Goal: Task Accomplishment & Management: Manage account settings

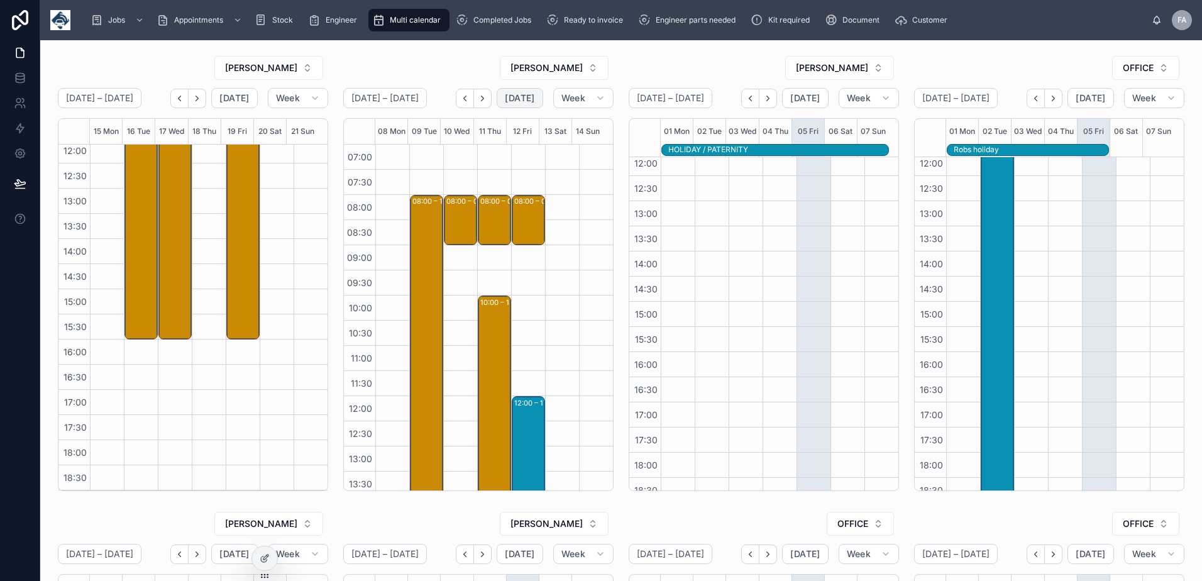
drag, startPoint x: 520, startPoint y: 100, endPoint x: 519, endPoint y: 187, distance: 87.4
click at [520, 100] on span "[DATE]" at bounding box center [520, 97] width 30 height 11
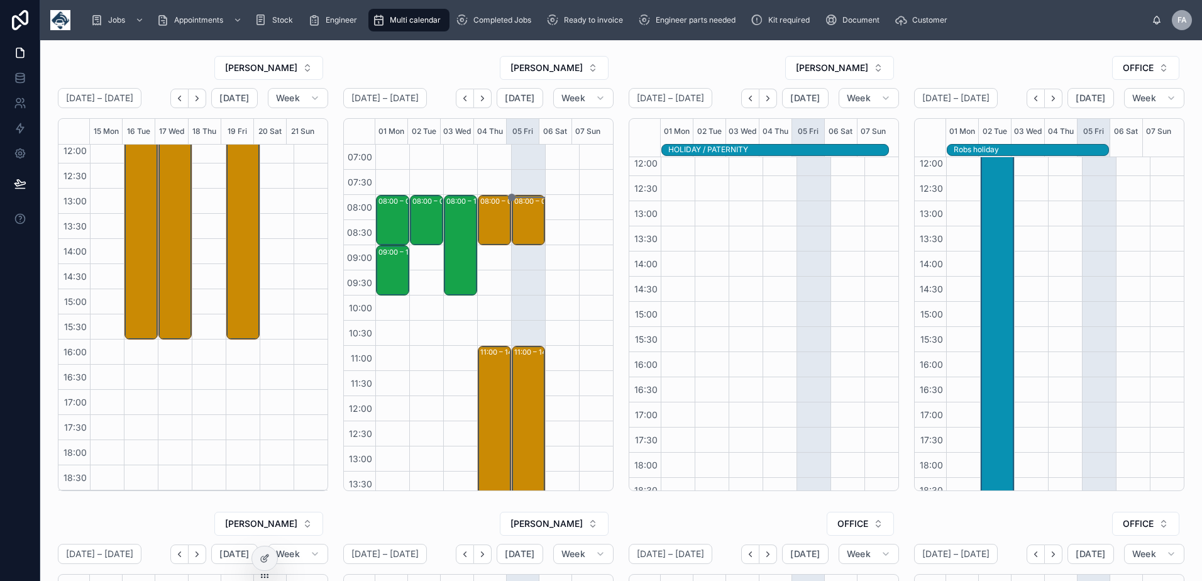
scroll to position [126, 0]
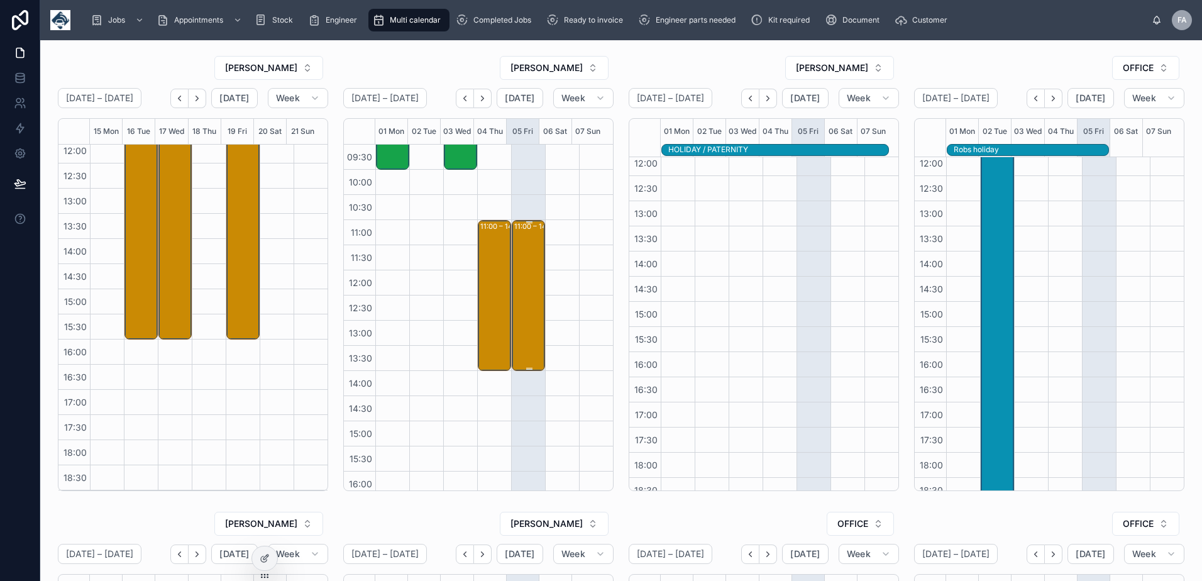
click at [514, 326] on div "11:00 – 14:00 EUROROUTE LIMITED - 00324333 - 3 x installs - am - DG2 8PN" at bounding box center [529, 295] width 30 height 148
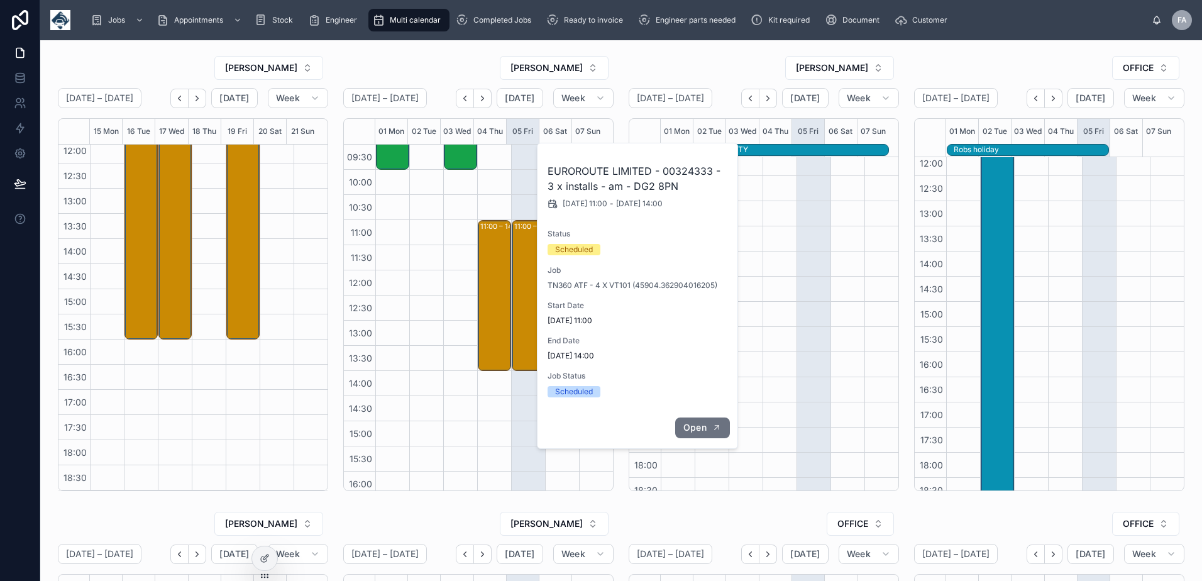
click at [689, 425] on span "Open" at bounding box center [694, 427] width 23 height 11
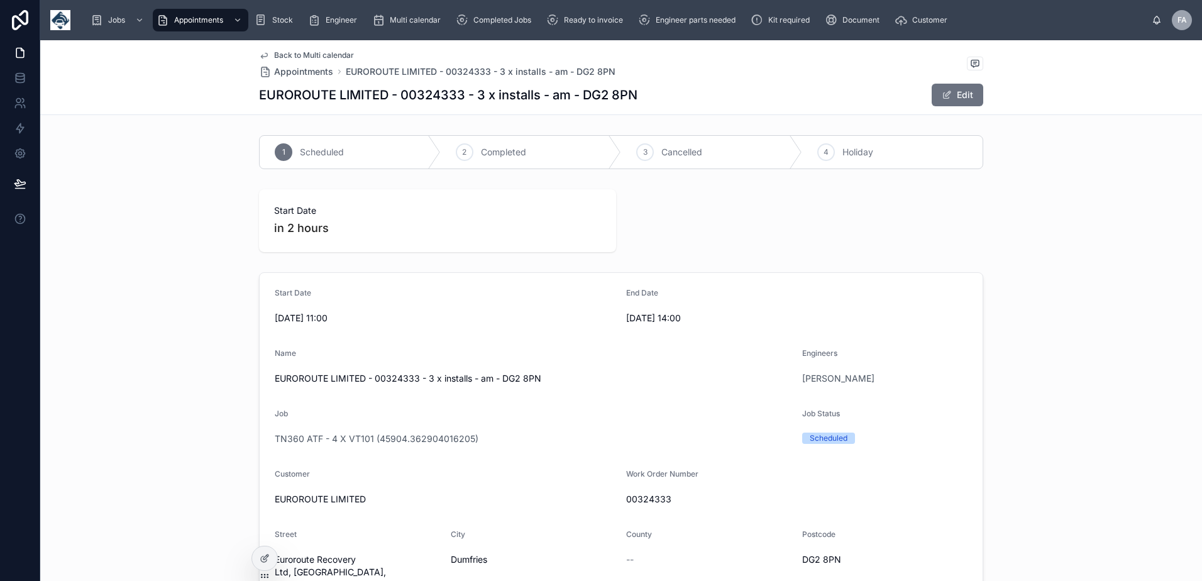
scroll to position [126, 0]
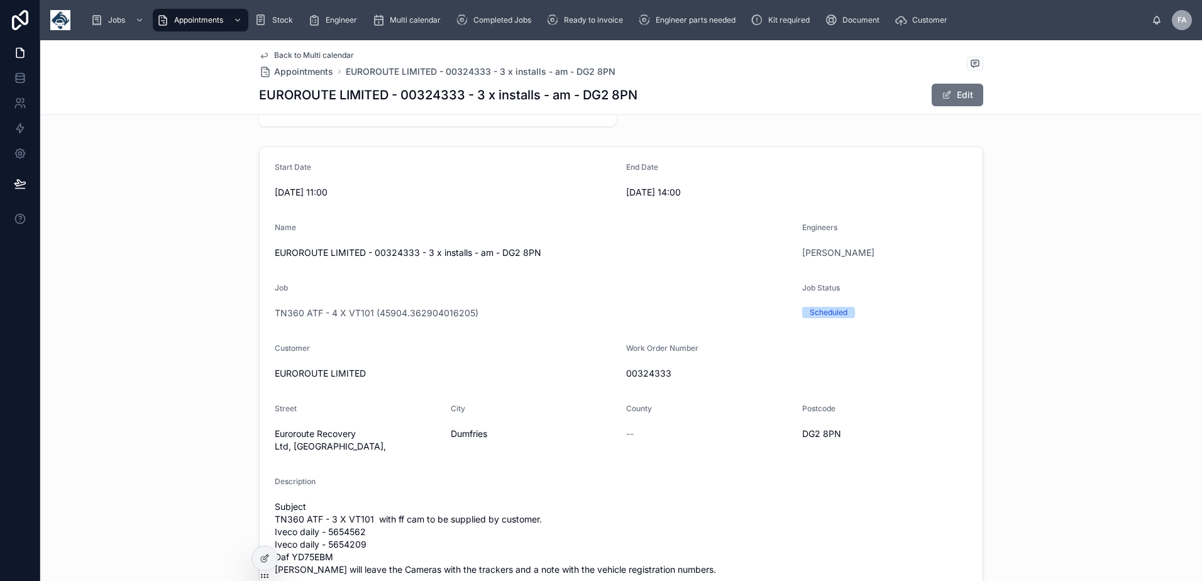
click at [300, 55] on span "Back to Multi calendar" at bounding box center [314, 55] width 80 height 10
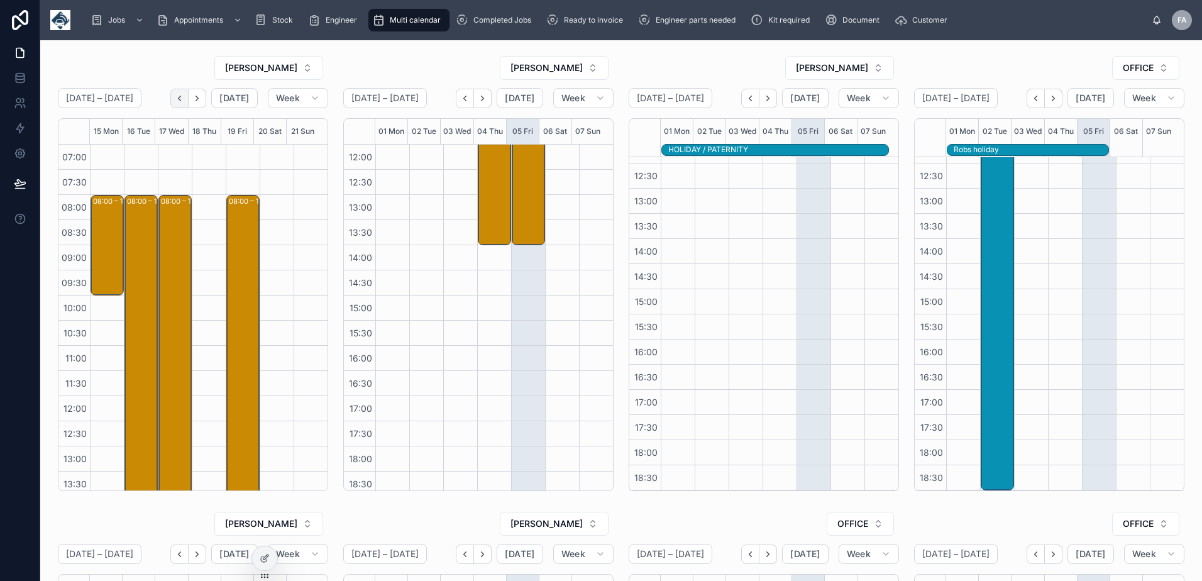
click at [176, 98] on icon "Back" at bounding box center [179, 98] width 9 height 9
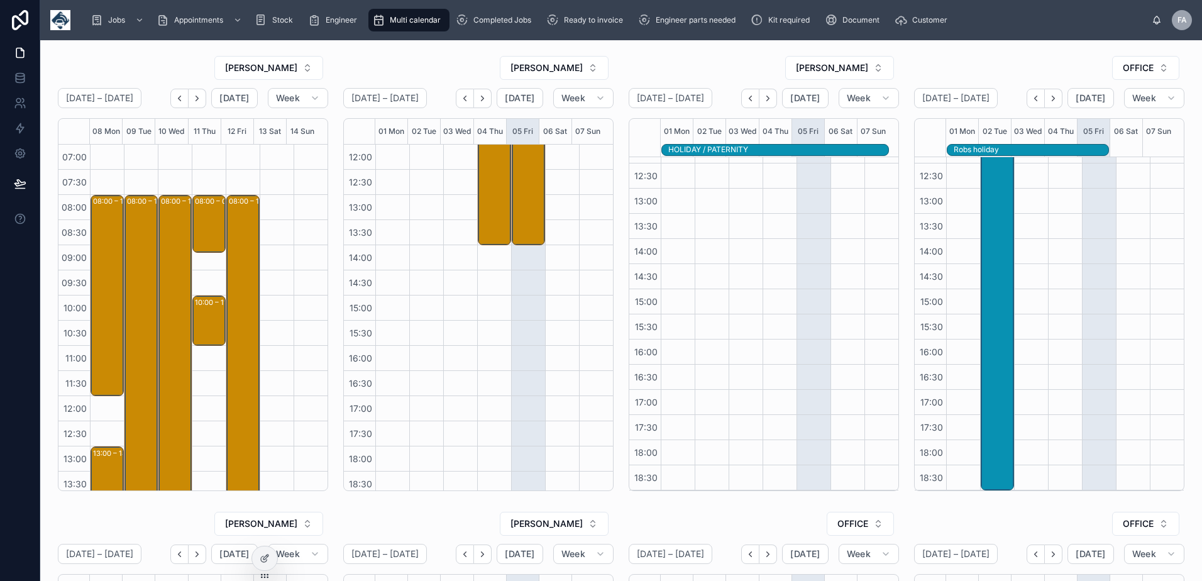
click at [176, 98] on icon "Back" at bounding box center [179, 98] width 9 height 9
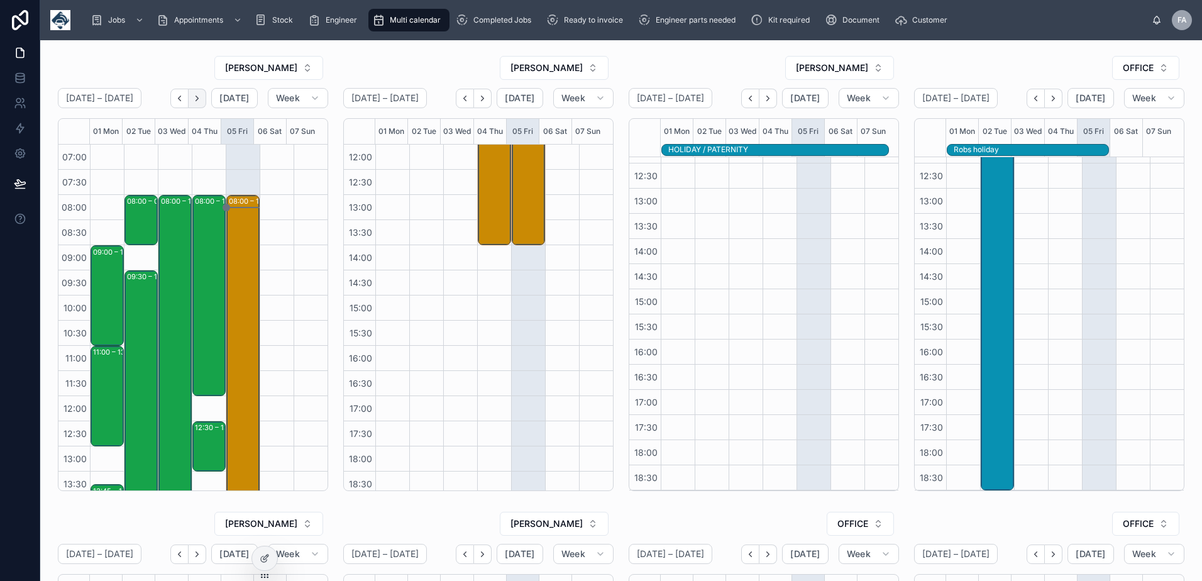
click at [199, 100] on icon "Next" at bounding box center [196, 98] width 9 height 9
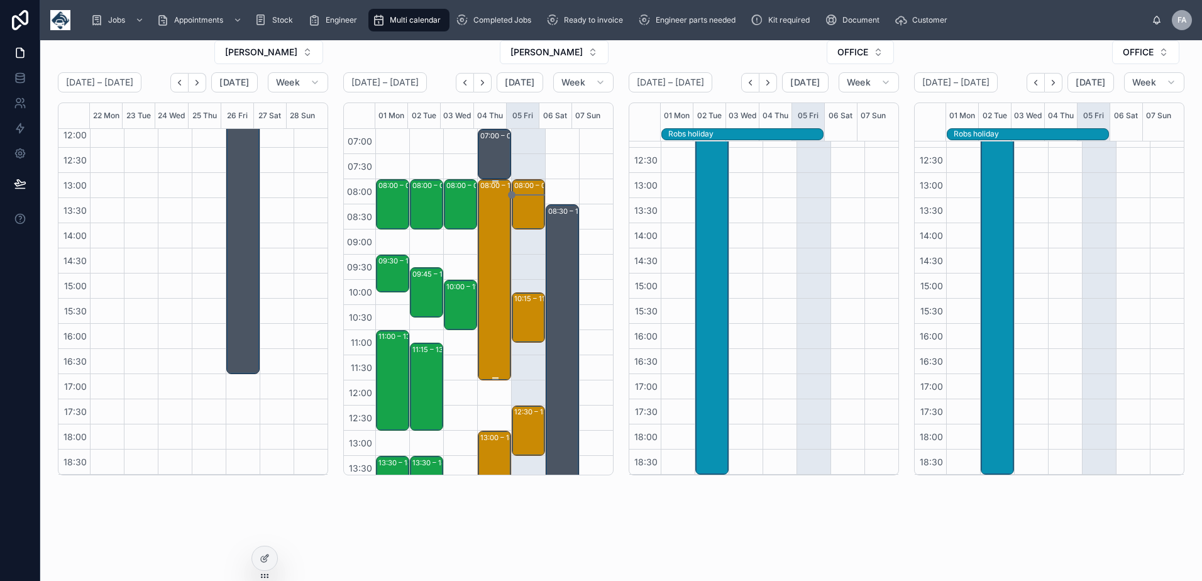
scroll to position [126, 0]
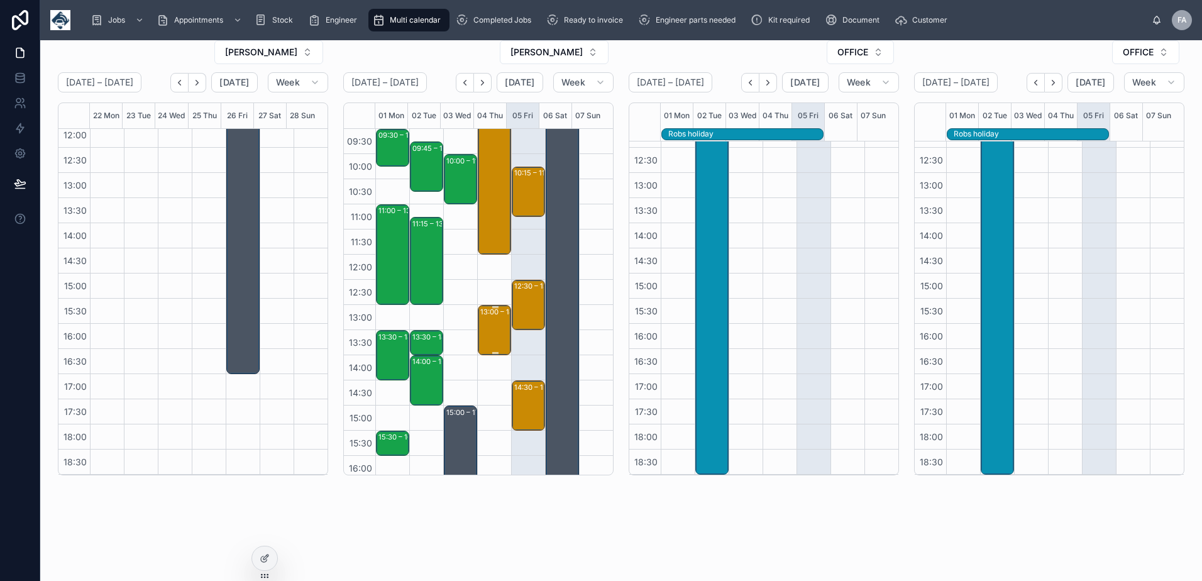
click at [492, 326] on div "13:00 – 14:00 [PERSON_NAME] revisit FOC- 00322988 - 1pm timed - WV14 0QL" at bounding box center [495, 330] width 30 height 48
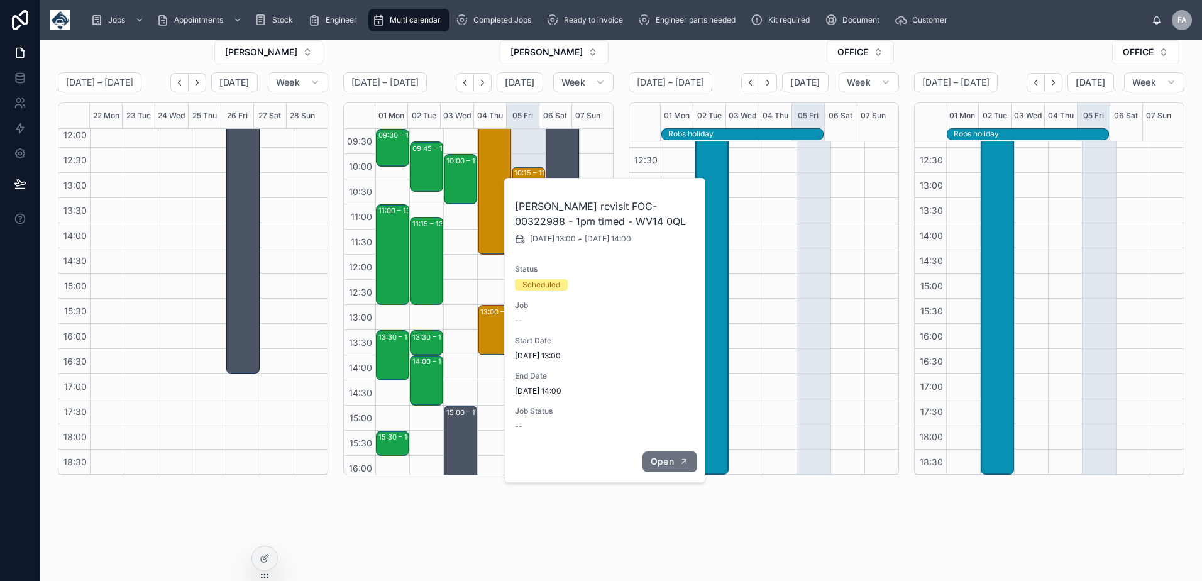
click at [679, 458] on icon "button" at bounding box center [684, 461] width 10 height 10
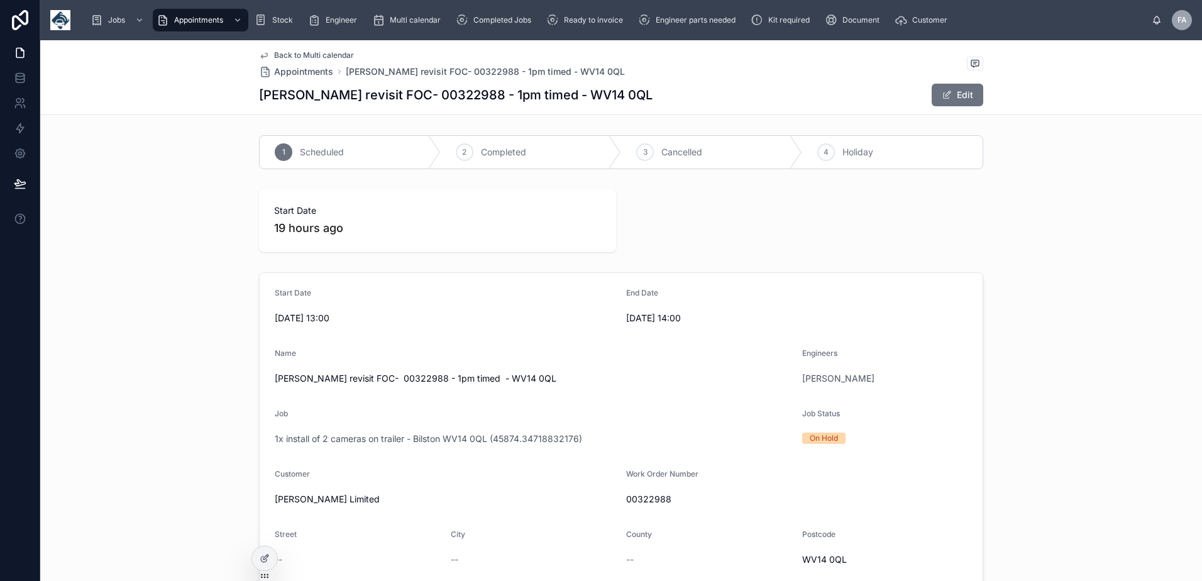
click at [302, 53] on span "Back to Multi calendar" at bounding box center [314, 55] width 80 height 10
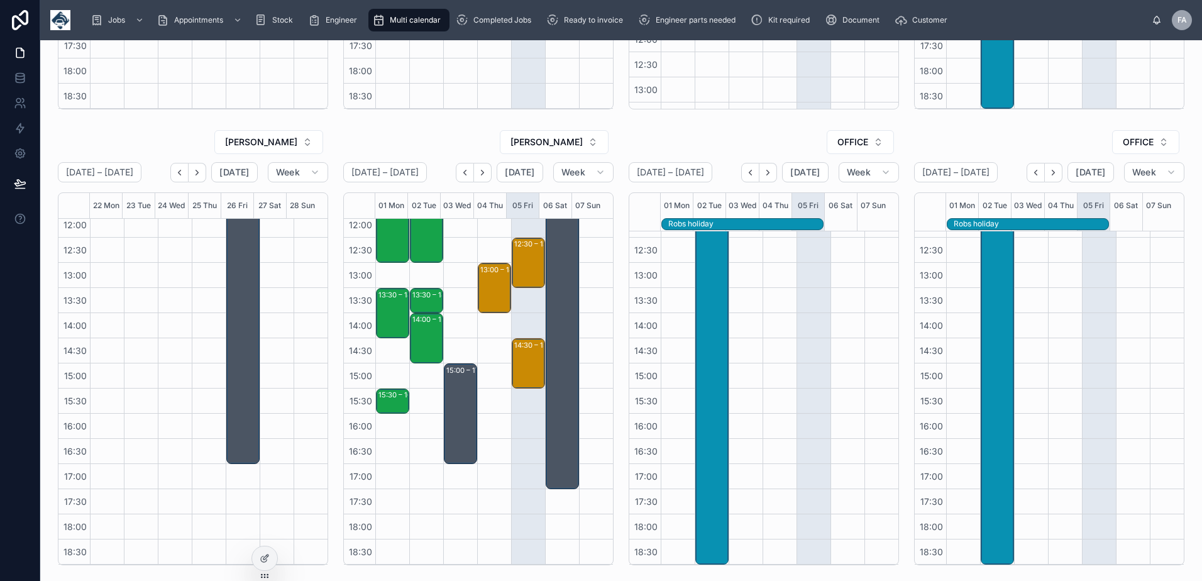
scroll to position [471, 0]
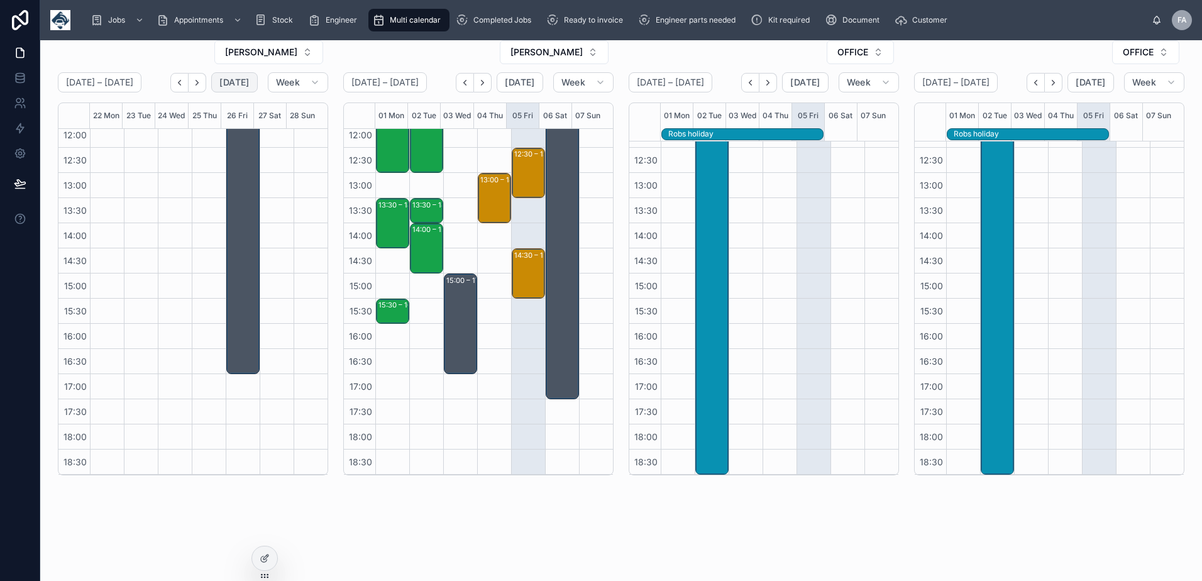
click at [235, 85] on span "[DATE]" at bounding box center [234, 82] width 30 height 11
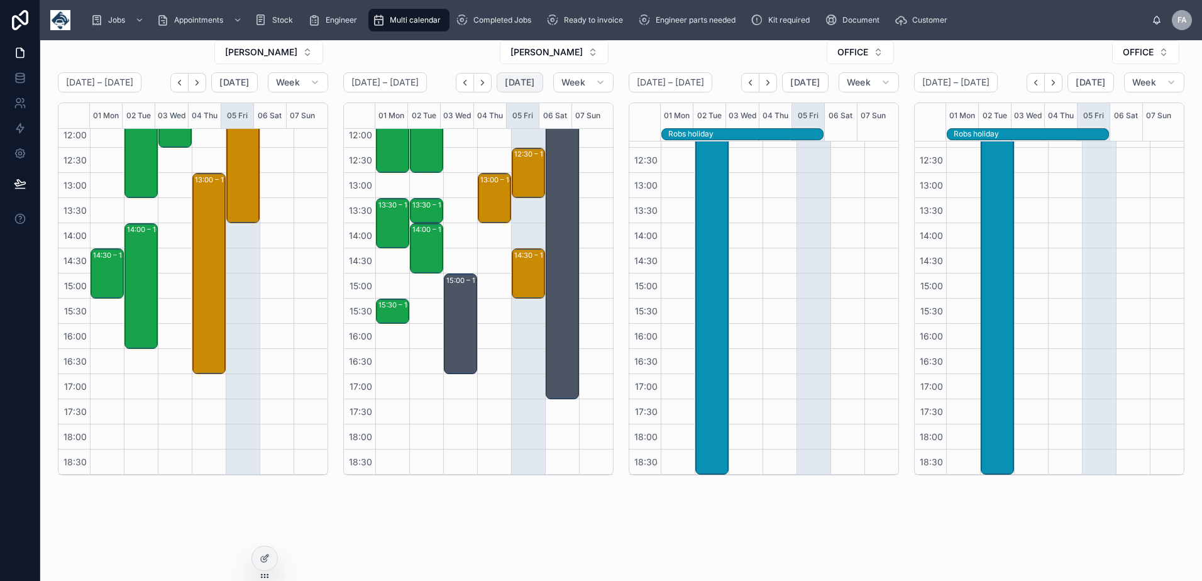
click at [527, 78] on span "[DATE]" at bounding box center [520, 82] width 30 height 11
click at [522, 82] on span "[DATE]" at bounding box center [520, 82] width 30 height 11
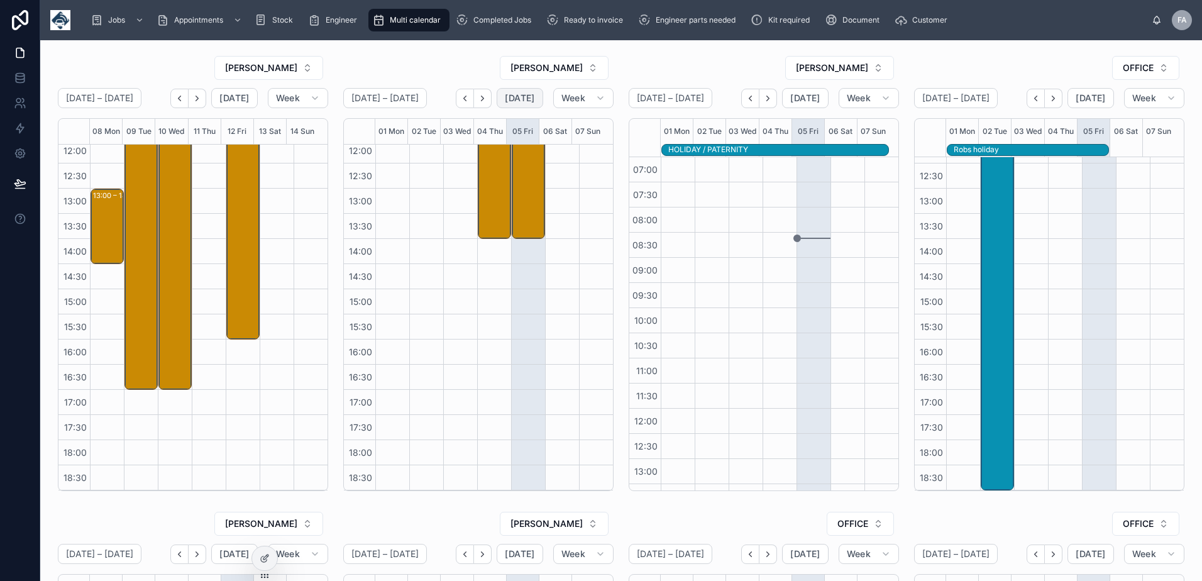
click at [510, 97] on span "[DATE]" at bounding box center [520, 97] width 30 height 11
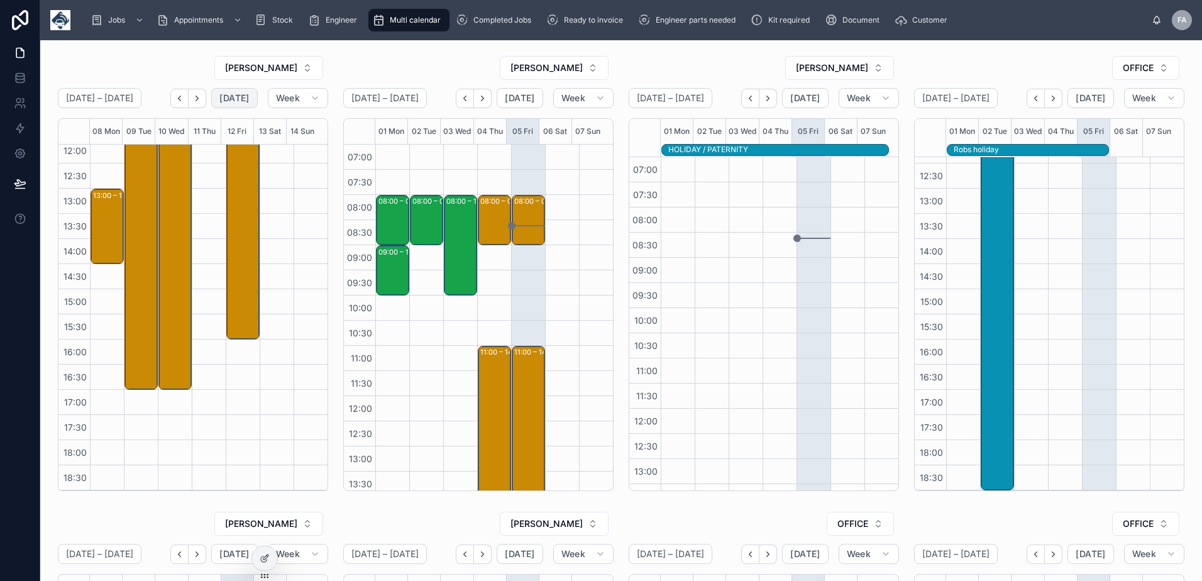
click at [233, 100] on span "[DATE]" at bounding box center [234, 97] width 30 height 11
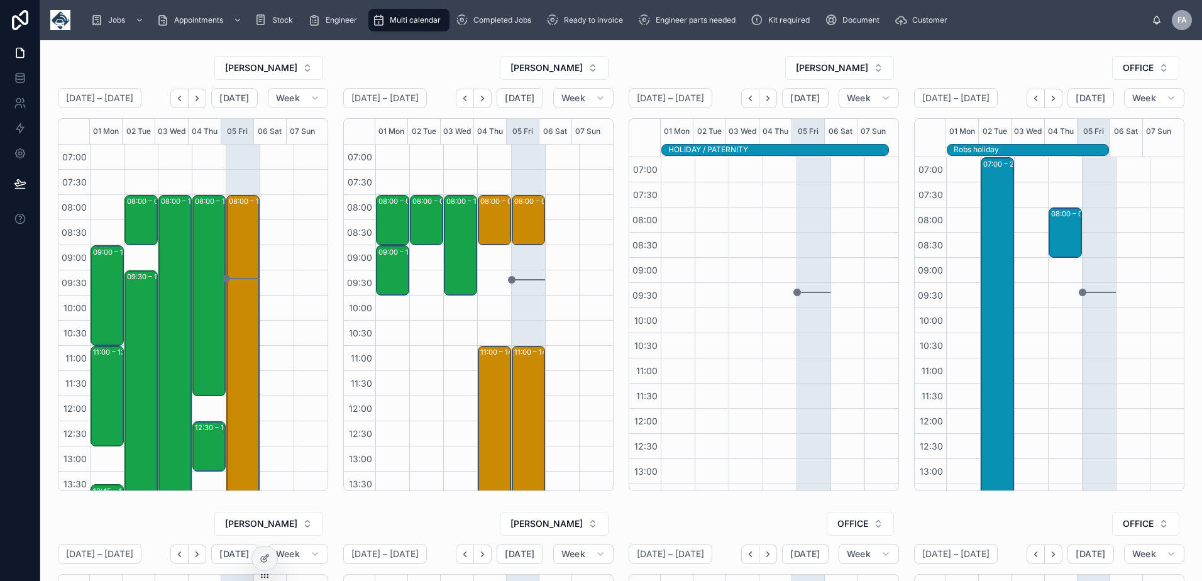
scroll to position [251, 0]
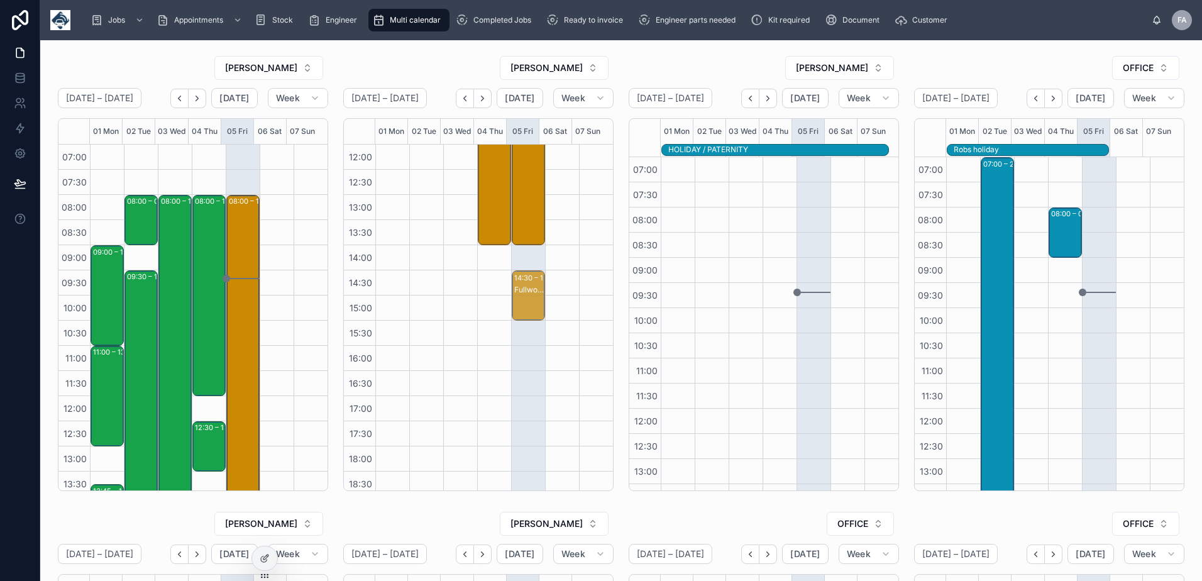
drag, startPoint x: 515, startPoint y: 265, endPoint x: 517, endPoint y: 295, distance: 30.2
drag, startPoint x: 520, startPoint y: 285, endPoint x: 517, endPoint y: 315, distance: 30.3
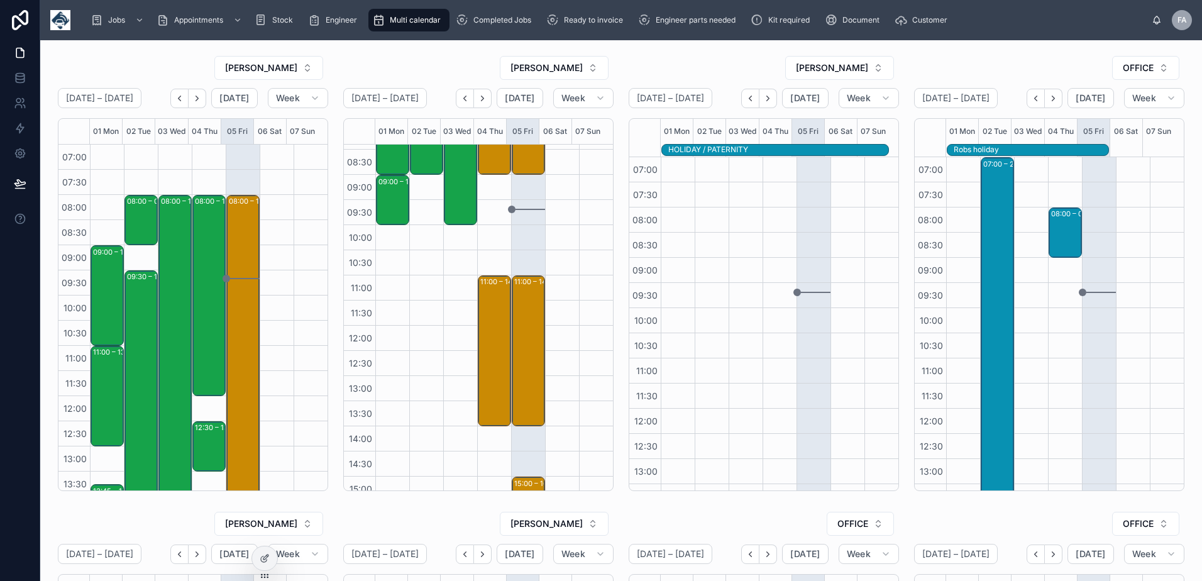
scroll to position [126, 0]
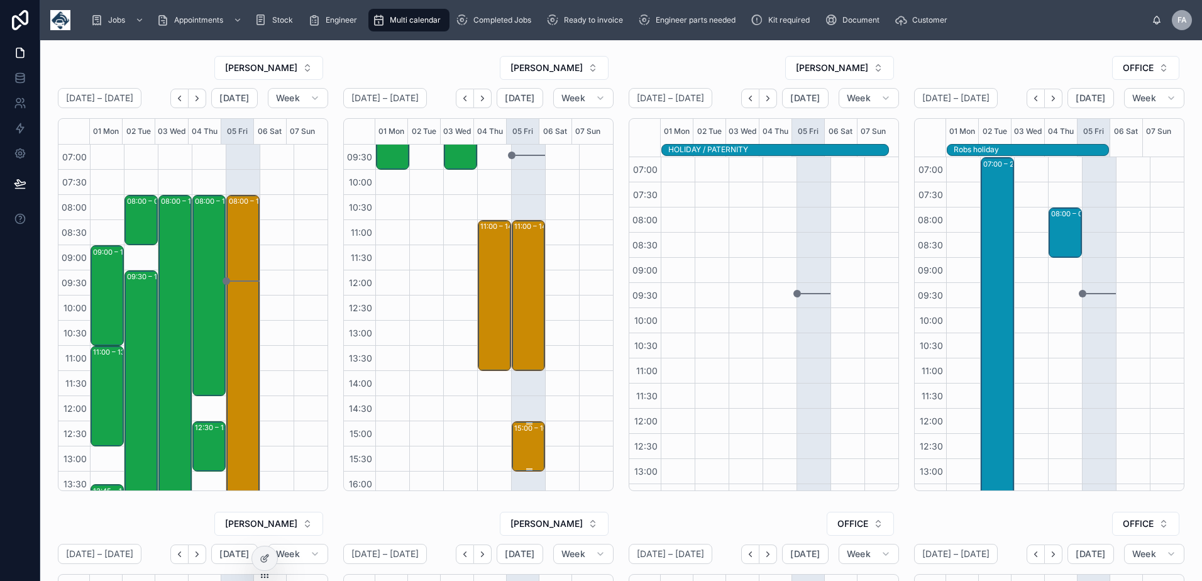
click at [520, 444] on div "15:00 – 16:00 Fullwoodhead Dairy Supplies Ltd - [PHONE_NUMBER] - 1 x service ca…" at bounding box center [529, 446] width 30 height 48
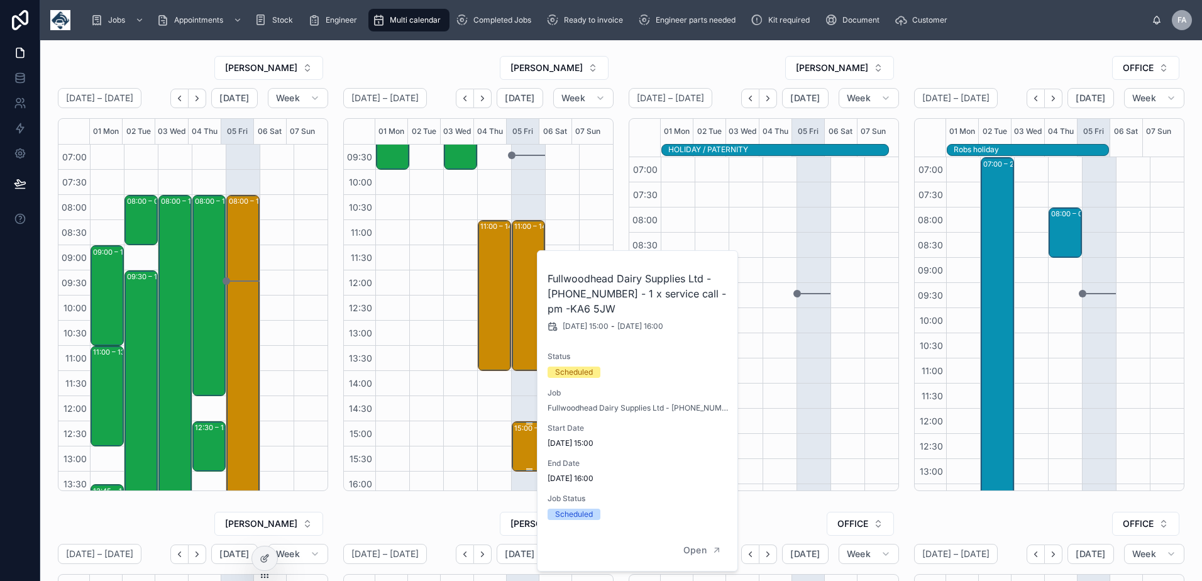
click at [520, 444] on div "15:00 – 16:00 Fullwoodhead Dairy Supplies Ltd - [PHONE_NUMBER] - 1 x service ca…" at bounding box center [529, 446] width 30 height 48
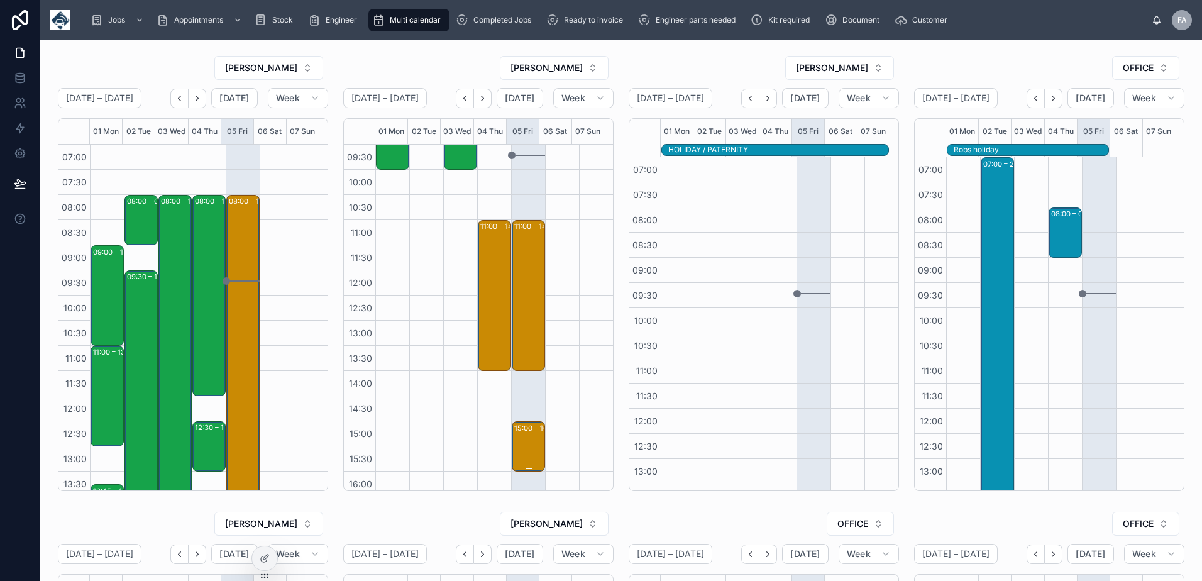
click at [514, 450] on div "15:00 – 16:00 Fullwoodhead Dairy Supplies Ltd - [PHONE_NUMBER] - 1 x service ca…" at bounding box center [529, 446] width 30 height 48
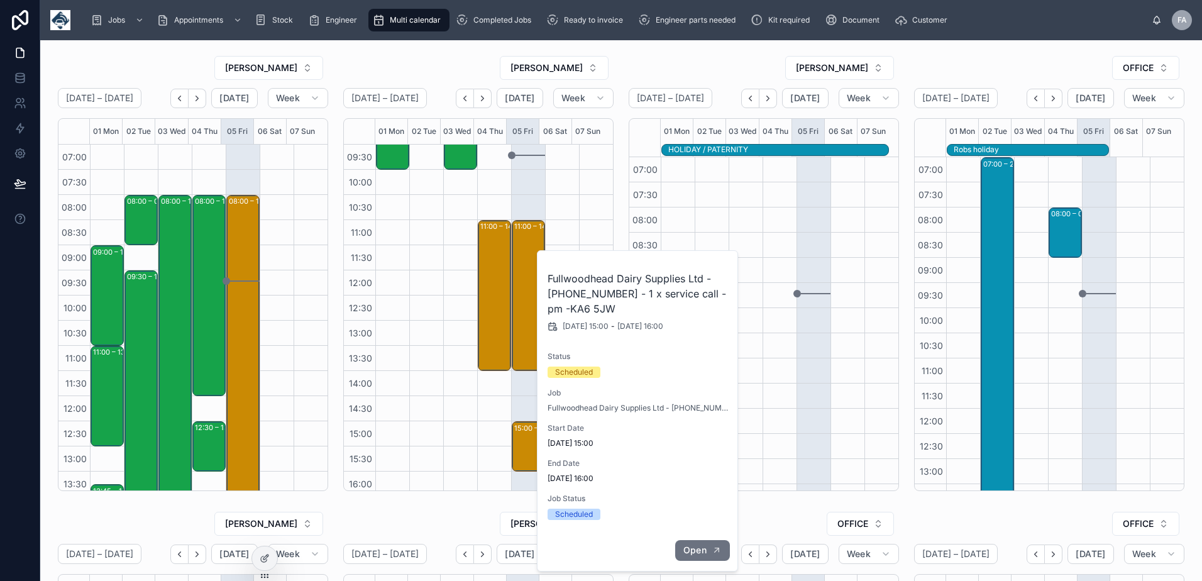
drag, startPoint x: 690, startPoint y: 547, endPoint x: 735, endPoint y: 539, distance: 45.4
click at [690, 547] on span "Open" at bounding box center [694, 549] width 23 height 11
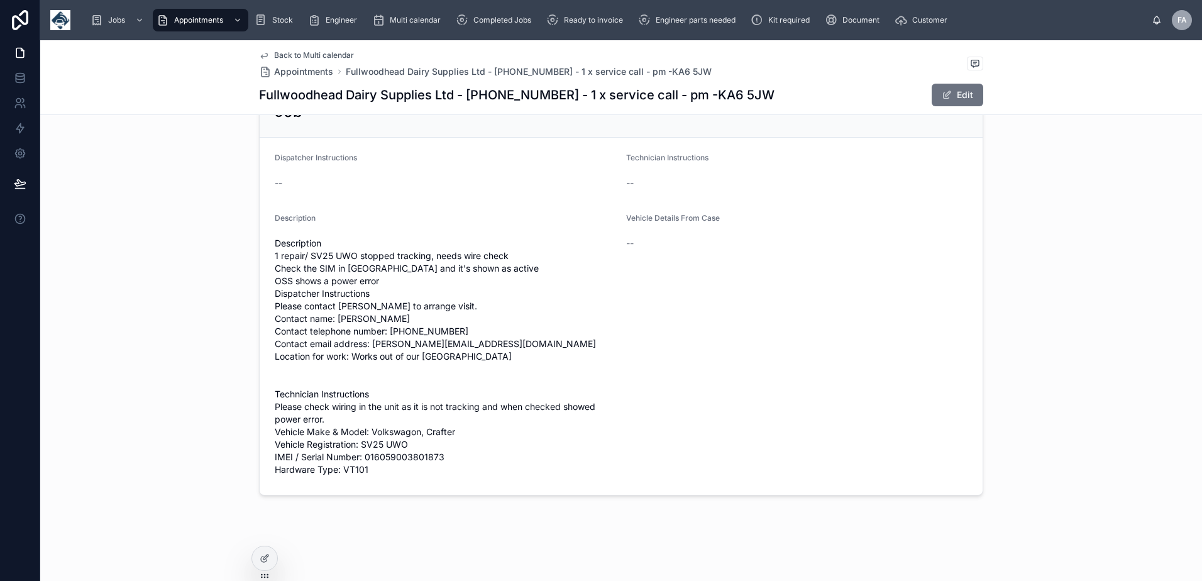
scroll to position [625, 0]
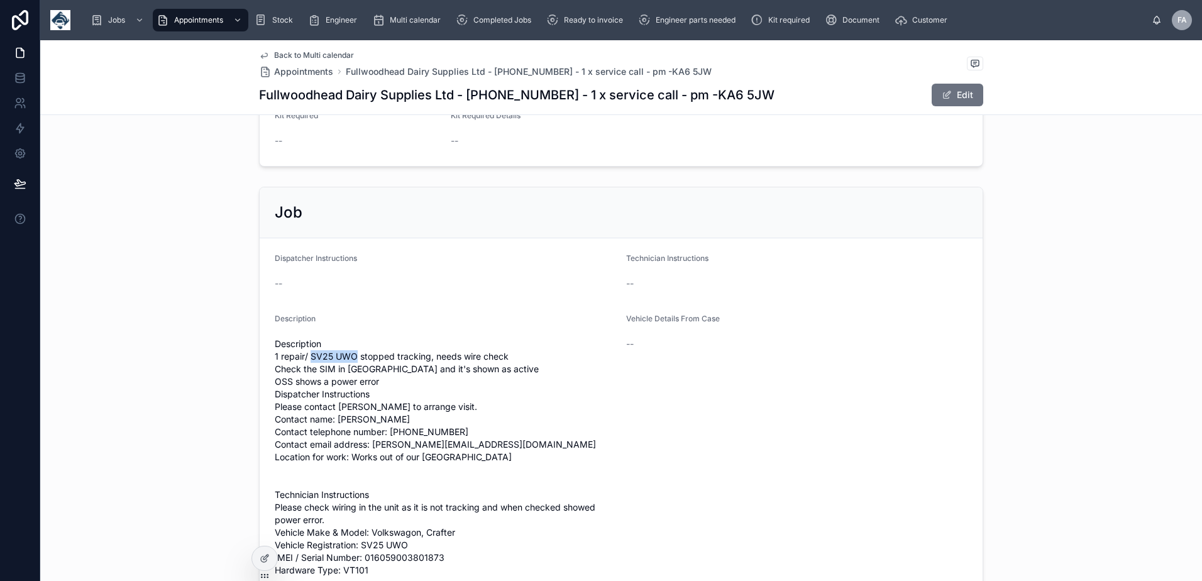
drag, startPoint x: 351, startPoint y: 355, endPoint x: 305, endPoint y: 353, distance: 46.6
click at [305, 353] on span "Description 1 repair/ SV25 UWO stopped tracking, needs wire check Check the SIM…" at bounding box center [445, 457] width 341 height 239
copy span "SV25 UWO"
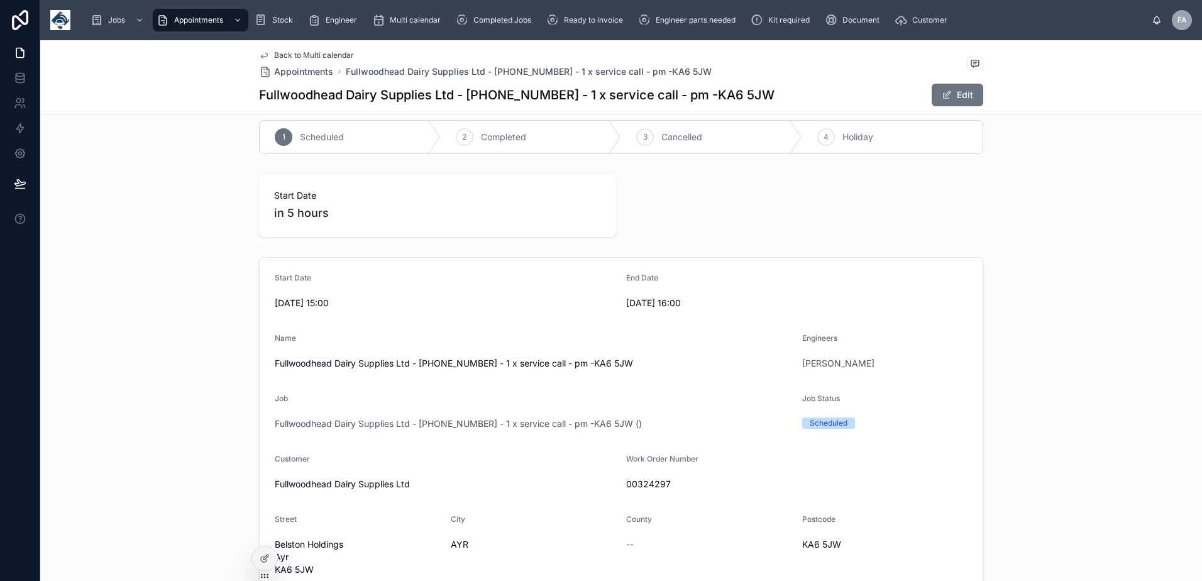
scroll to position [0, 0]
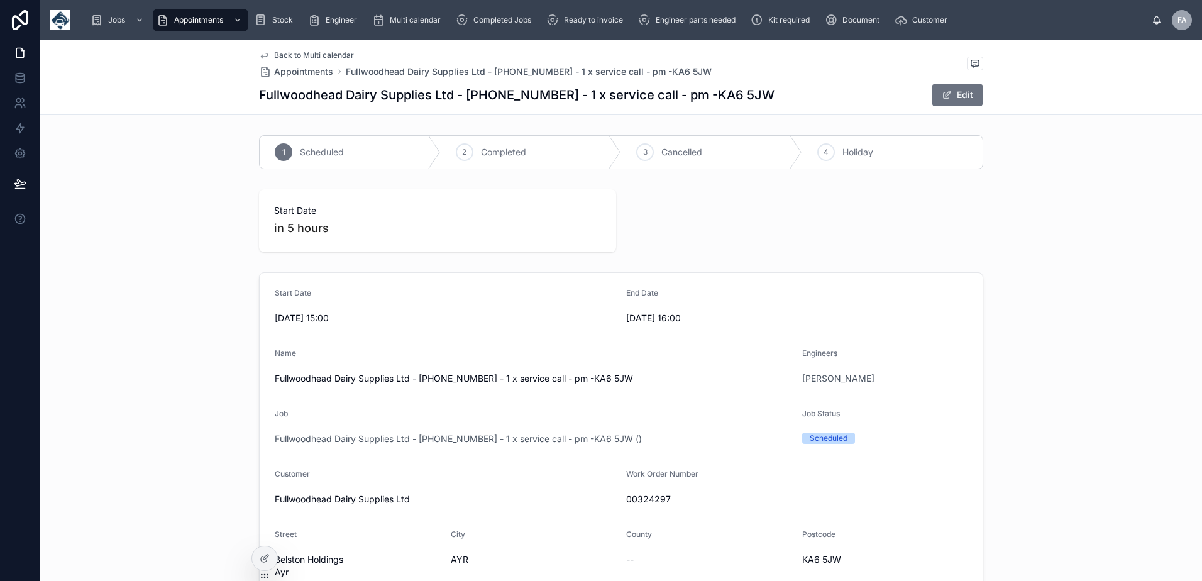
click at [314, 50] on span "Back to Multi calendar" at bounding box center [314, 55] width 80 height 10
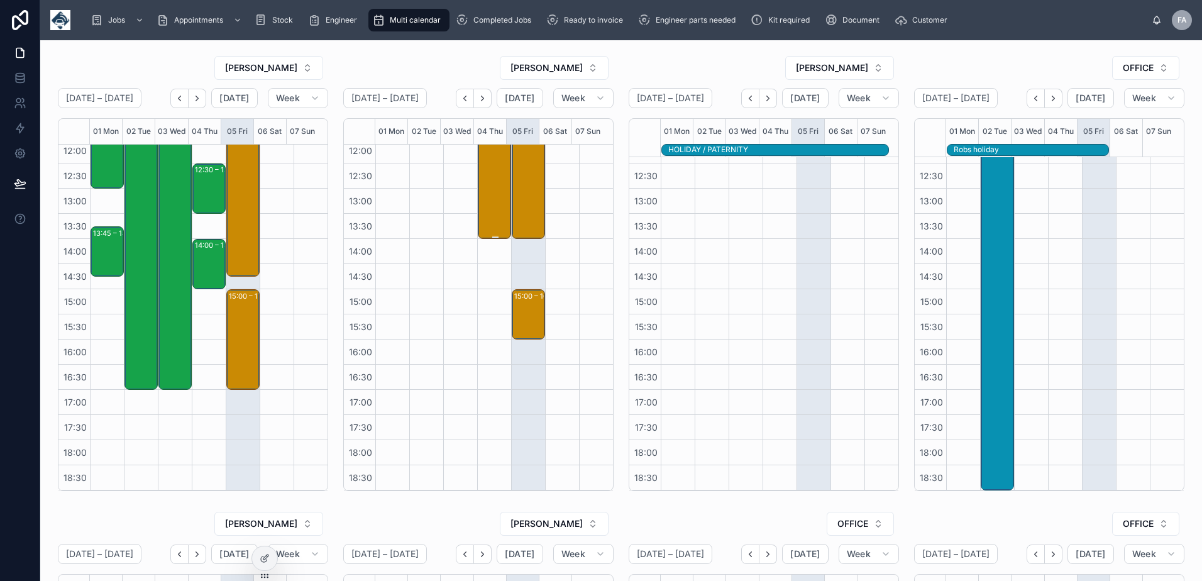
scroll to position [132, 0]
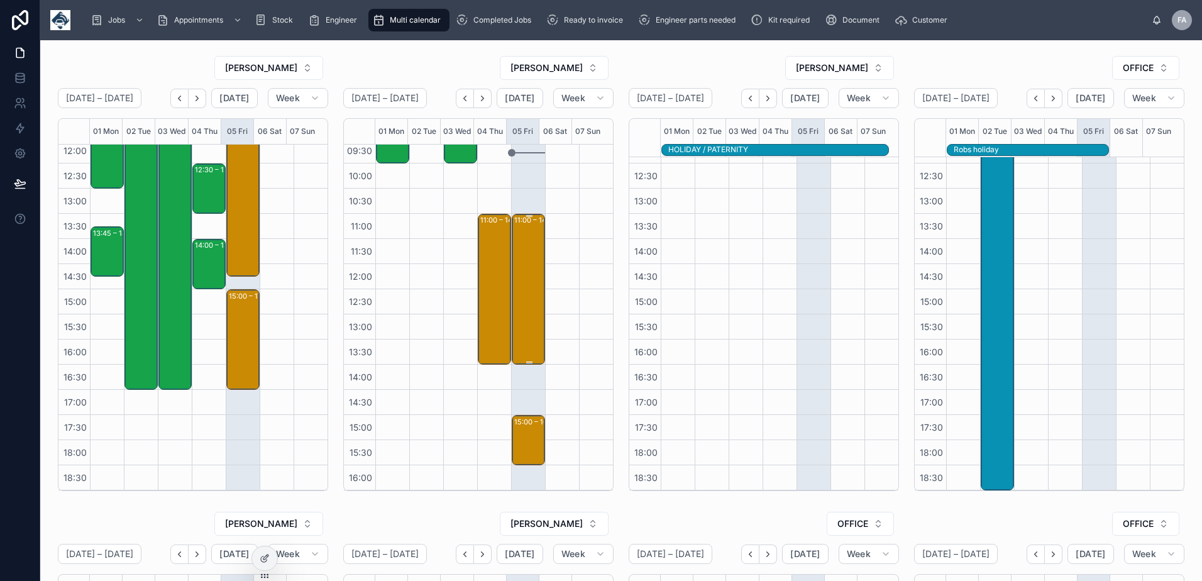
click at [514, 302] on div "11:00 – 14:00 EUROROUTE LIMITED - 00324333 - 3 x installs - am - DG2 8PN" at bounding box center [529, 289] width 30 height 148
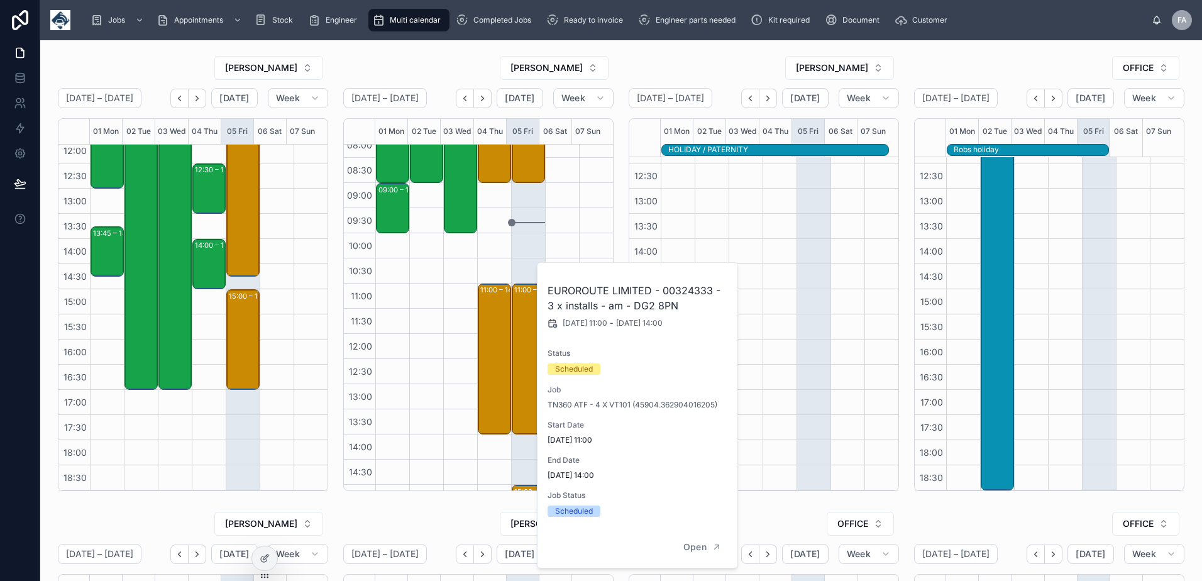
scroll to position [6, 0]
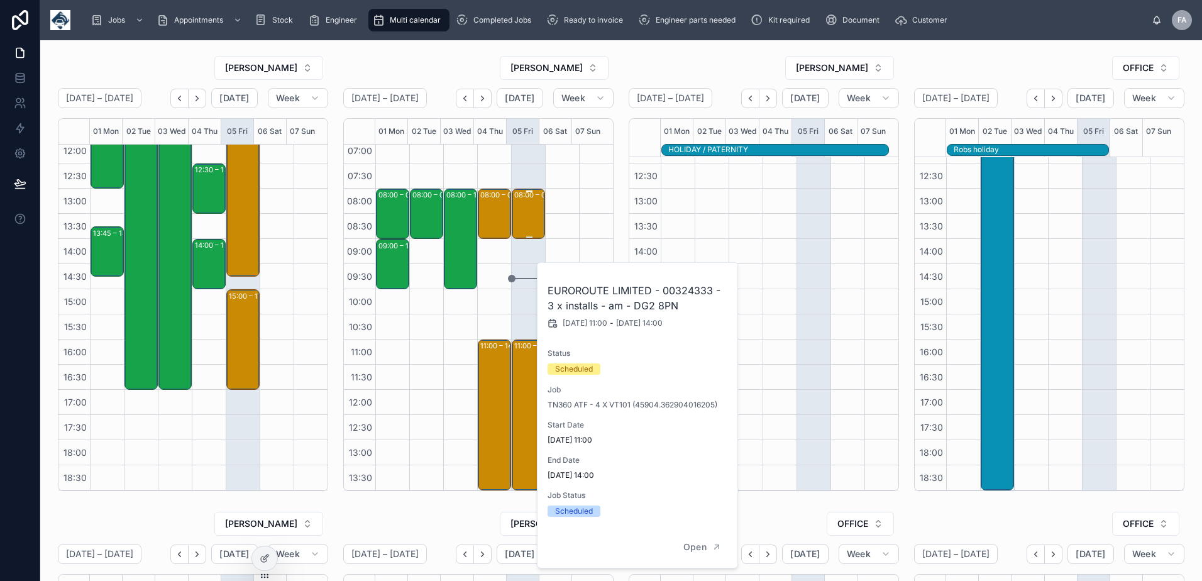
click at [517, 216] on div "08:00 – 09:00 Prolius Limited - [PHONE_NUMBER] - 1 x service call - 8am timed -…" at bounding box center [529, 214] width 30 height 48
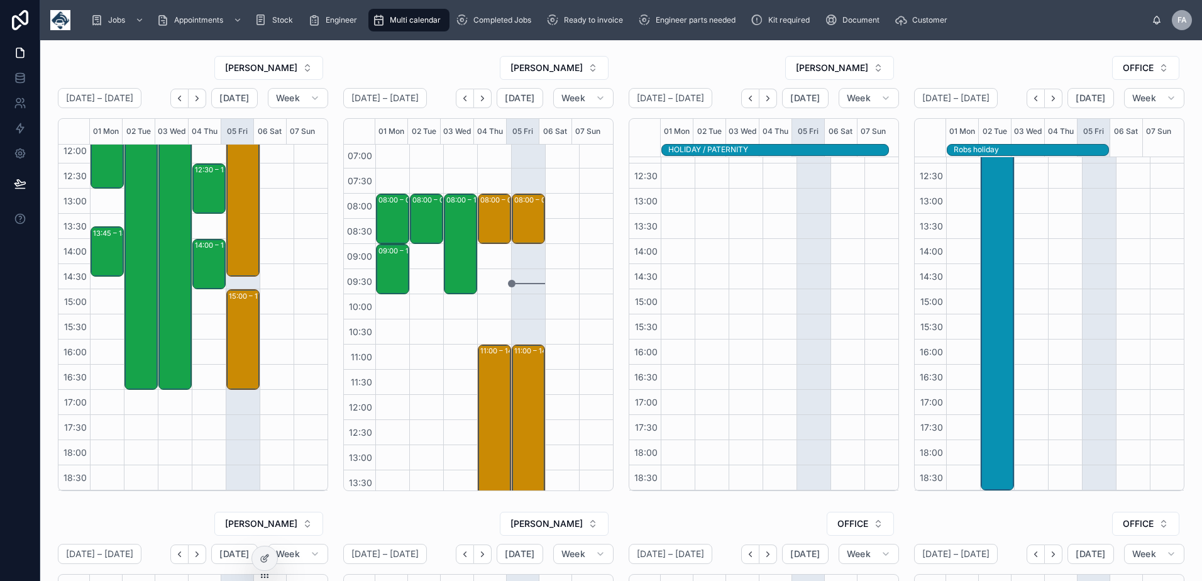
scroll to position [0, 0]
click at [514, 216] on div "08:00 – 09:00 Prolius Limited - [PHONE_NUMBER] - 1 x service call - 8am timed -…" at bounding box center [529, 220] width 30 height 48
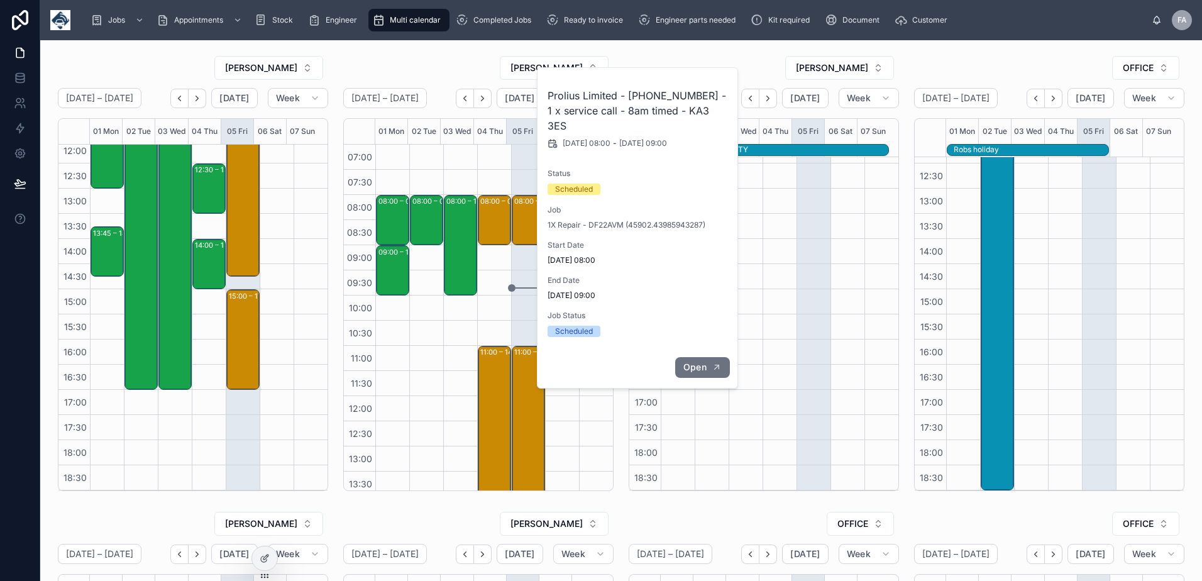
click at [704, 358] on button "Open" at bounding box center [702, 367] width 55 height 21
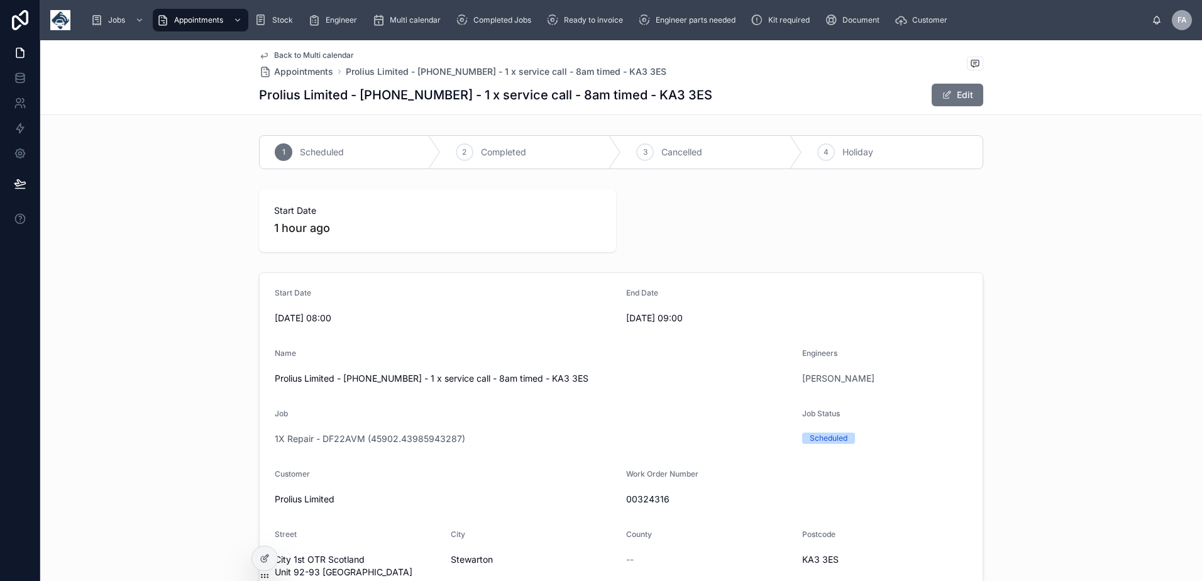
click at [306, 53] on span "Back to Multi calendar" at bounding box center [314, 55] width 80 height 10
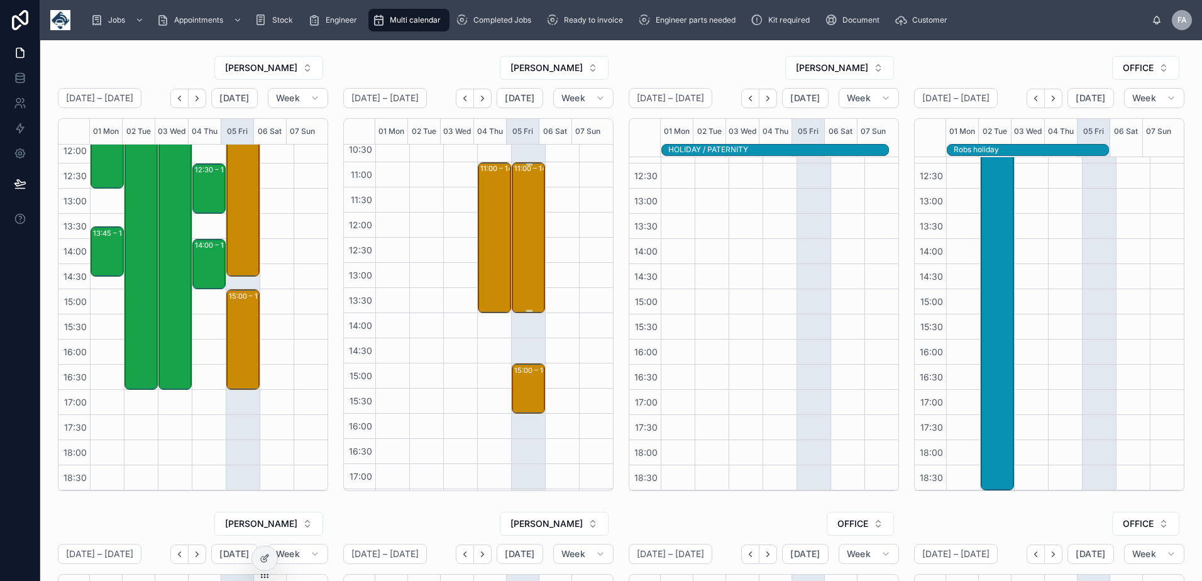
scroll to position [132, 0]
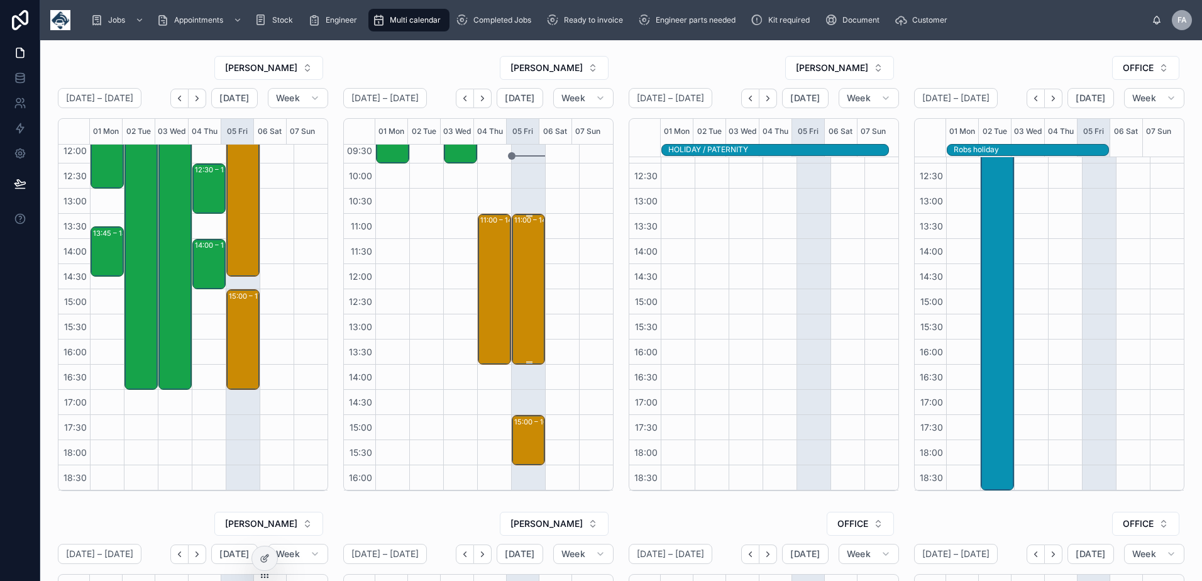
click at [521, 265] on div "11:00 – 14:00 EUROROUTE LIMITED - 00324333 - 3 x installs - am - DG2 8PN" at bounding box center [529, 289] width 30 height 148
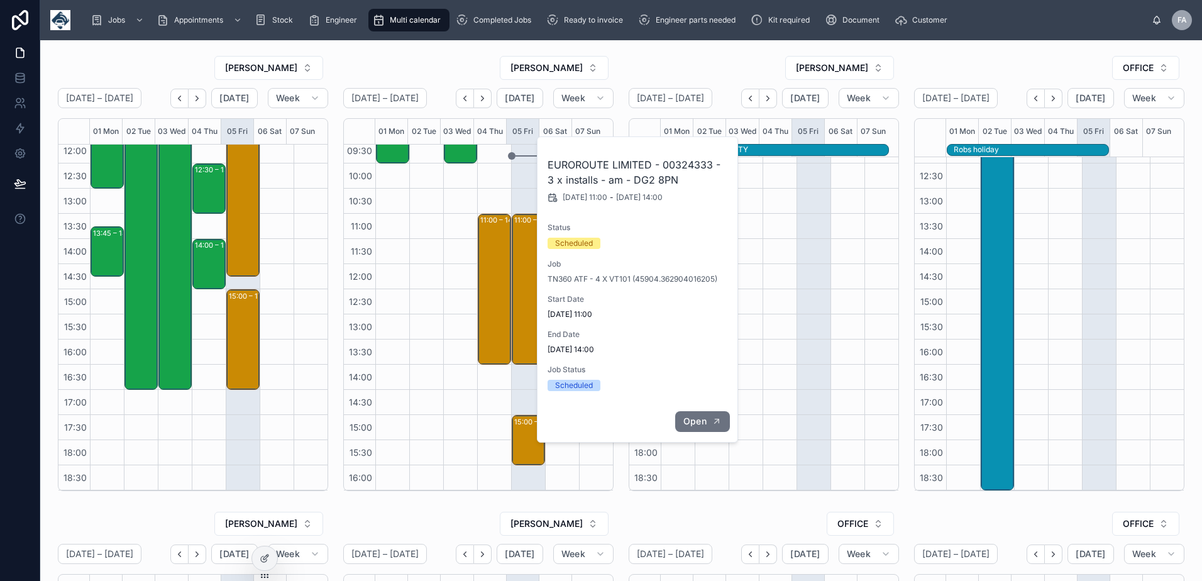
click at [717, 422] on icon "button" at bounding box center [717, 421] width 4 height 4
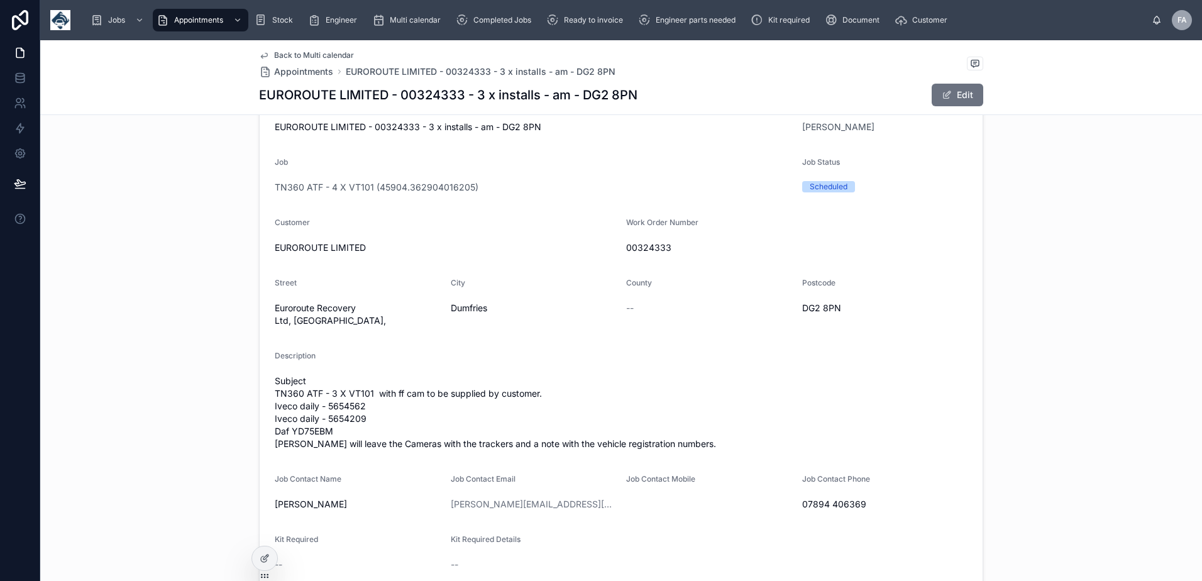
scroll to position [377, 0]
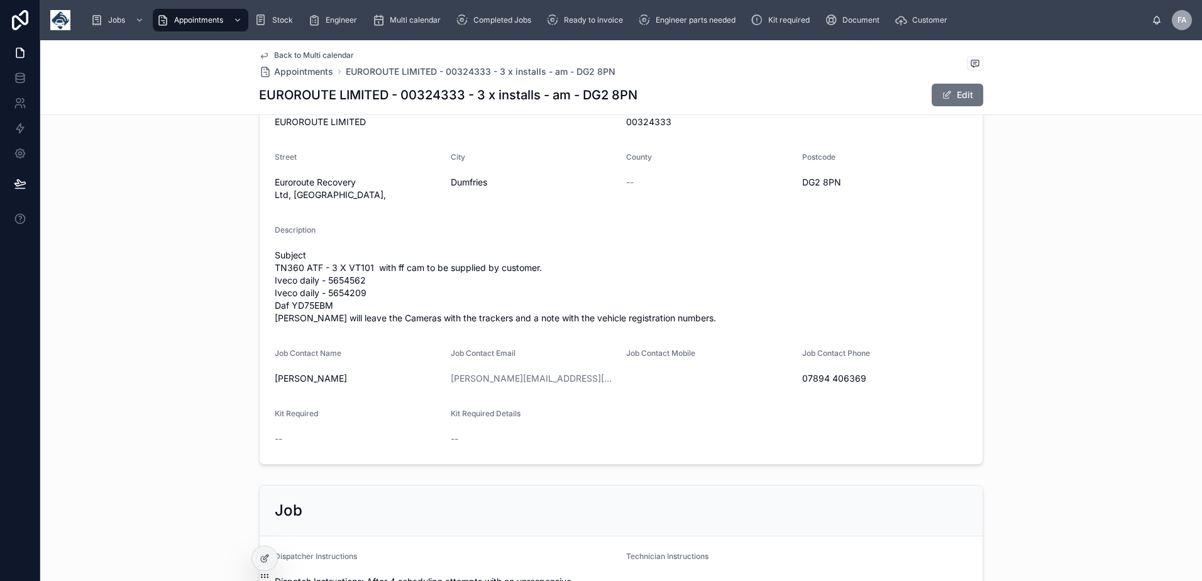
click at [302, 53] on span "Back to Multi calendar" at bounding box center [314, 55] width 80 height 10
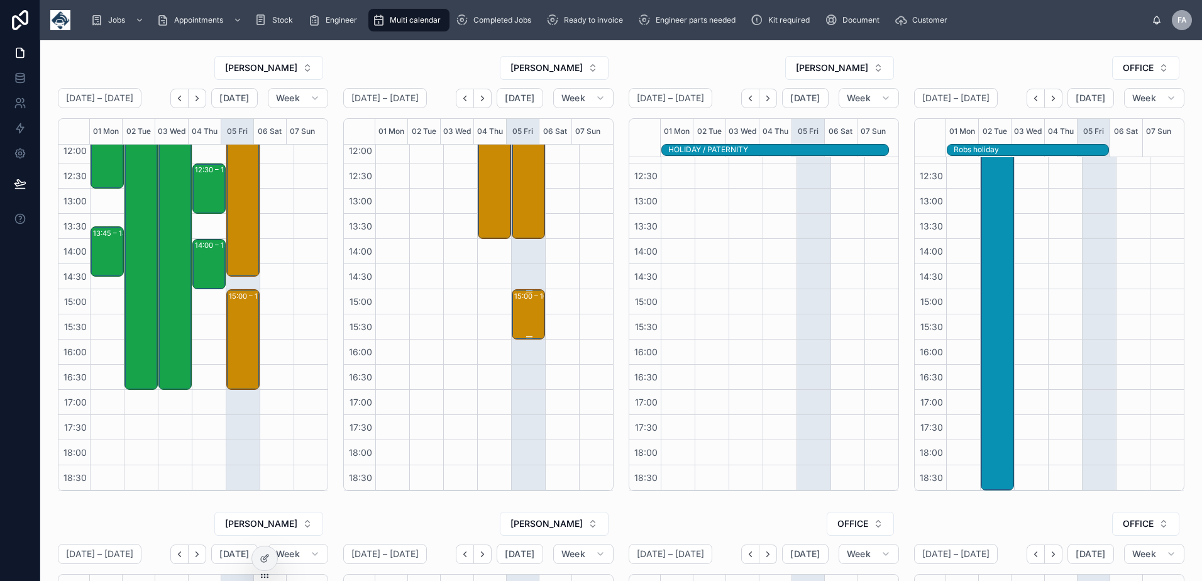
click at [517, 320] on div "15:00 – 16:00 Fullwoodhead Dairy Supplies Ltd - [PHONE_NUMBER] - 1 x service ca…" at bounding box center [529, 314] width 30 height 48
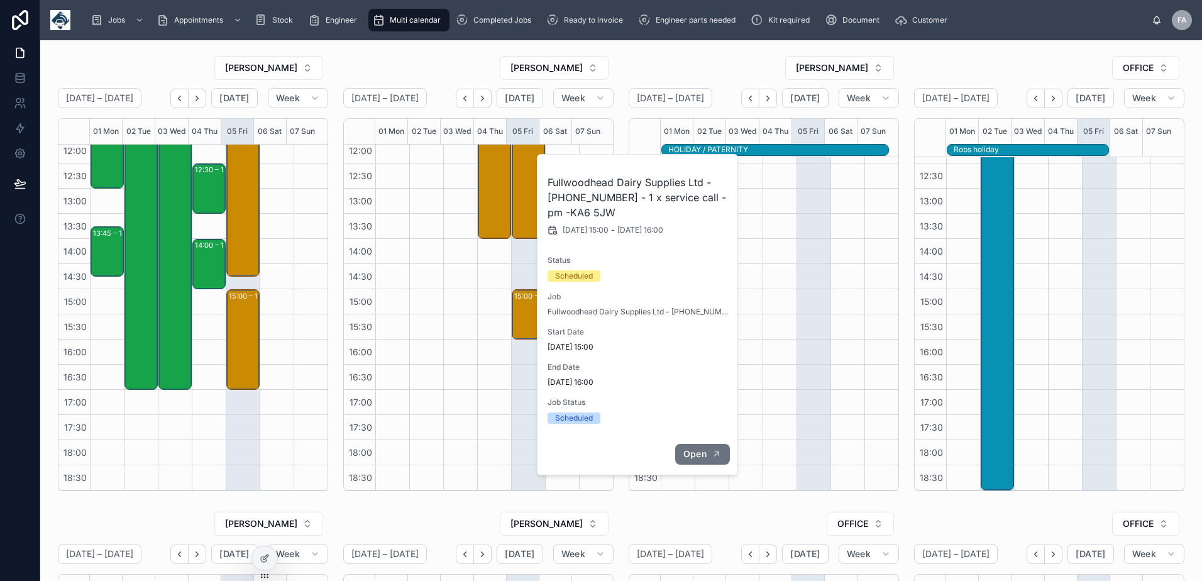
click at [705, 453] on span "Open" at bounding box center [694, 453] width 23 height 11
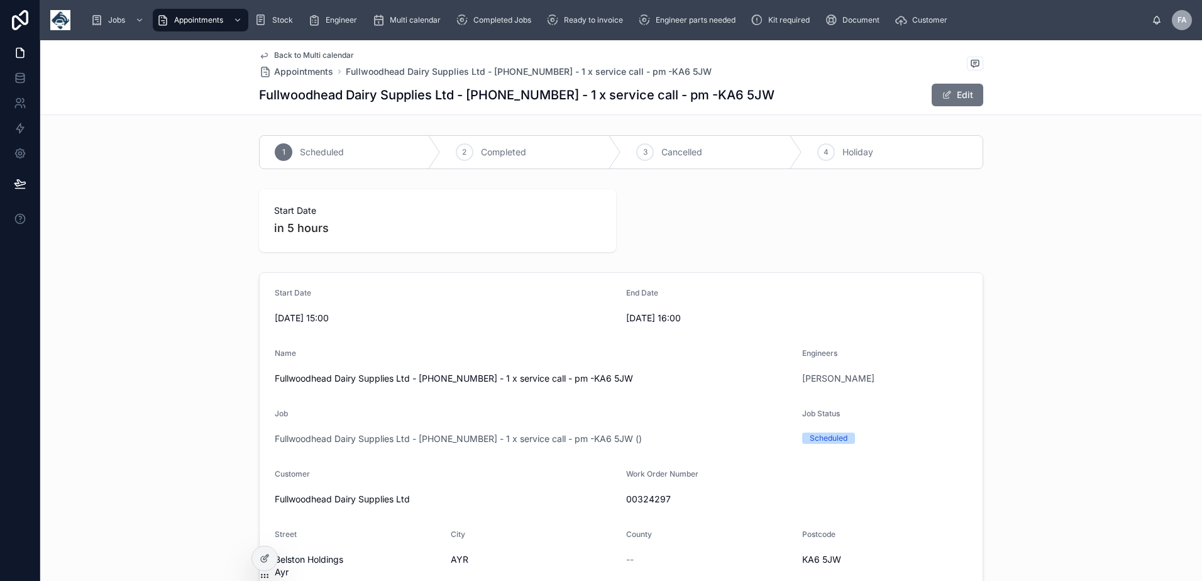
click at [300, 52] on span "Back to Multi calendar" at bounding box center [314, 55] width 80 height 10
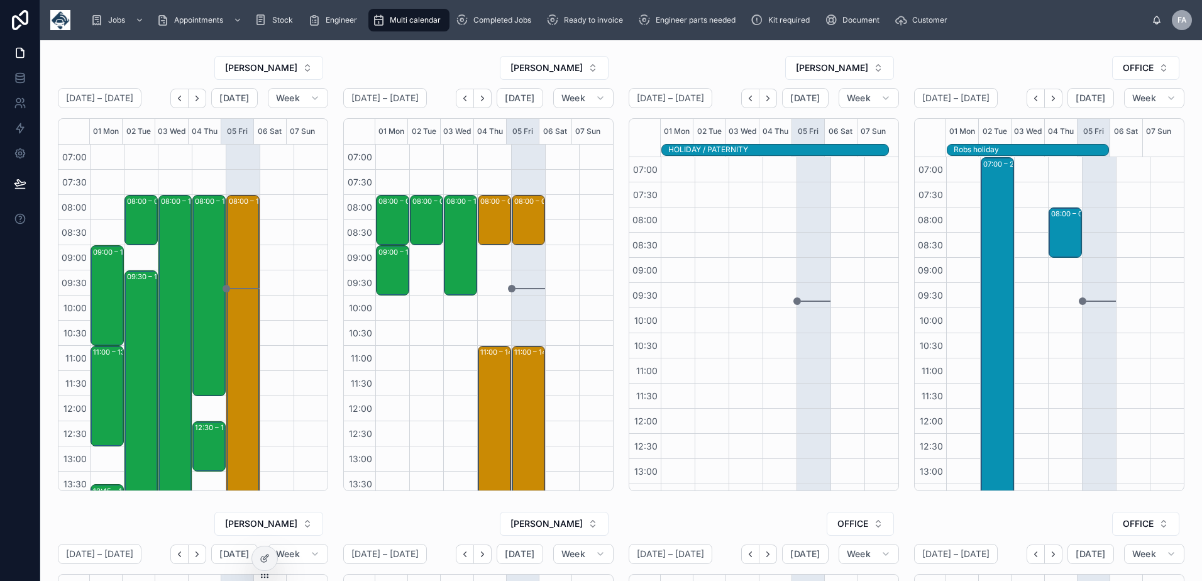
scroll to position [270, 0]
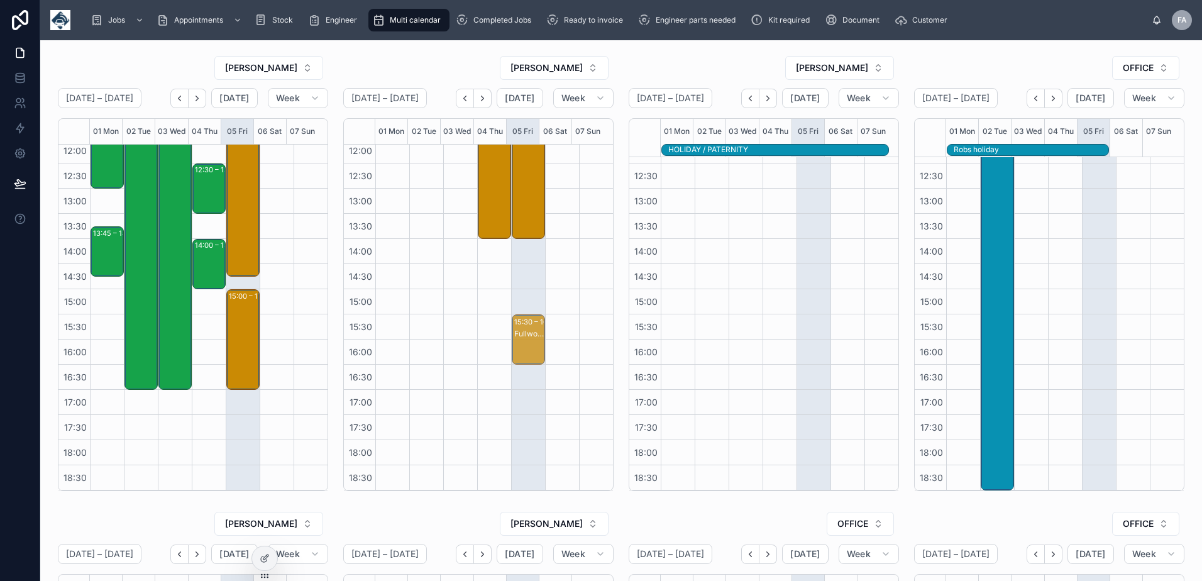
drag, startPoint x: 521, startPoint y: 311, endPoint x: 520, endPoint y: 339, distance: 27.7
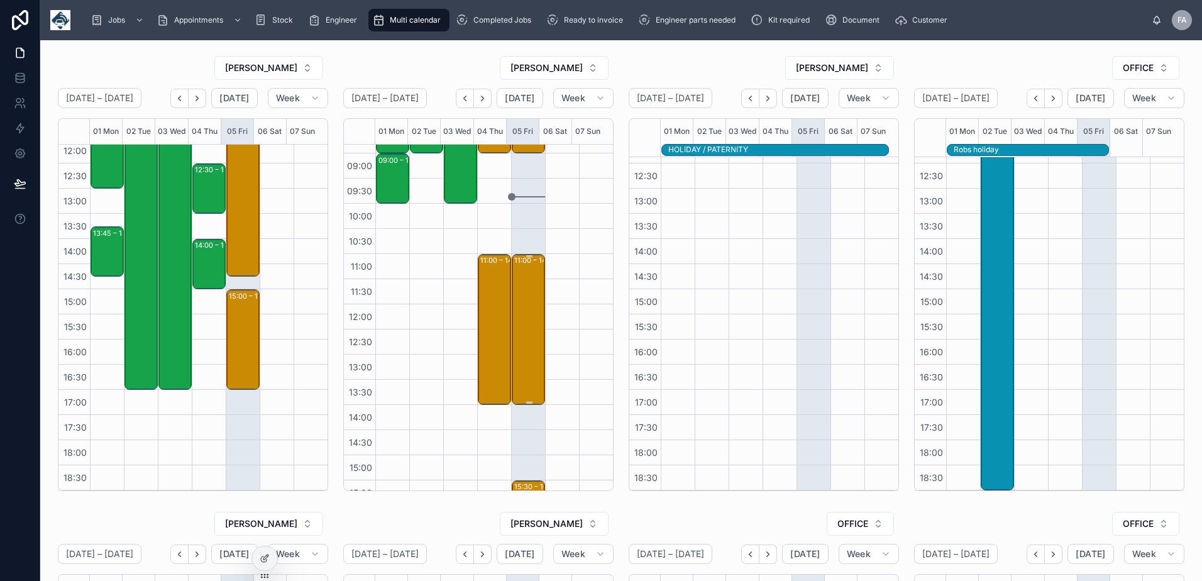
scroll to position [132, 0]
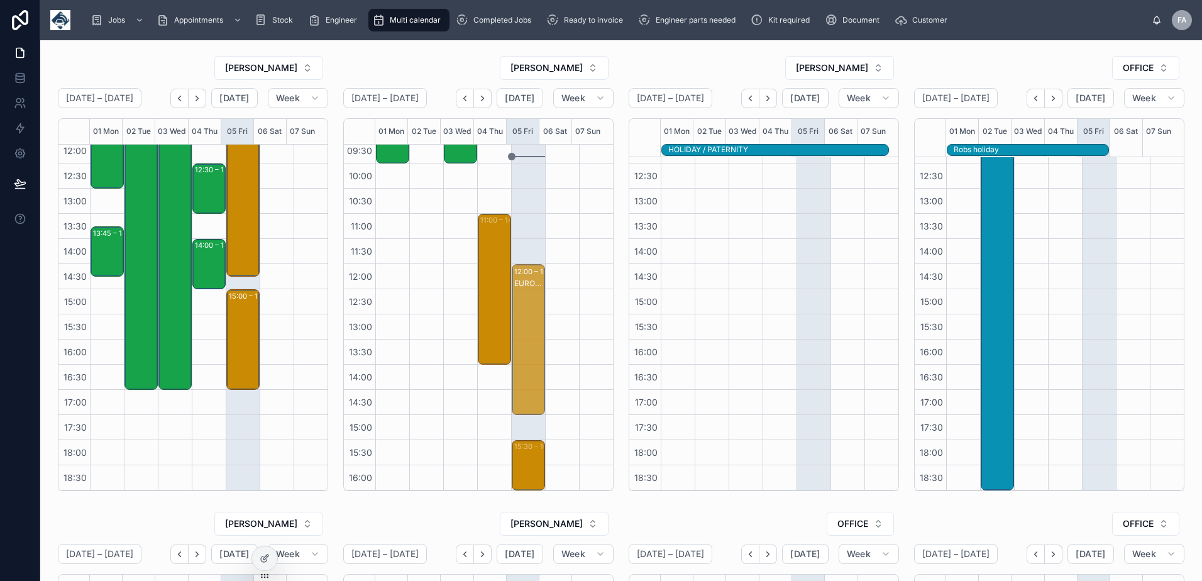
drag, startPoint x: 518, startPoint y: 287, endPoint x: 520, endPoint y: 345, distance: 58.5
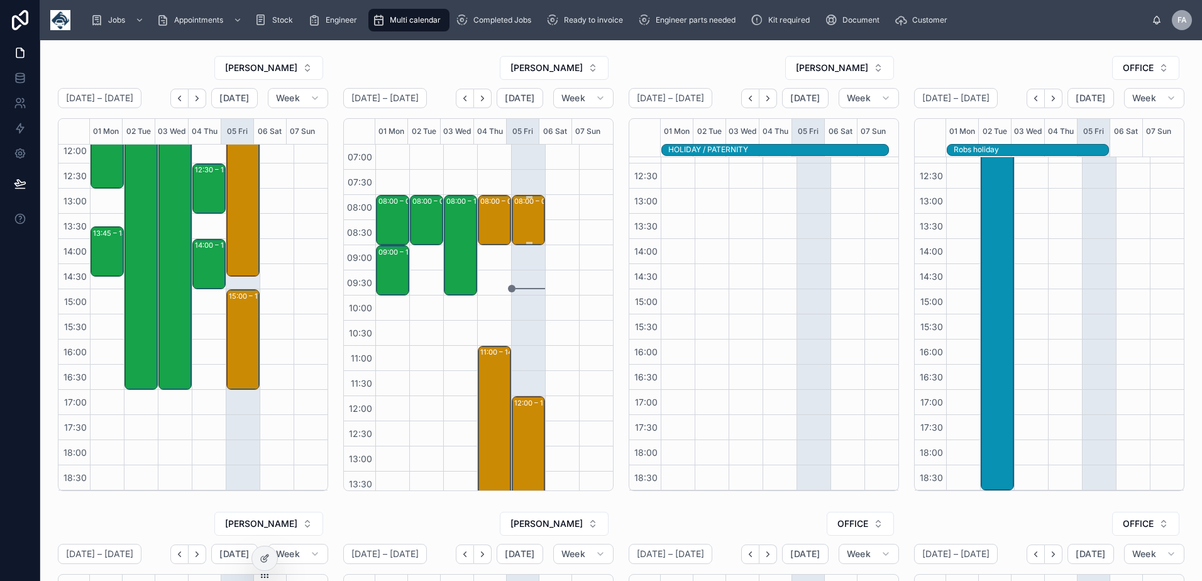
click at [524, 217] on div "08:00 – 09:00 Prolius Limited - [PHONE_NUMBER] - 1 x service call - 8am timed -…" at bounding box center [529, 220] width 30 height 48
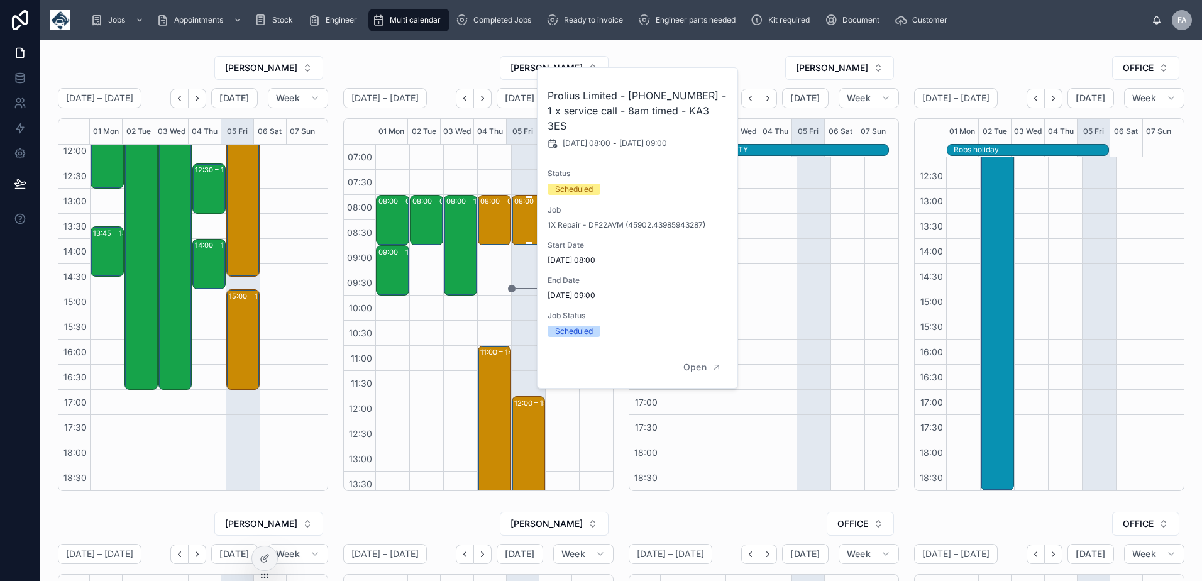
click at [524, 217] on div "08:00 – 09:00 Prolius Limited - [PHONE_NUMBER] - 1 x service call - 8am timed -…" at bounding box center [529, 220] width 30 height 48
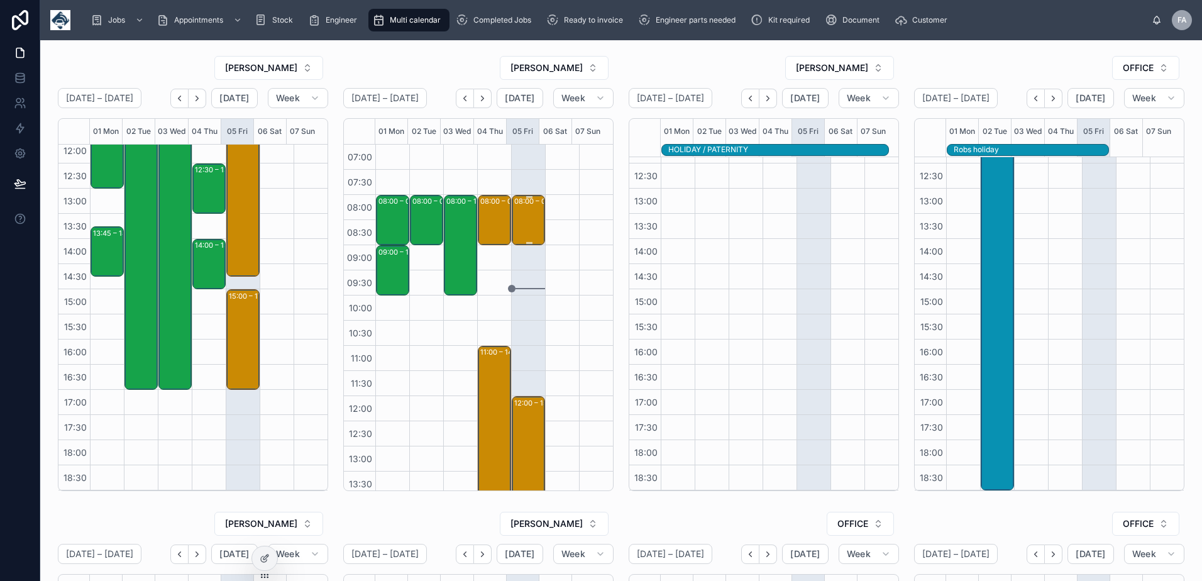
click at [523, 217] on div "08:00 – 09:00 Prolius Limited - [PHONE_NUMBER] - 1 x service call - 8am timed -…" at bounding box center [529, 220] width 30 height 48
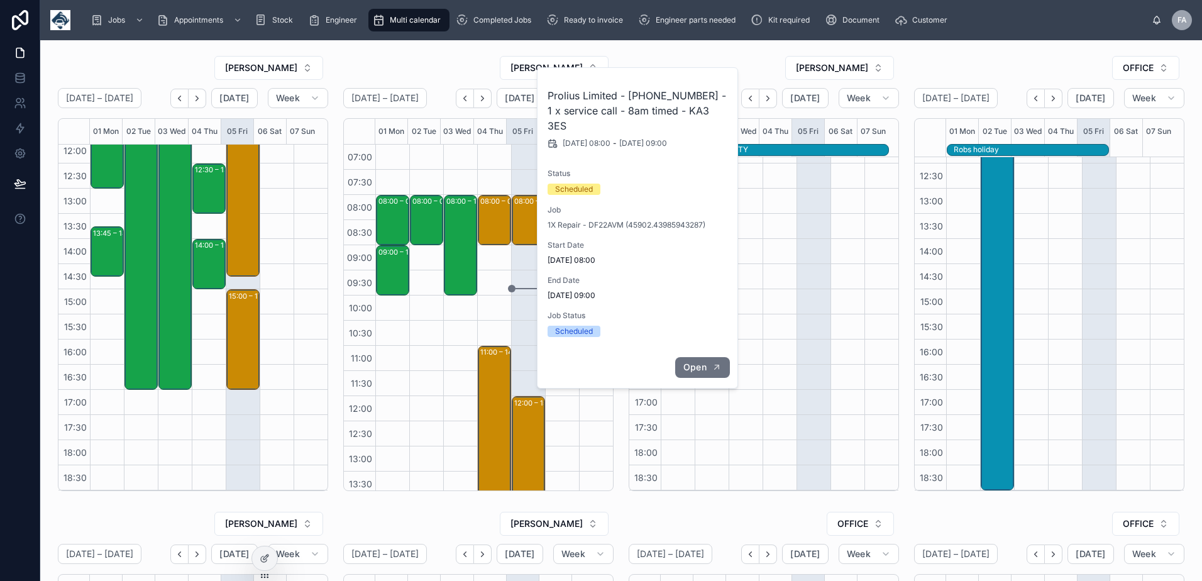
click at [703, 357] on button "Open" at bounding box center [702, 367] width 55 height 21
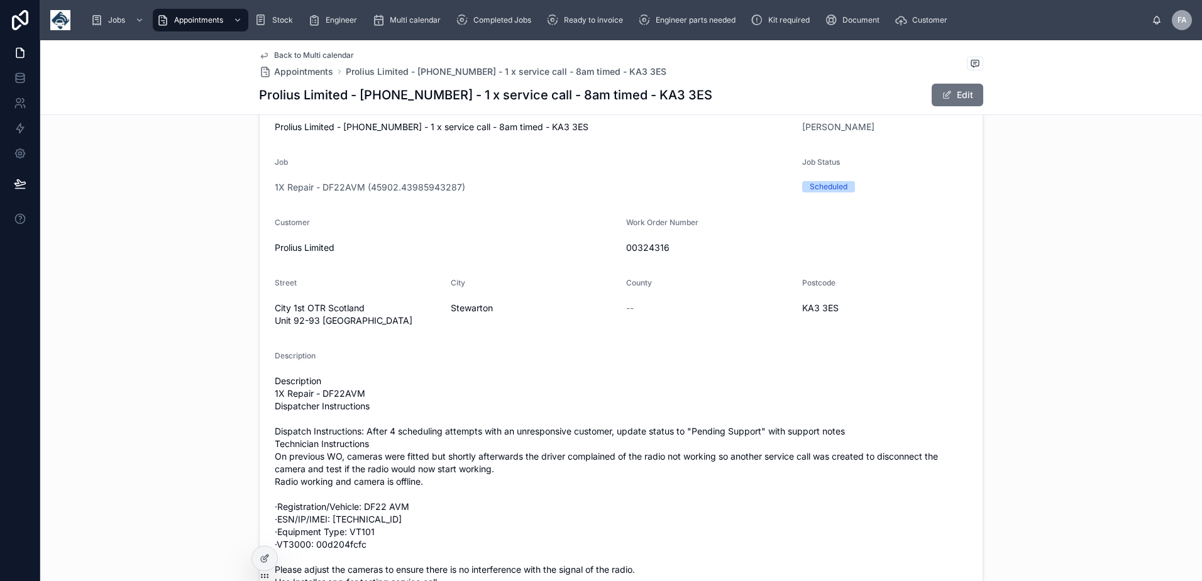
scroll to position [377, 0]
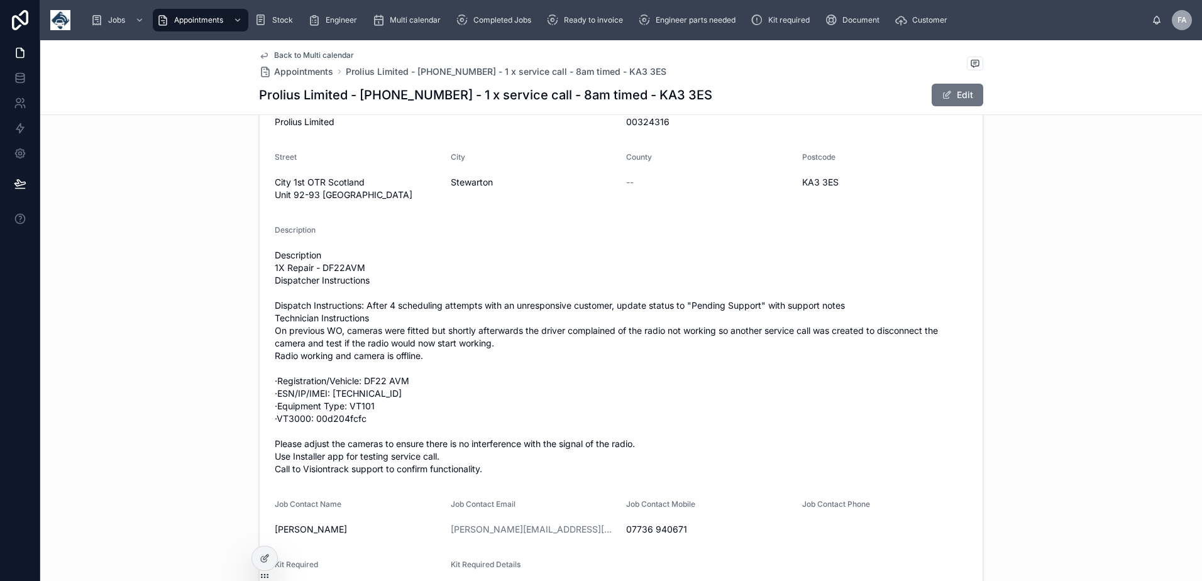
click at [298, 51] on span "Back to Multi calendar" at bounding box center [314, 55] width 80 height 10
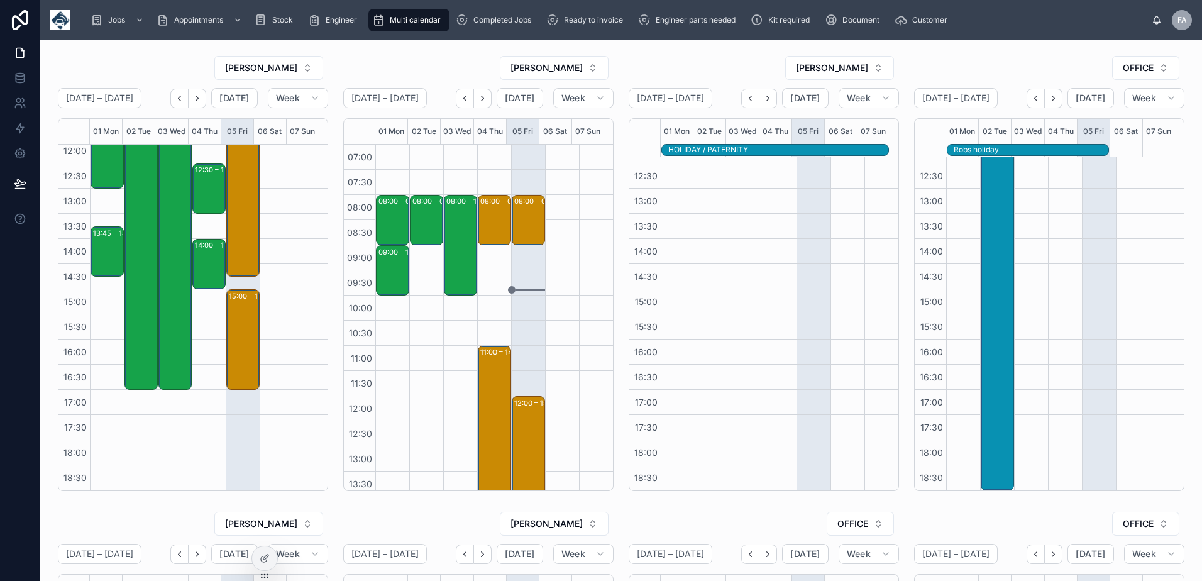
drag, startPoint x: 482, startPoint y: 102, endPoint x: 480, endPoint y: 130, distance: 28.4
click at [482, 102] on icon "Next" at bounding box center [482, 98] width 9 height 9
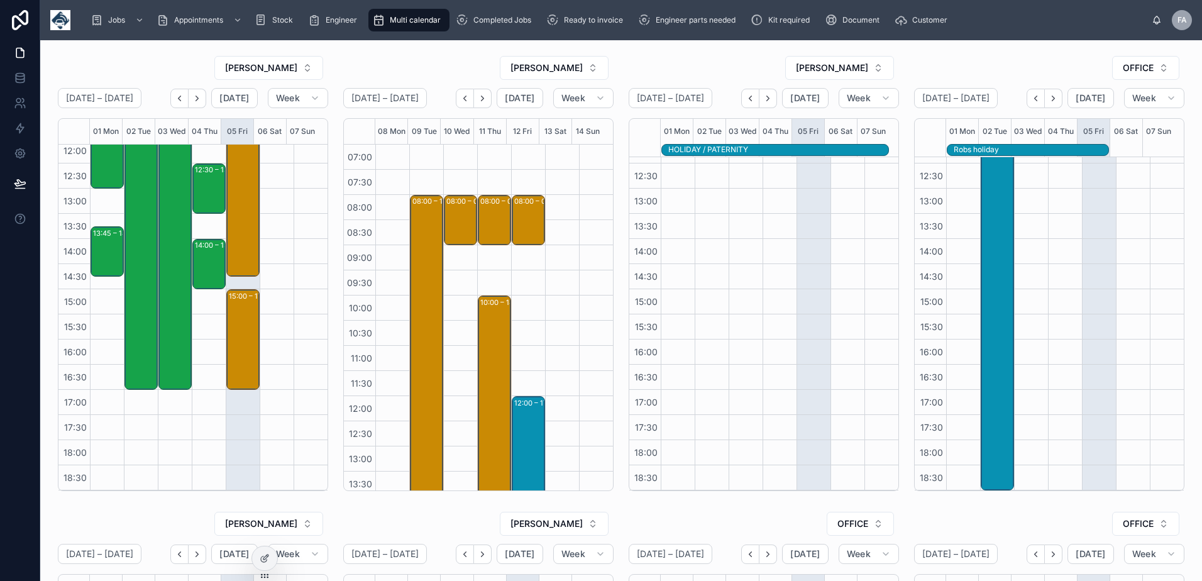
drag, startPoint x: 464, startPoint y: 94, endPoint x: 495, endPoint y: 270, distance: 178.6
click at [464, 94] on icon "Back" at bounding box center [464, 98] width 9 height 9
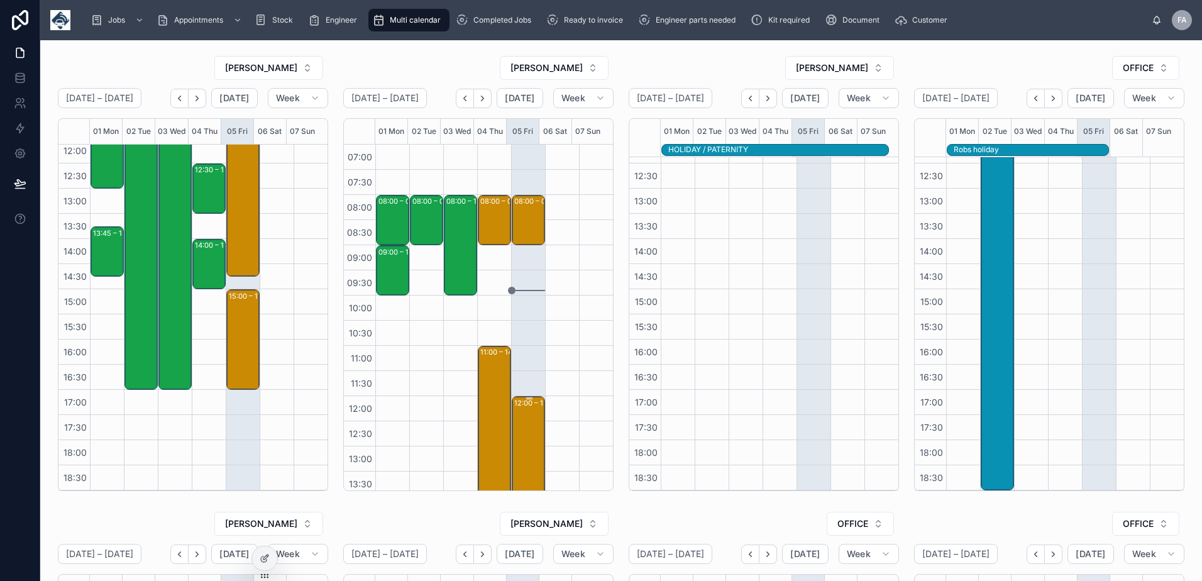
click at [514, 424] on div "12:00 – 15:00 EUROROUTE LIMITED - 00324333 - 3 x installs - am - DG2 8PN" at bounding box center [529, 471] width 30 height 148
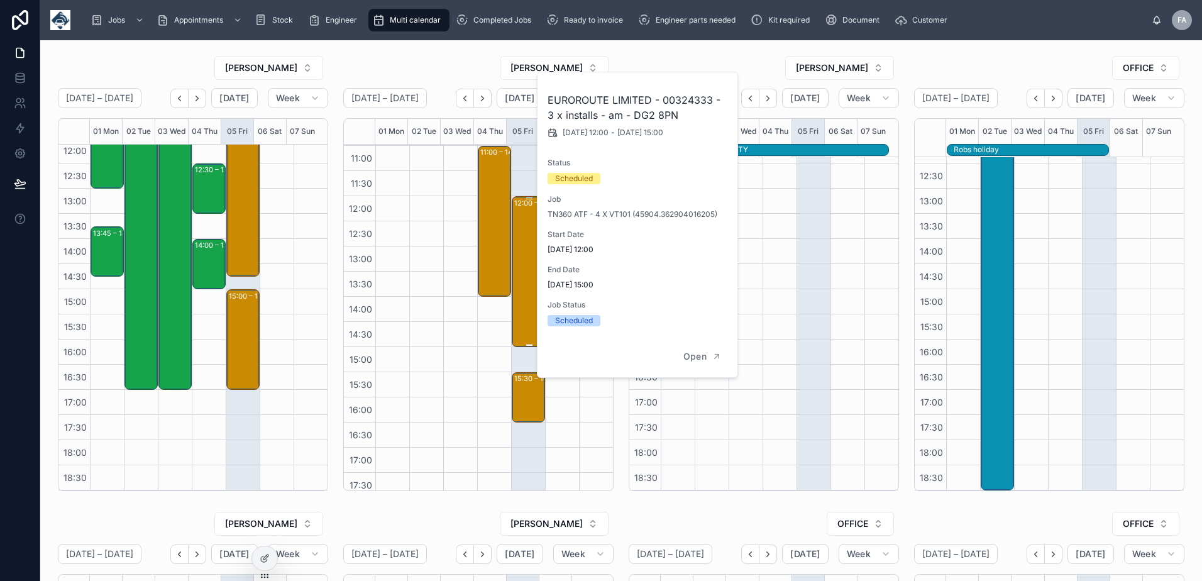
scroll to position [251, 0]
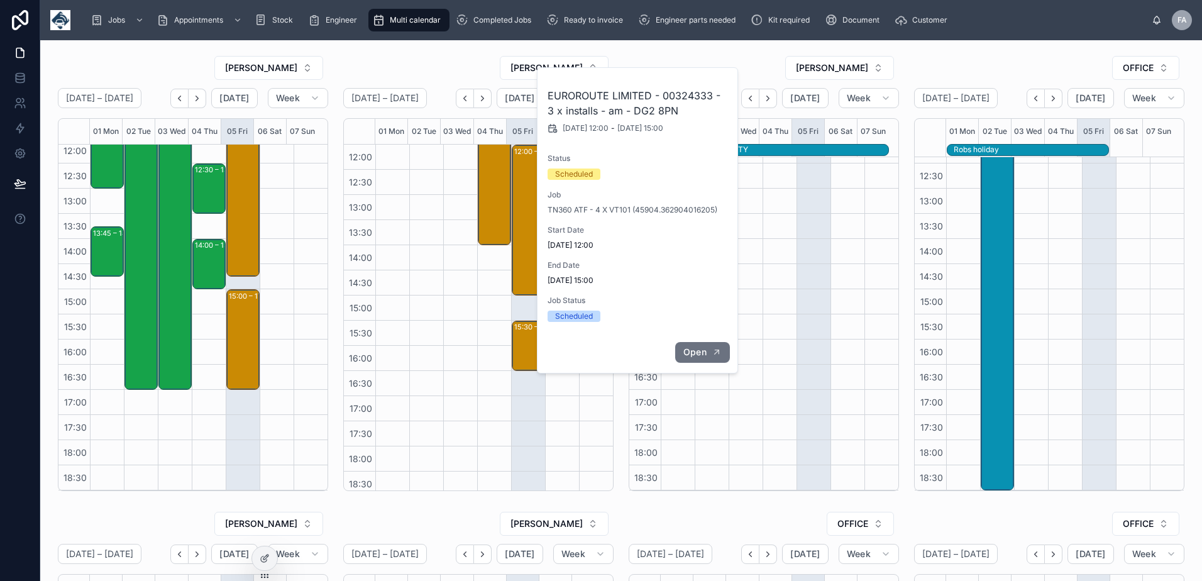
click at [715, 353] on icon "button" at bounding box center [717, 352] width 4 height 4
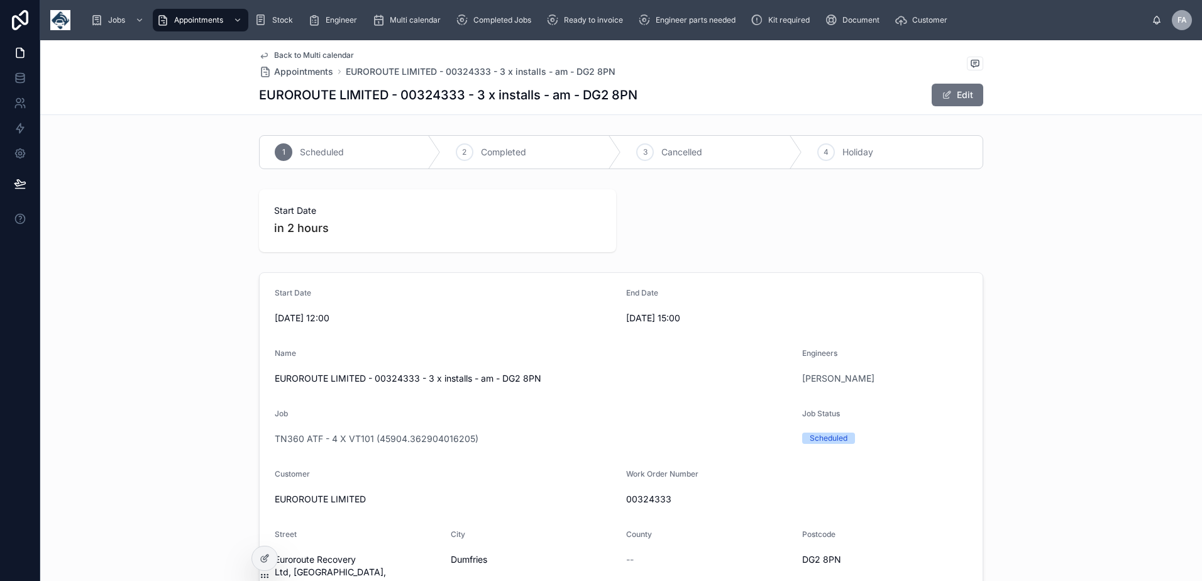
click at [285, 55] on span "Back to Multi calendar" at bounding box center [314, 55] width 80 height 10
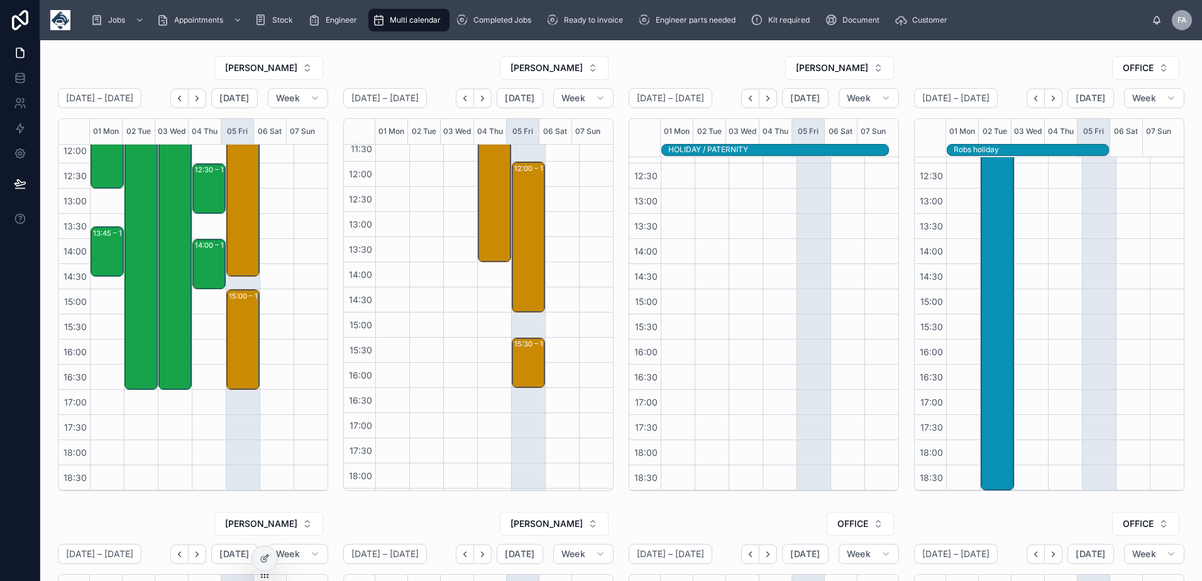
scroll to position [251, 0]
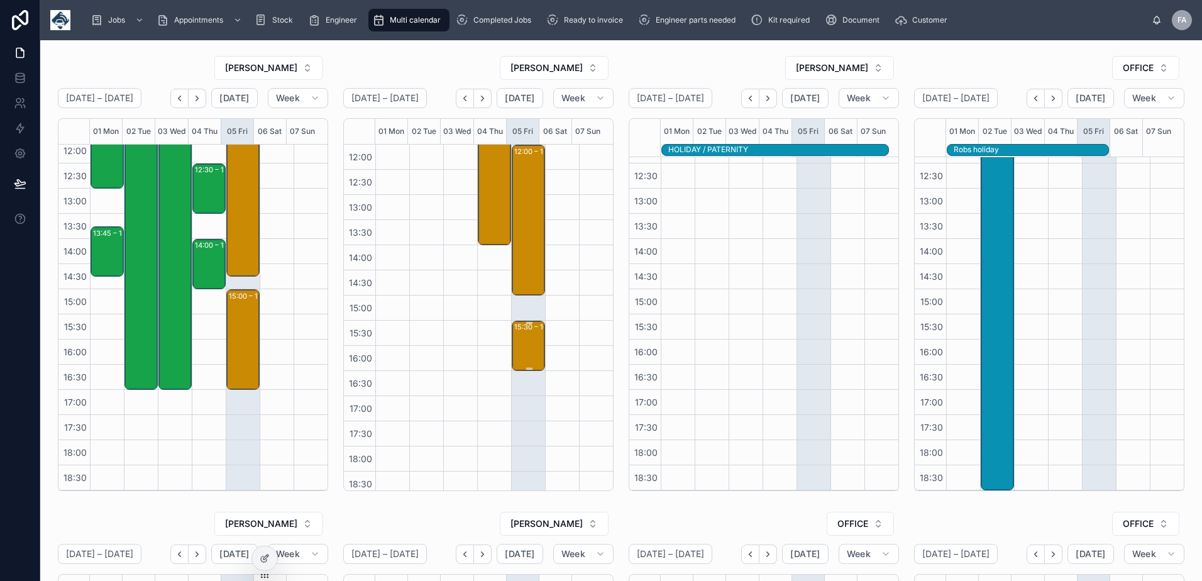
click at [524, 346] on div "15:30 – 16:30 Fullwoodhead Dairy Supplies Ltd - [PHONE_NUMBER] - 1 x service ca…" at bounding box center [529, 346] width 30 height 48
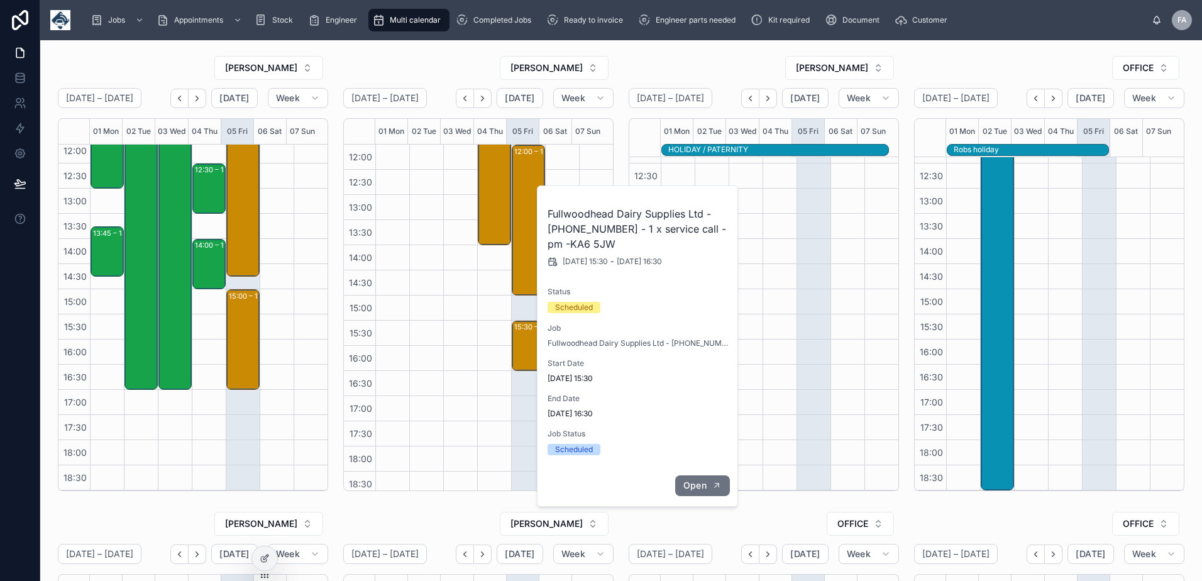
click at [711, 479] on button "Open" at bounding box center [702, 485] width 55 height 21
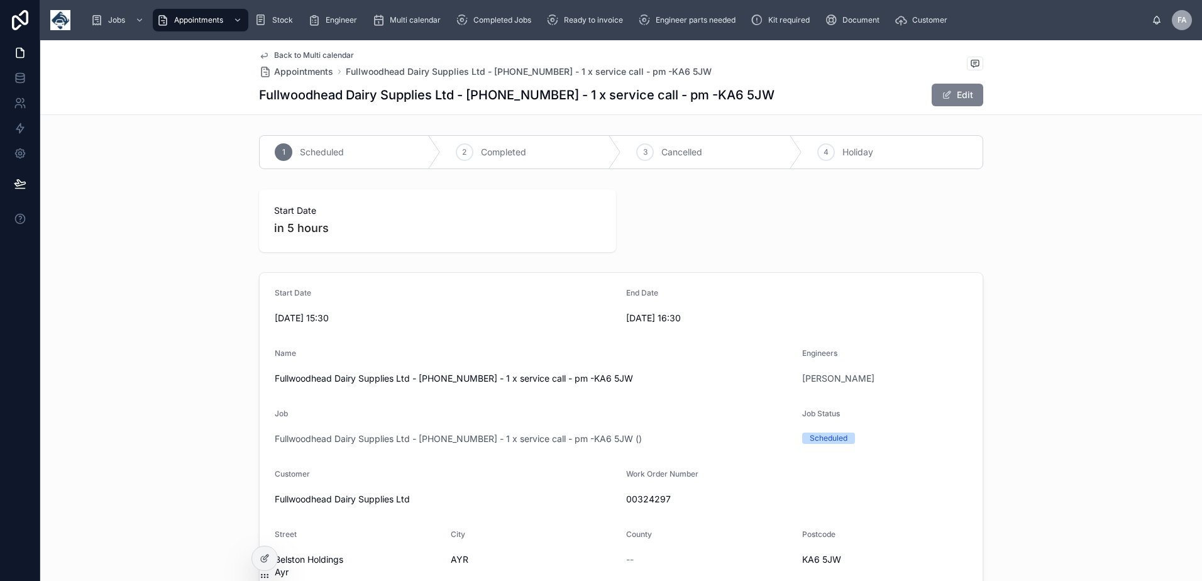
click at [973, 90] on button "Edit" at bounding box center [957, 95] width 52 height 23
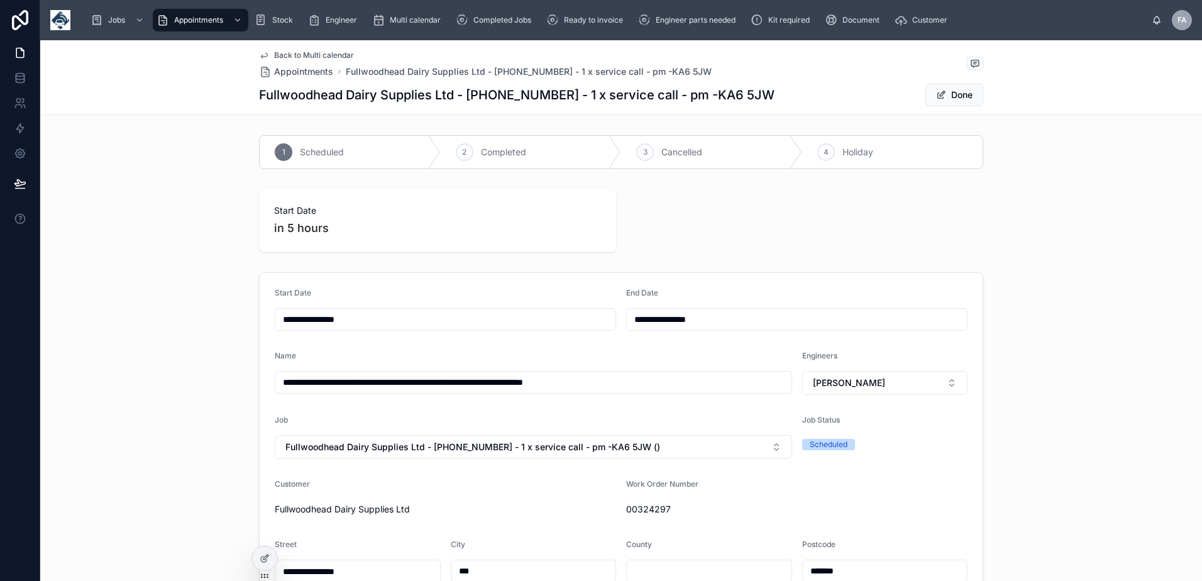
click at [395, 319] on input "**********" at bounding box center [445, 319] width 340 height 18
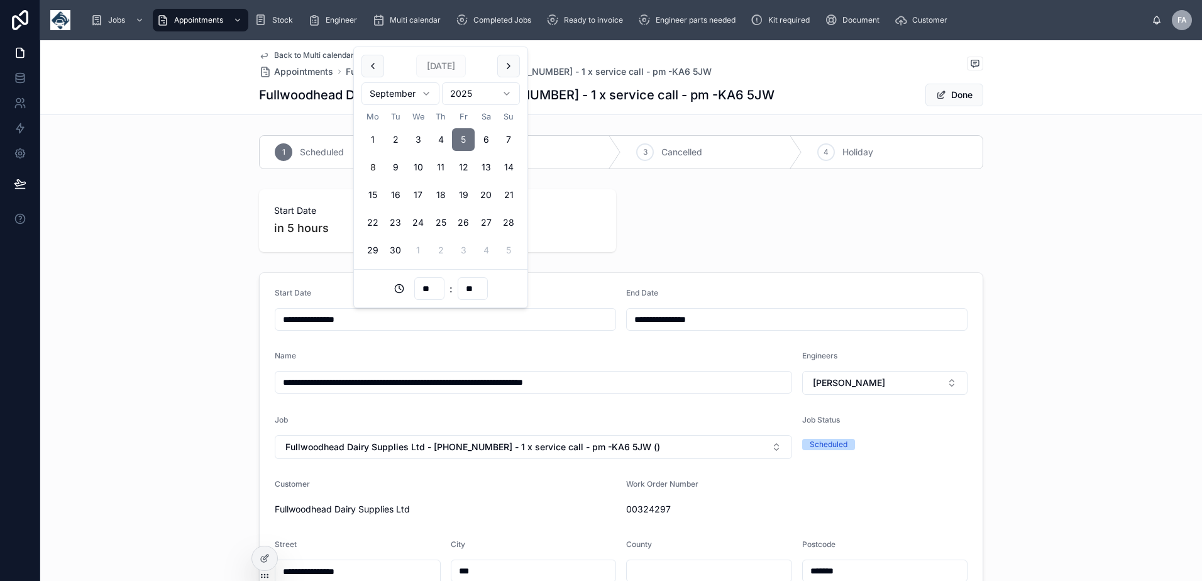
click at [373, 165] on button "8" at bounding box center [372, 167] width 23 height 23
type input "**********"
drag, startPoint x: 434, startPoint y: 289, endPoint x: 412, endPoint y: 287, distance: 21.5
click at [412, 287] on div "** : **" at bounding box center [440, 288] width 158 height 23
type input "**"
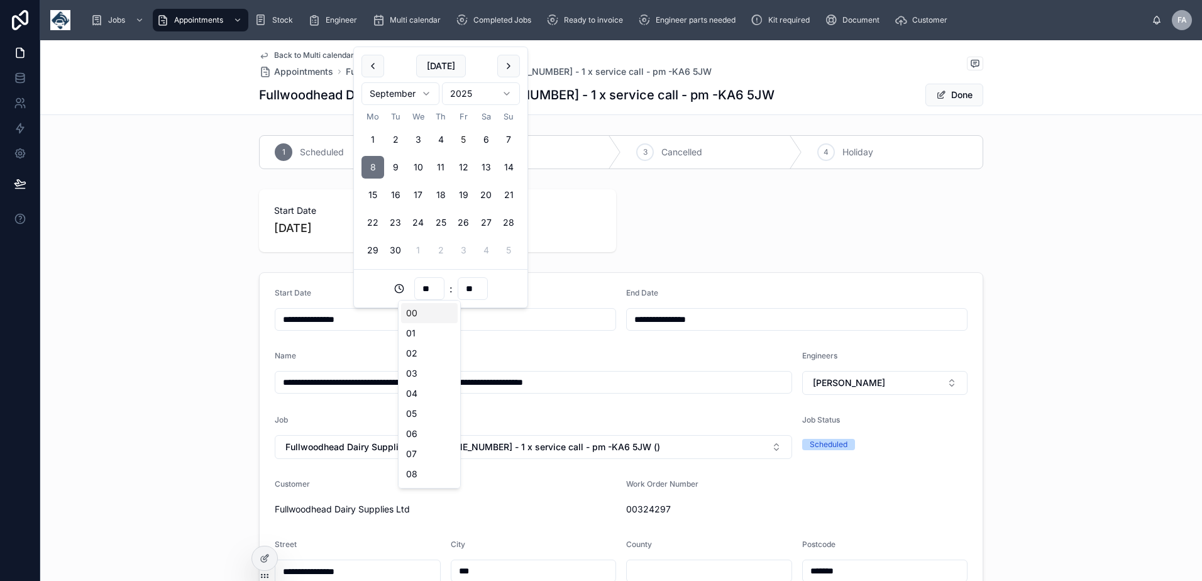
type input "**********"
type input "**"
type input "**********"
type input "**"
type input "**********"
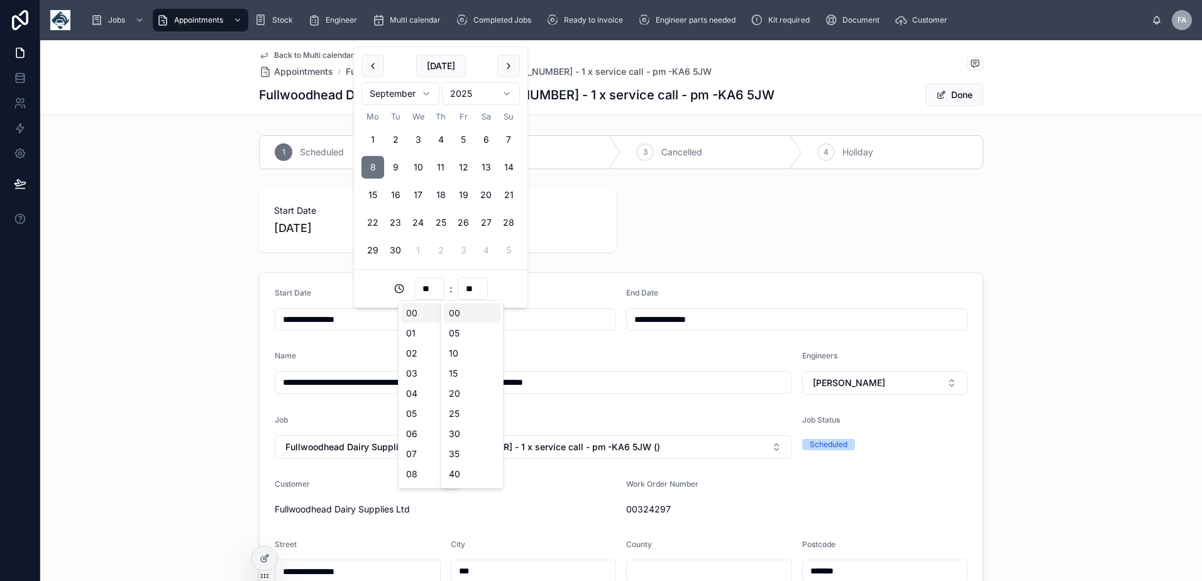
type input "**"
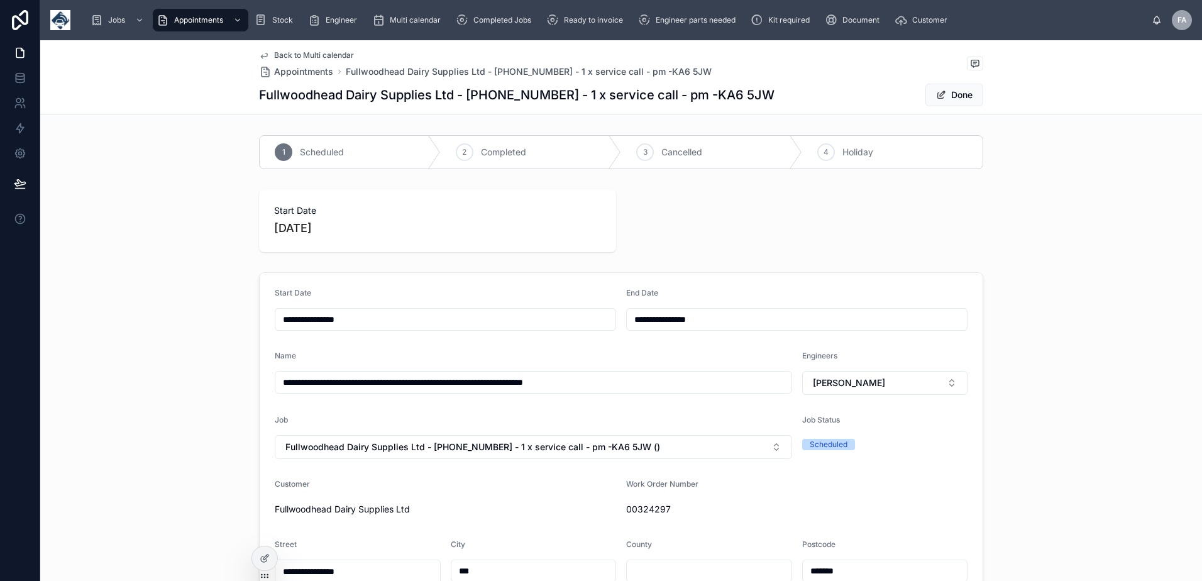
click at [397, 316] on input "**********" at bounding box center [445, 319] width 340 height 18
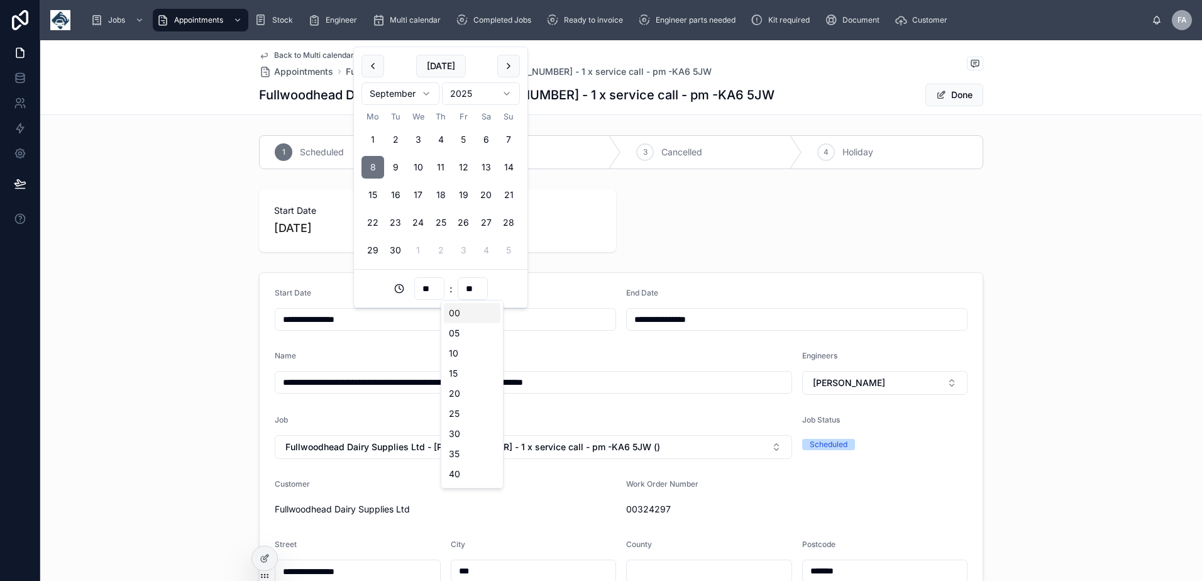
drag, startPoint x: 480, startPoint y: 286, endPoint x: 434, endPoint y: 283, distance: 45.3
click at [434, 283] on div "** : **" at bounding box center [440, 288] width 158 height 23
type input "**********"
type input "**"
click at [798, 322] on input "**********" at bounding box center [797, 319] width 340 height 18
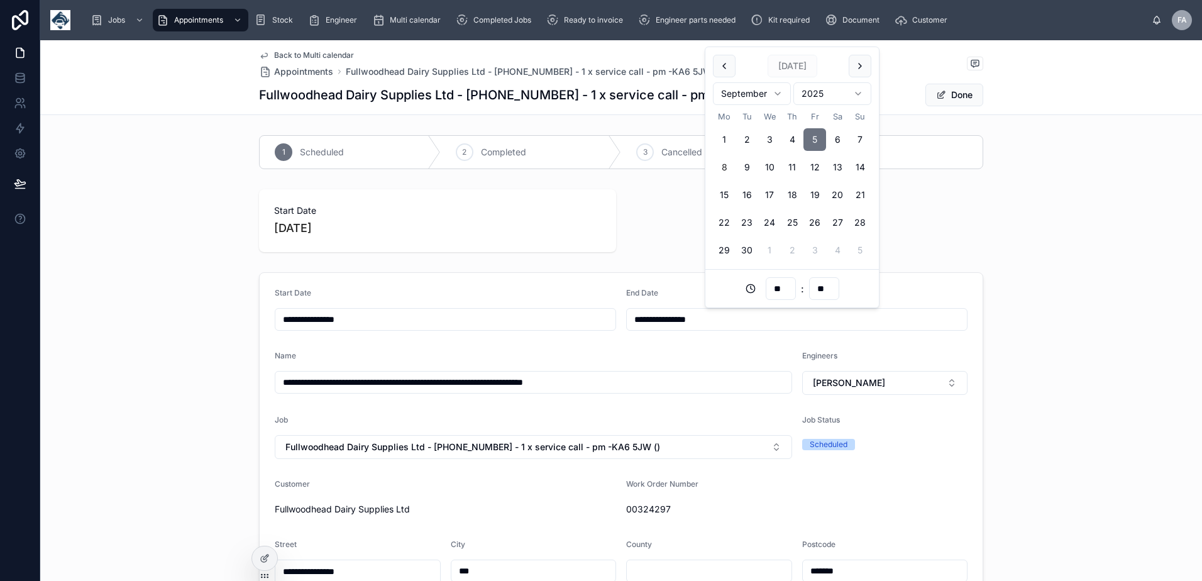
click at [726, 164] on button "8" at bounding box center [724, 167] width 23 height 23
type input "**********"
drag, startPoint x: 787, startPoint y: 288, endPoint x: 769, endPoint y: 289, distance: 17.6
click at [771, 289] on input "**" at bounding box center [780, 289] width 29 height 18
type input "**"
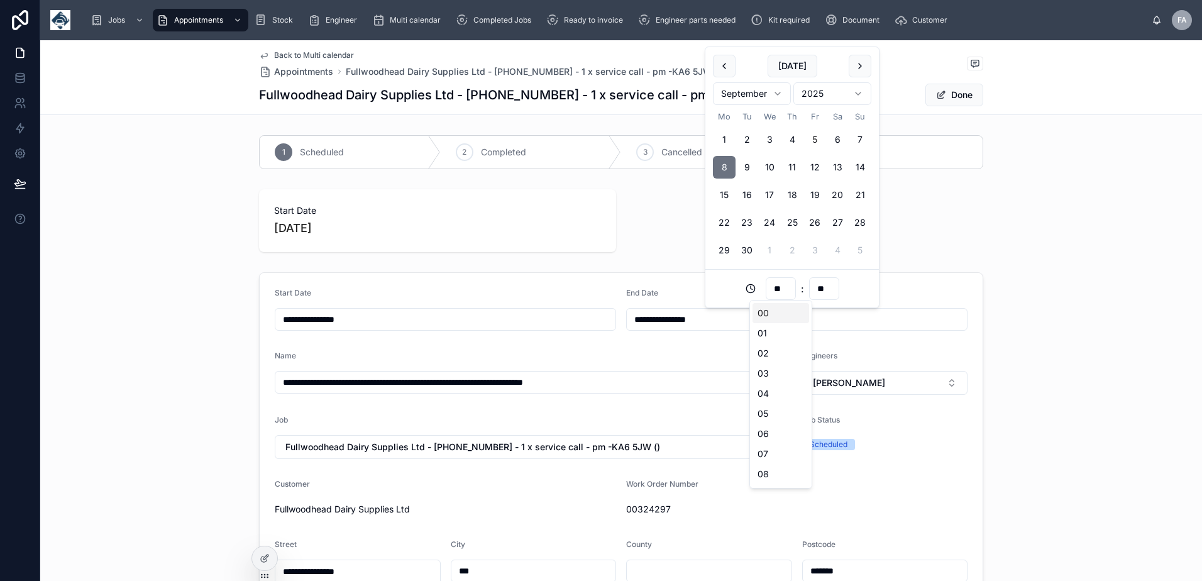
type input "**********"
type input "**"
type input "**********"
type input "**"
type input "**********"
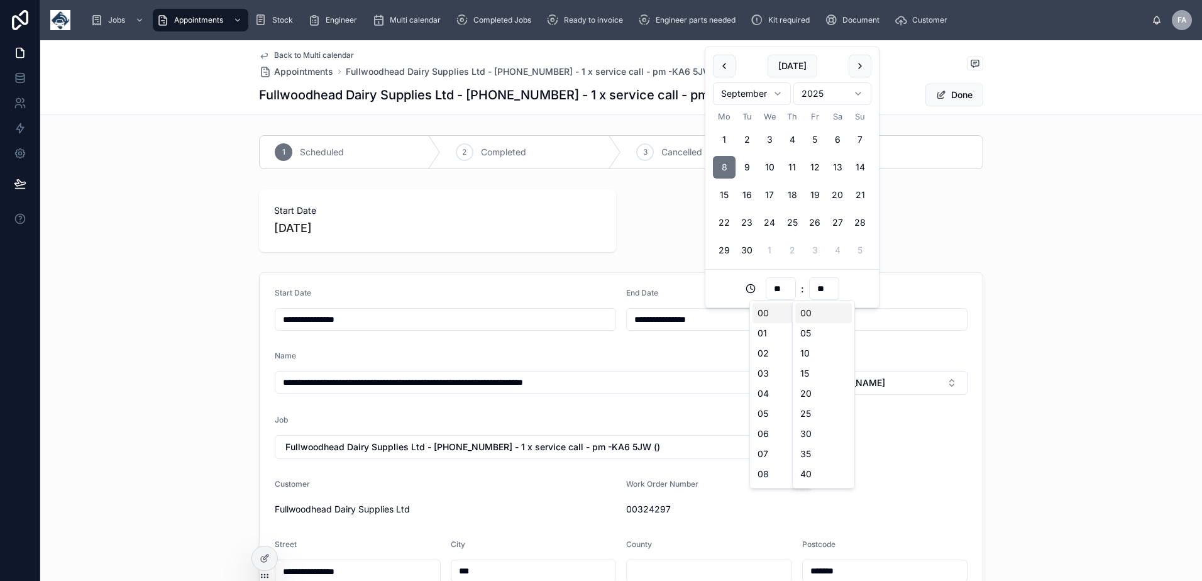
type input "**"
type input "**********"
click at [926, 234] on div "Start Date [DATE]" at bounding box center [621, 220] width 724 height 63
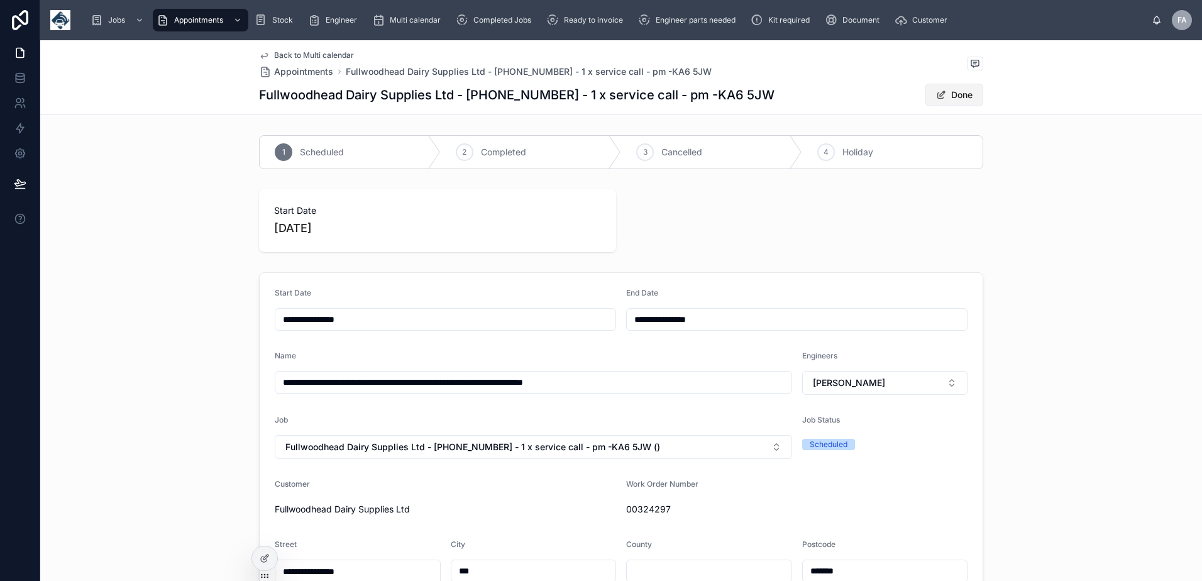
click at [953, 95] on button "Done" at bounding box center [954, 95] width 58 height 23
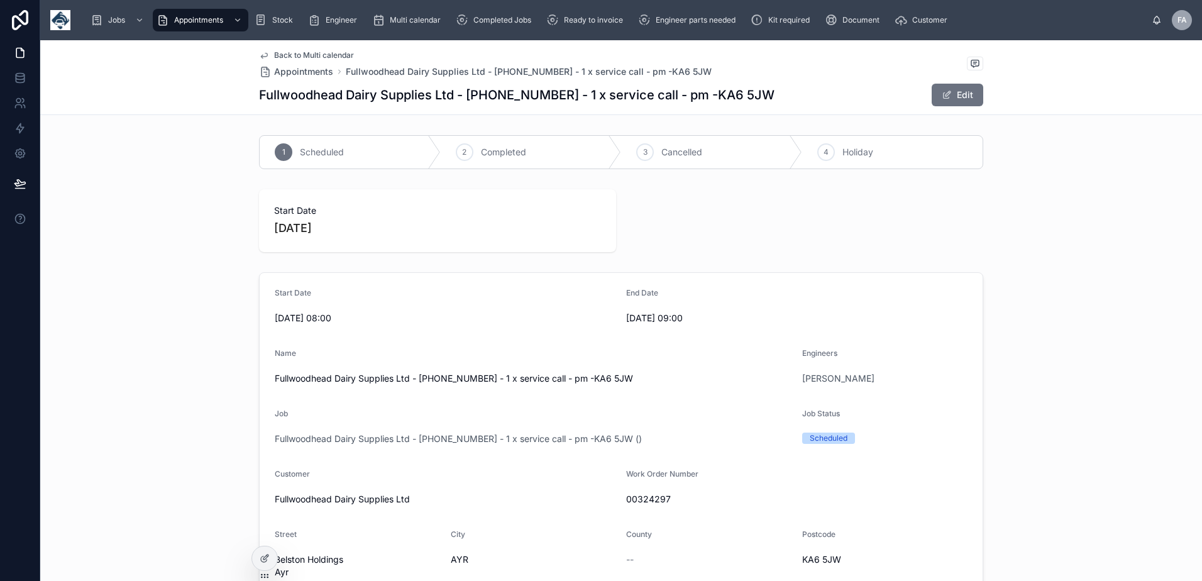
click at [297, 53] on span "Back to Multi calendar" at bounding box center [314, 55] width 80 height 10
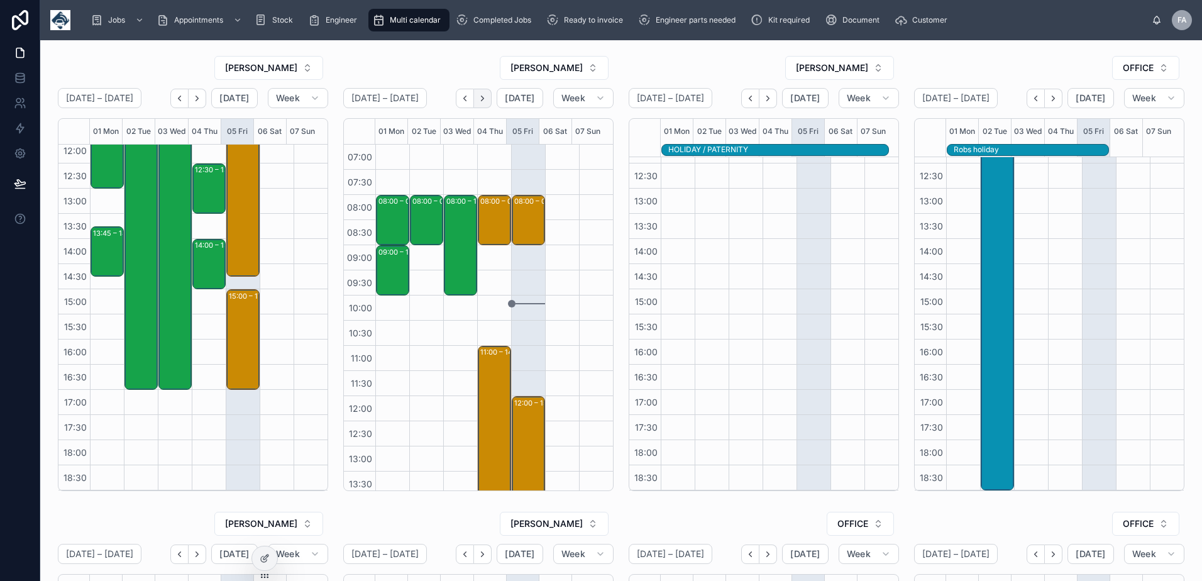
click at [481, 98] on icon "Next" at bounding box center [482, 98] width 9 height 9
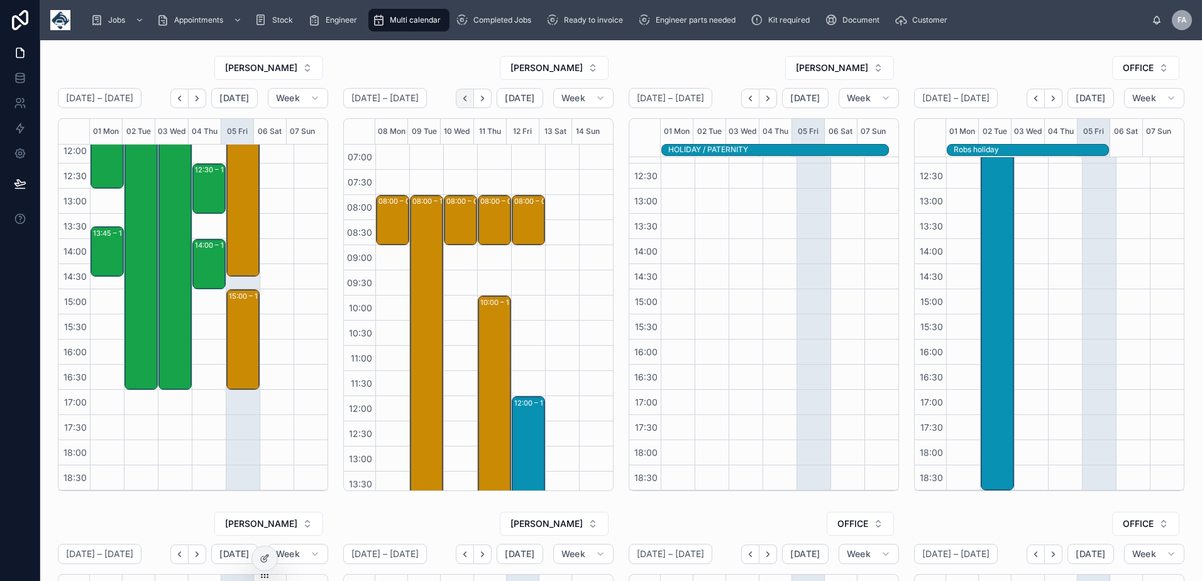
click at [463, 96] on icon "Back" at bounding box center [464, 98] width 9 height 9
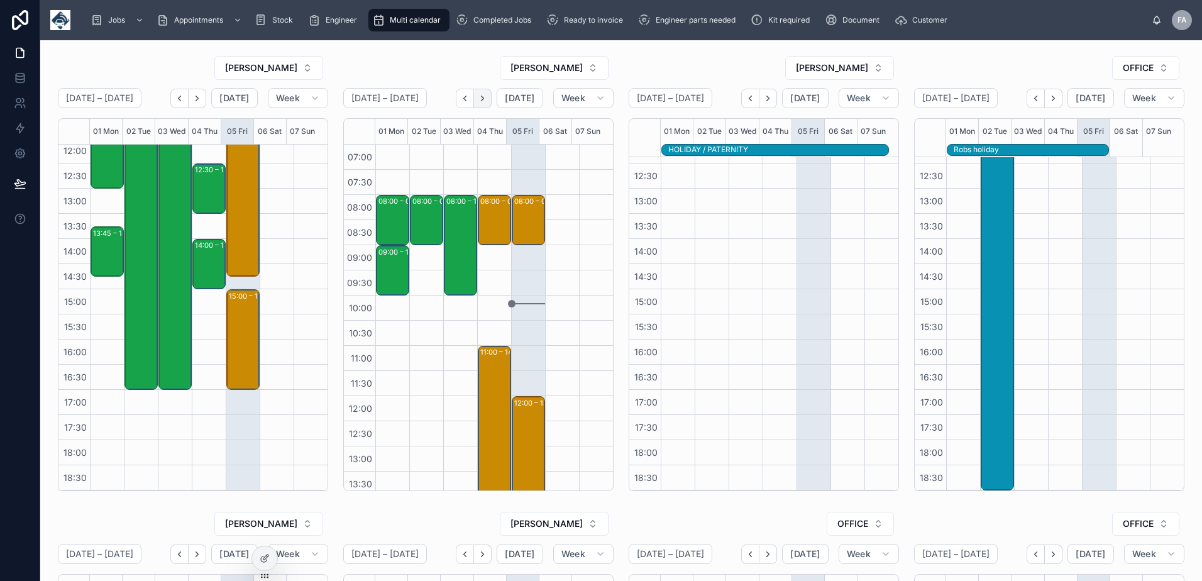
click at [481, 101] on icon "Next" at bounding box center [482, 98] width 9 height 9
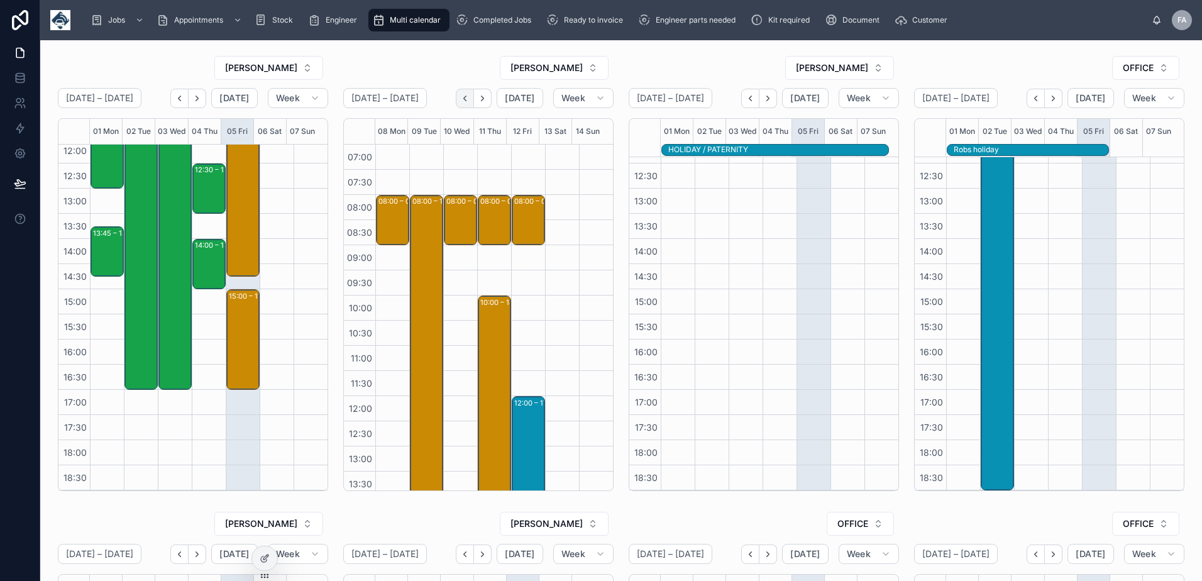
click at [464, 100] on icon "Back" at bounding box center [465, 98] width 3 height 5
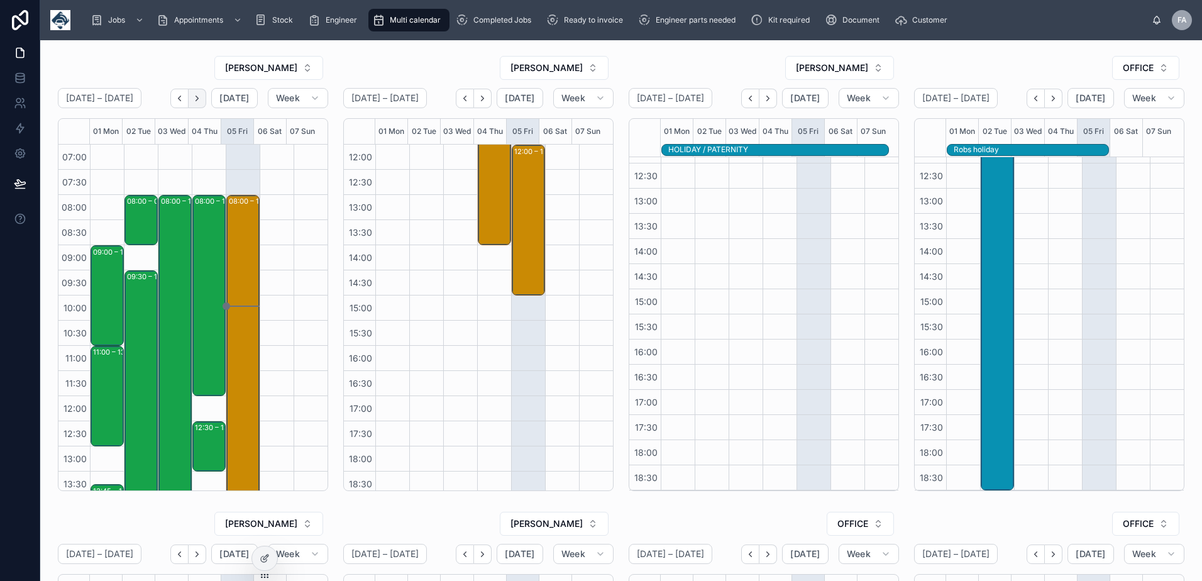
click at [200, 102] on icon "Next" at bounding box center [196, 98] width 9 height 9
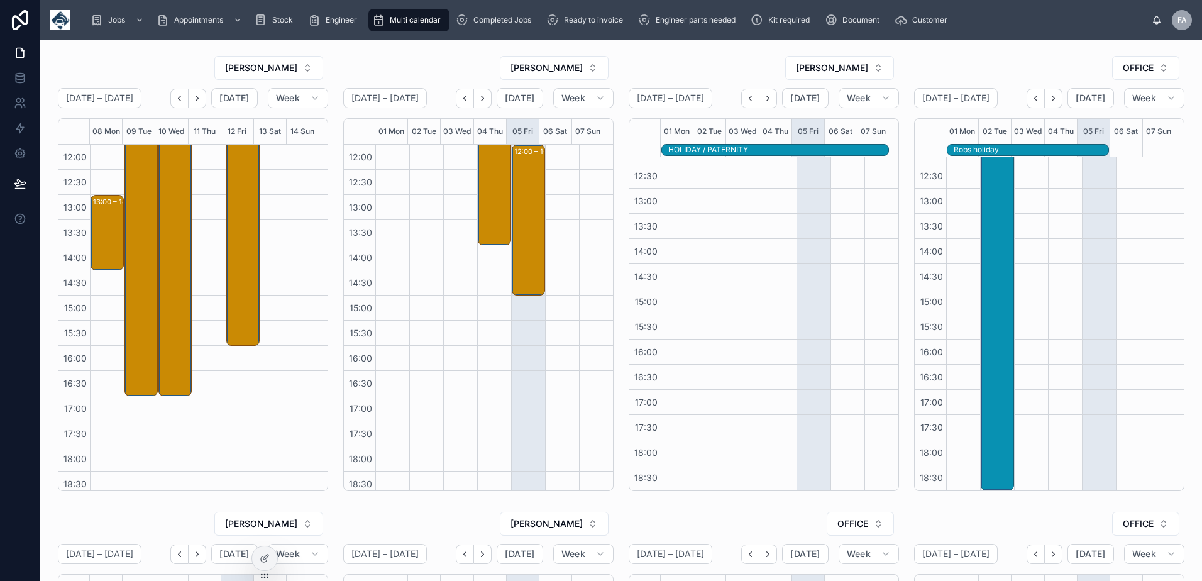
scroll to position [126, 0]
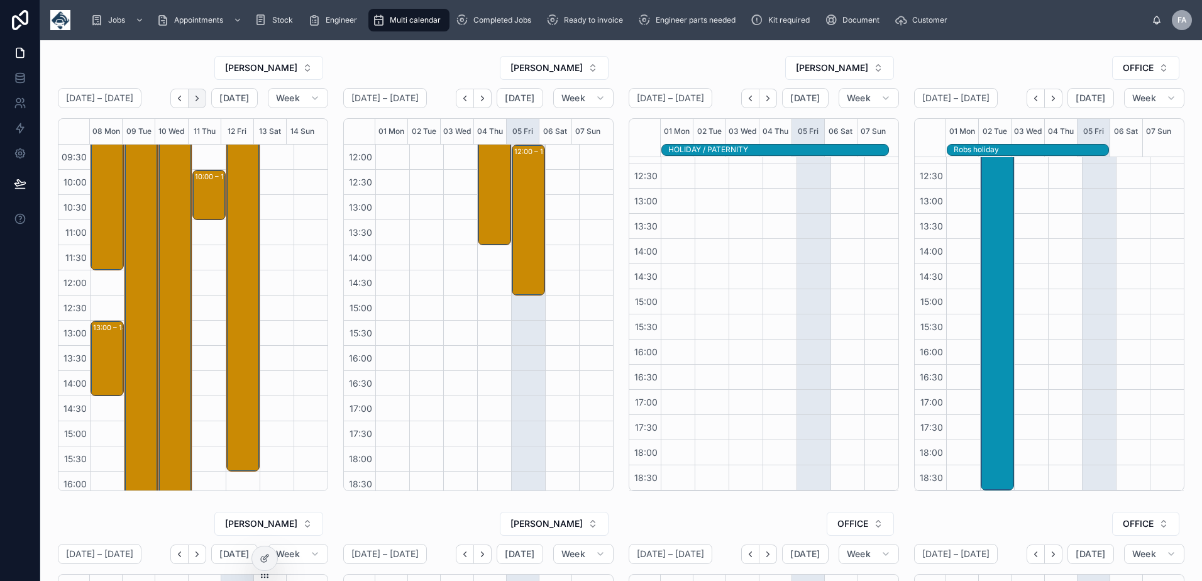
click at [201, 101] on icon "Next" at bounding box center [196, 98] width 9 height 9
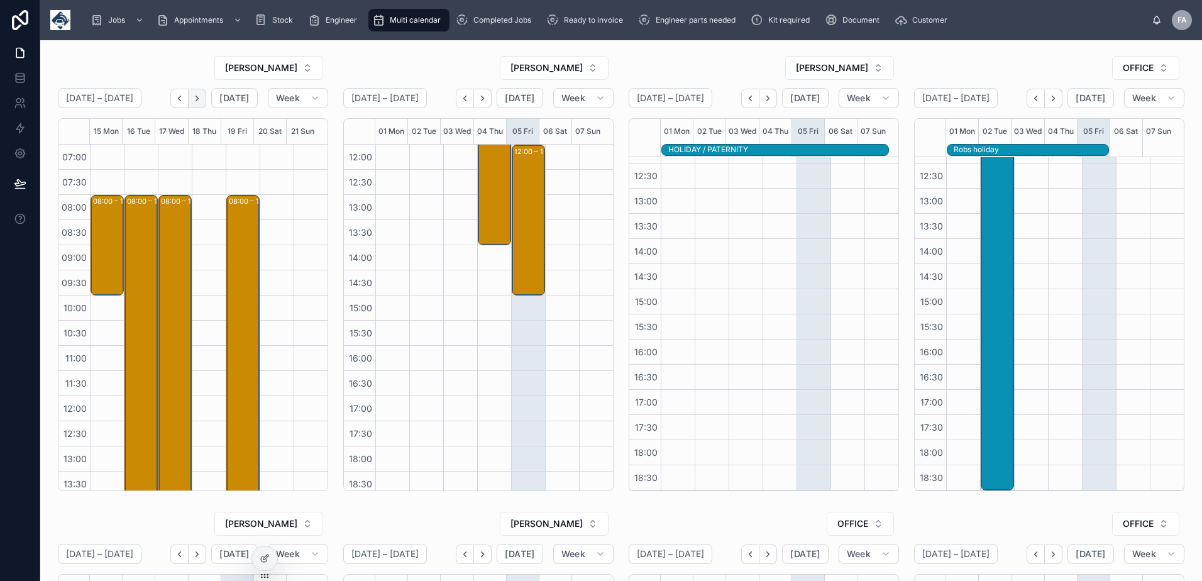
click at [197, 98] on icon "Next" at bounding box center [196, 98] width 9 height 9
click at [194, 97] on icon "Next" at bounding box center [196, 98] width 9 height 9
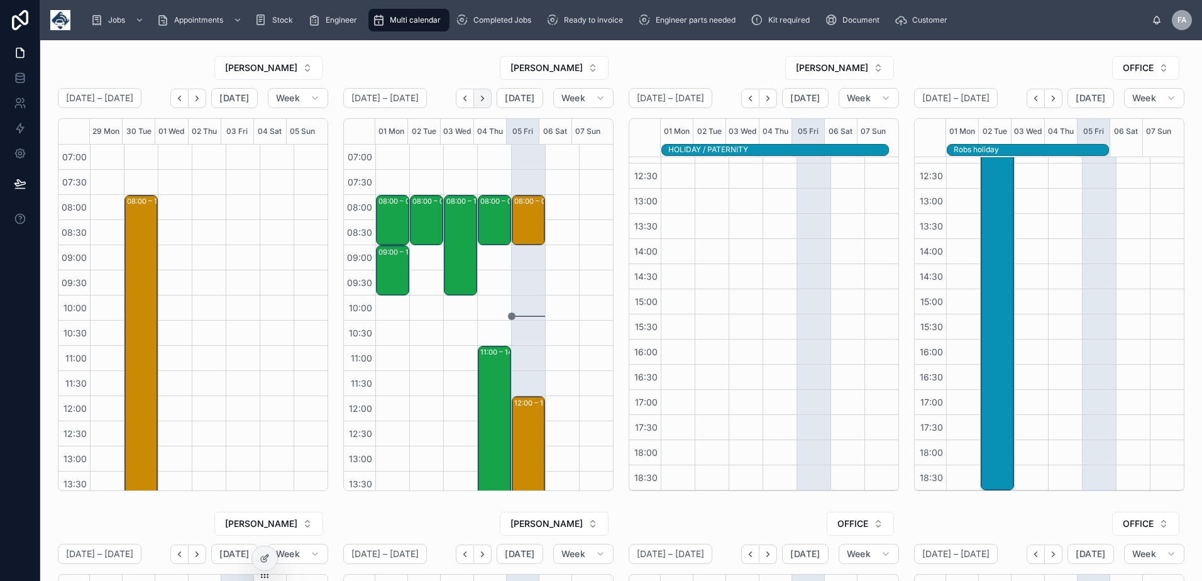
click at [480, 99] on icon "Next" at bounding box center [482, 98] width 9 height 9
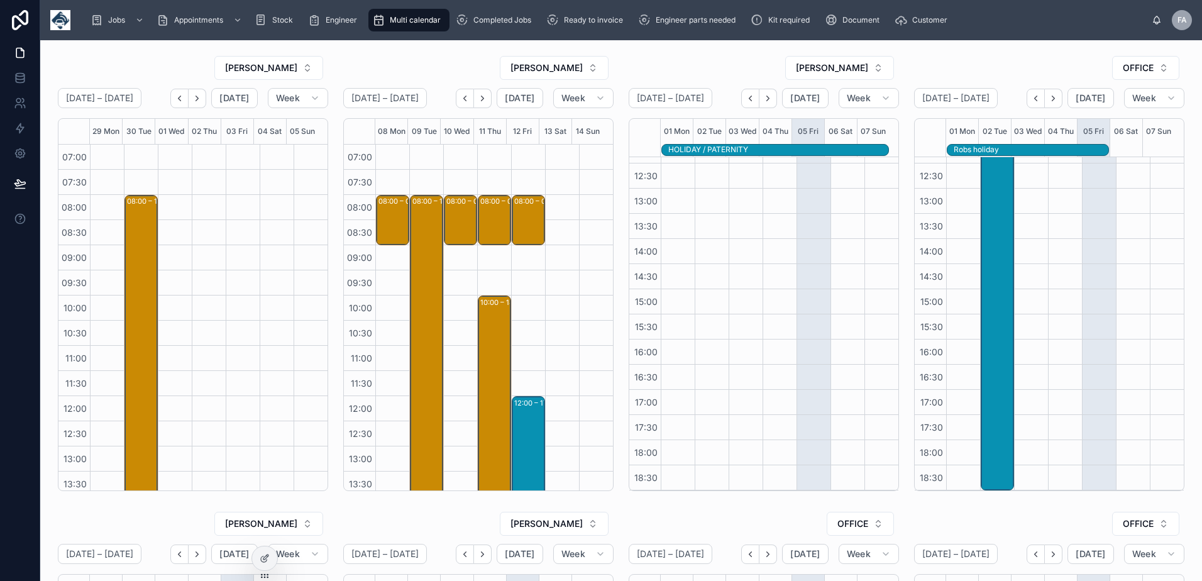
click at [385, 329] on div "08:00 – 09:00 Fullwoodhead Dairy Supplies Ltd - [PHONE_NUMBER] - 1 x service ca…" at bounding box center [392, 446] width 34 height 603
click at [522, 207] on div "08:00 – 09:00 G4S Investigation Solutions (UK) Ltd - [PHONE_NUMBER] - 1 x servi…" at bounding box center [529, 220] width 30 height 48
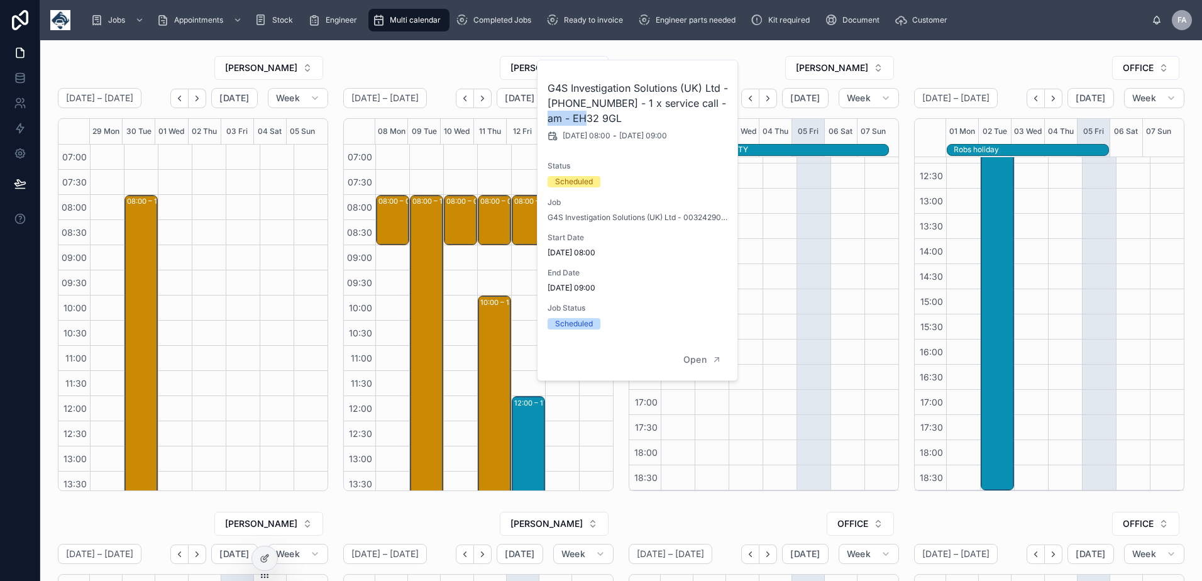
drag, startPoint x: 610, startPoint y: 116, endPoint x: 541, endPoint y: 117, distance: 69.1
click at [541, 117] on div "G4S Investigation Solutions (UK) Ltd - [PHONE_NUMBER] - 1 x service call - am -…" at bounding box center [637, 199] width 201 height 279
copy h2 "EH32 9GL"
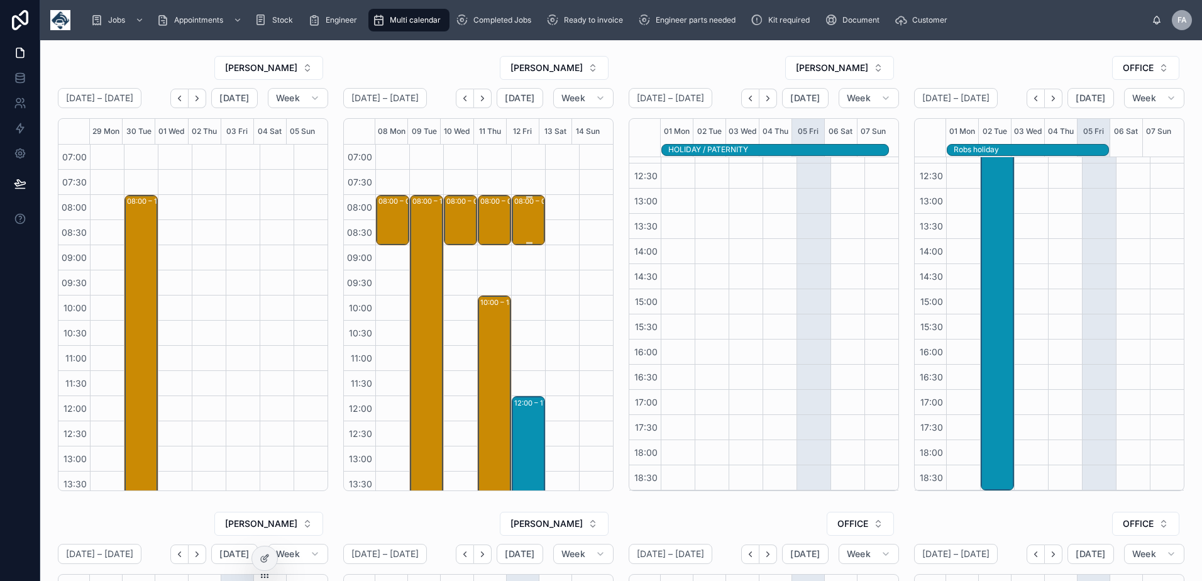
click at [527, 212] on div "08:00 – 09:00 G4S Investigation Solutions (UK) Ltd - [PHONE_NUMBER] - 1 x servi…" at bounding box center [529, 220] width 30 height 48
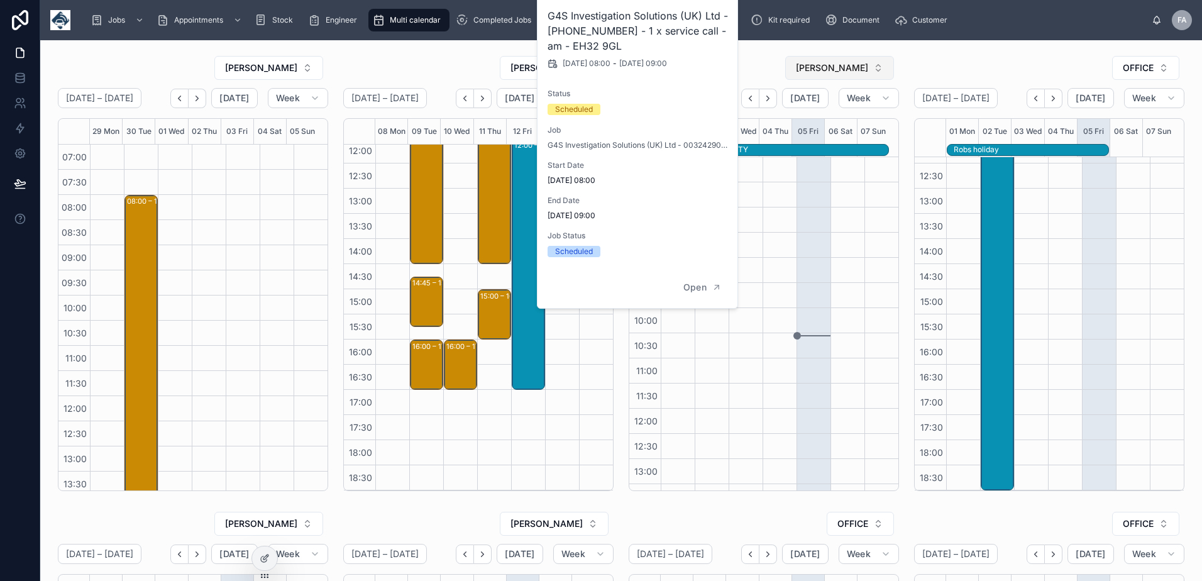
click at [819, 72] on span "[PERSON_NAME]" at bounding box center [832, 68] width 72 height 13
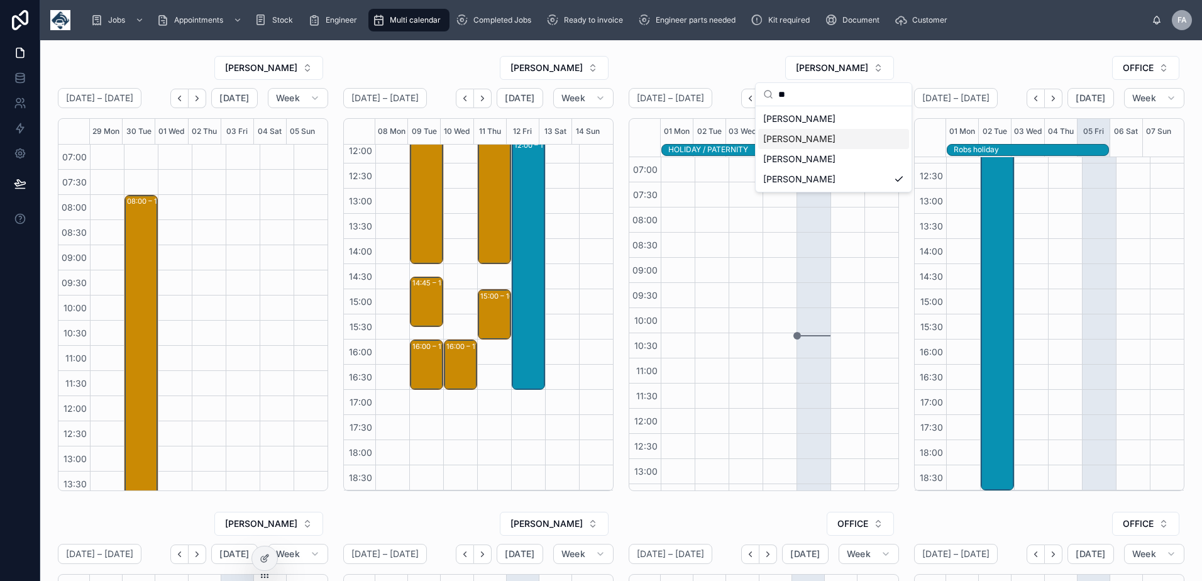
type input "**"
click at [810, 135] on span "[PERSON_NAME]" at bounding box center [799, 139] width 72 height 13
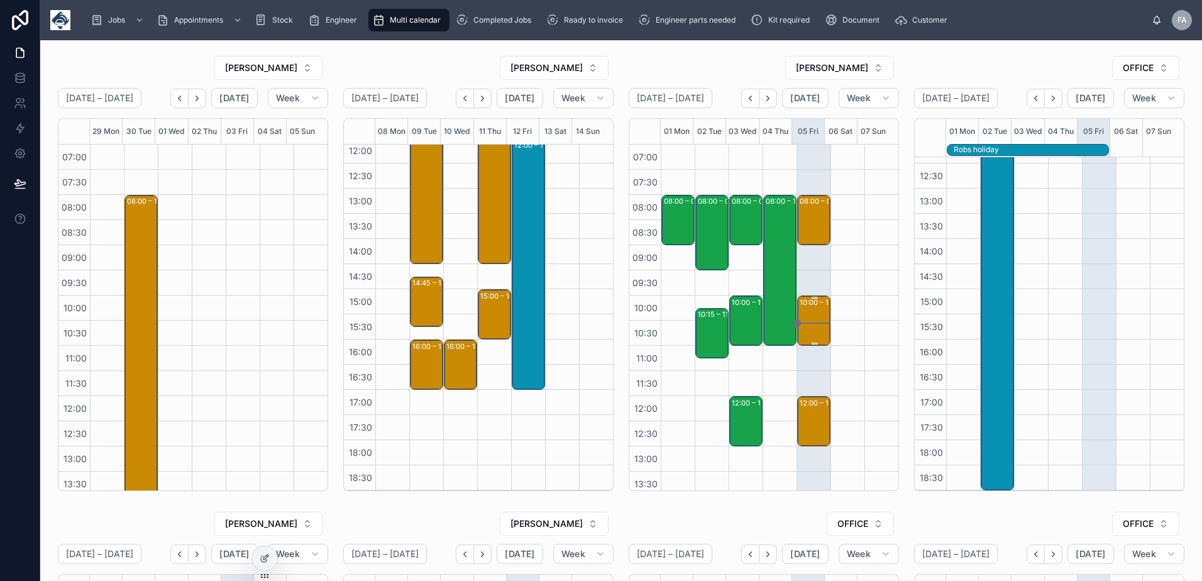
click at [799, 316] on div "10:00 – 11:00 FSSC G4S Fire & Security Services - 00324433 - 1x reinstall - AM …" at bounding box center [814, 321] width 30 height 48
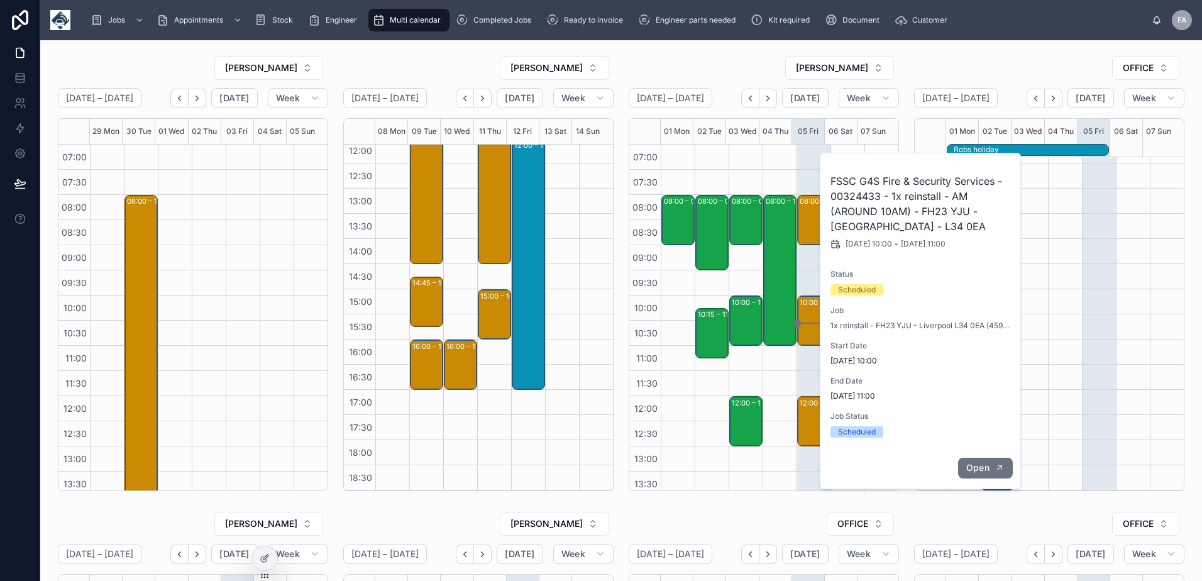
click at [989, 466] on span "Open" at bounding box center [977, 467] width 23 height 11
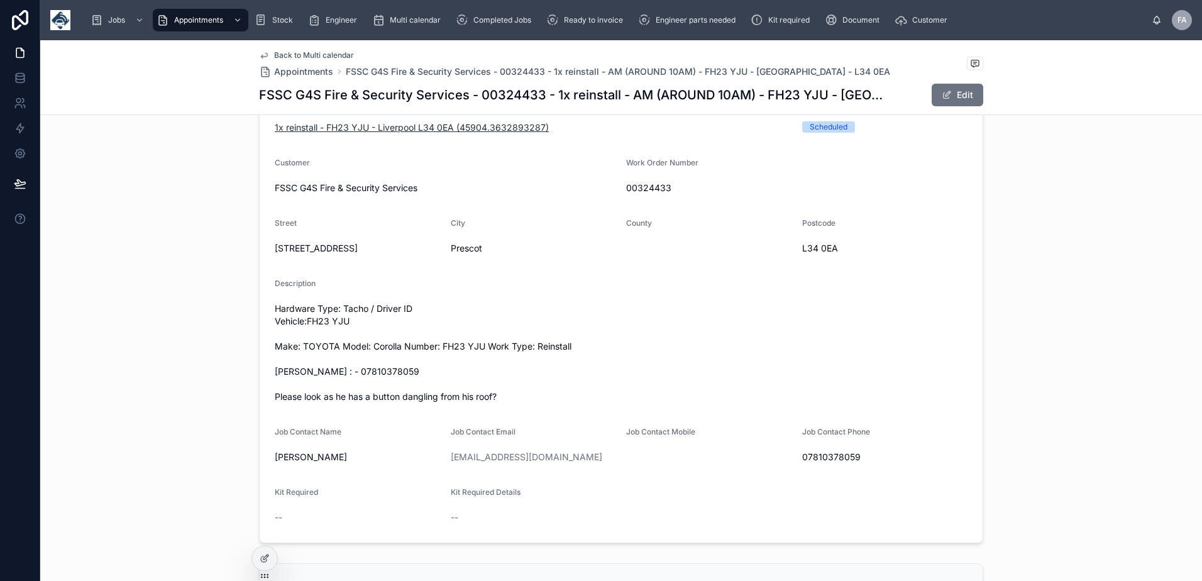
scroll to position [377, 0]
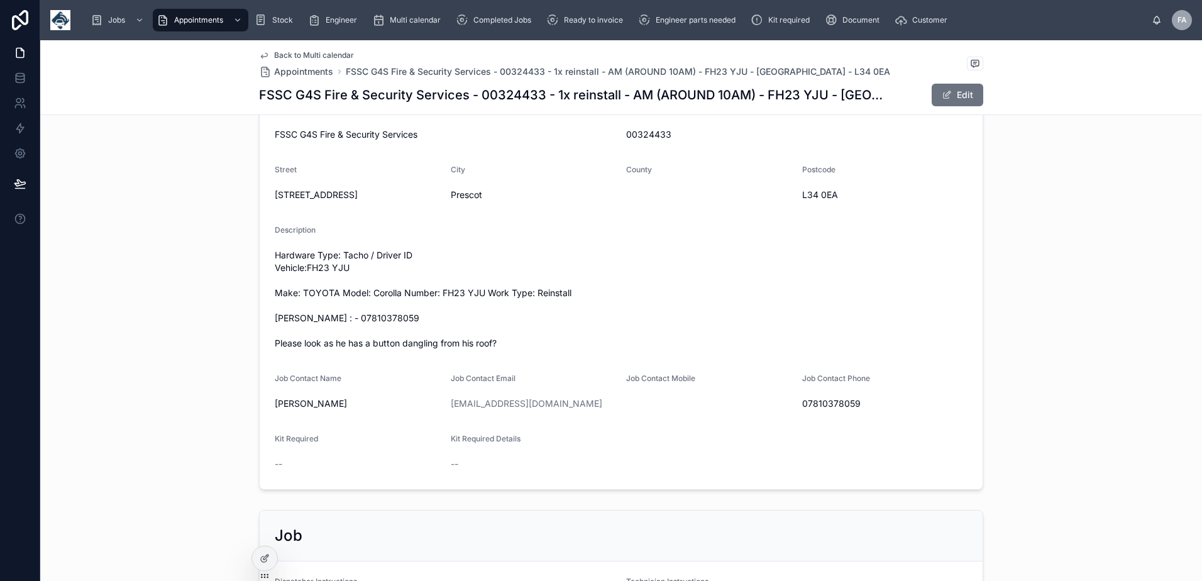
click at [412, 256] on span "Hardware Type: Tacho / Driver ID Vehicle:FH23 YJU Make: TOYOTA Model: Corolla N…" at bounding box center [621, 299] width 693 height 101
click at [409, 255] on span "Hardware Type: Tacho / Driver ID Vehicle:FH23 YJU Make: TOYOTA Model: Corolla N…" at bounding box center [621, 299] width 693 height 101
click at [282, 52] on span "Back to Multi calendar" at bounding box center [314, 55] width 80 height 10
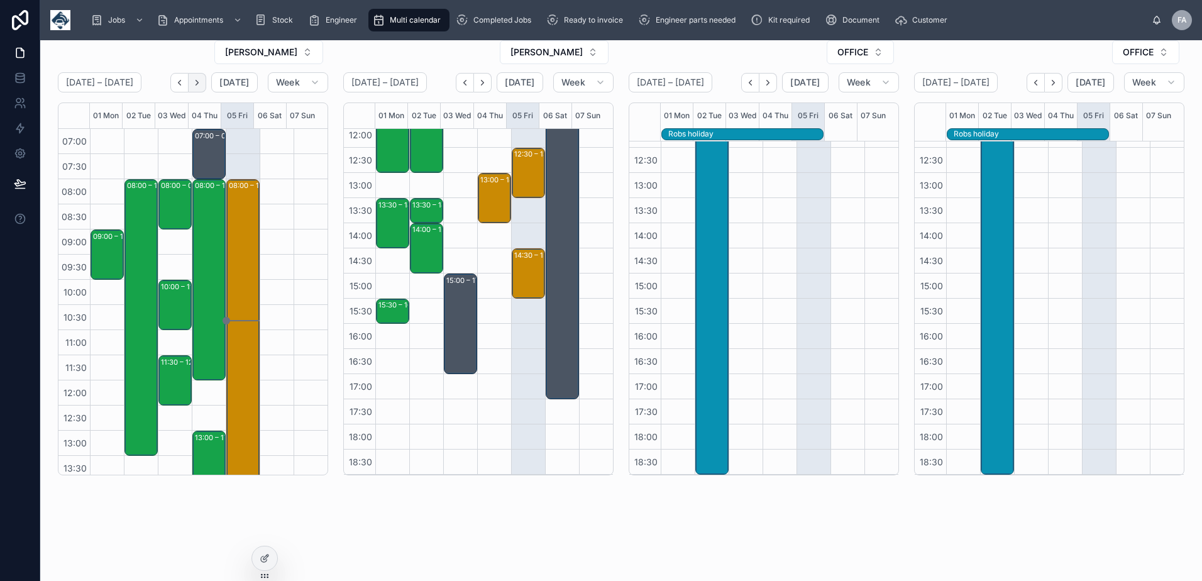
click at [199, 80] on icon "Next" at bounding box center [196, 82] width 9 height 9
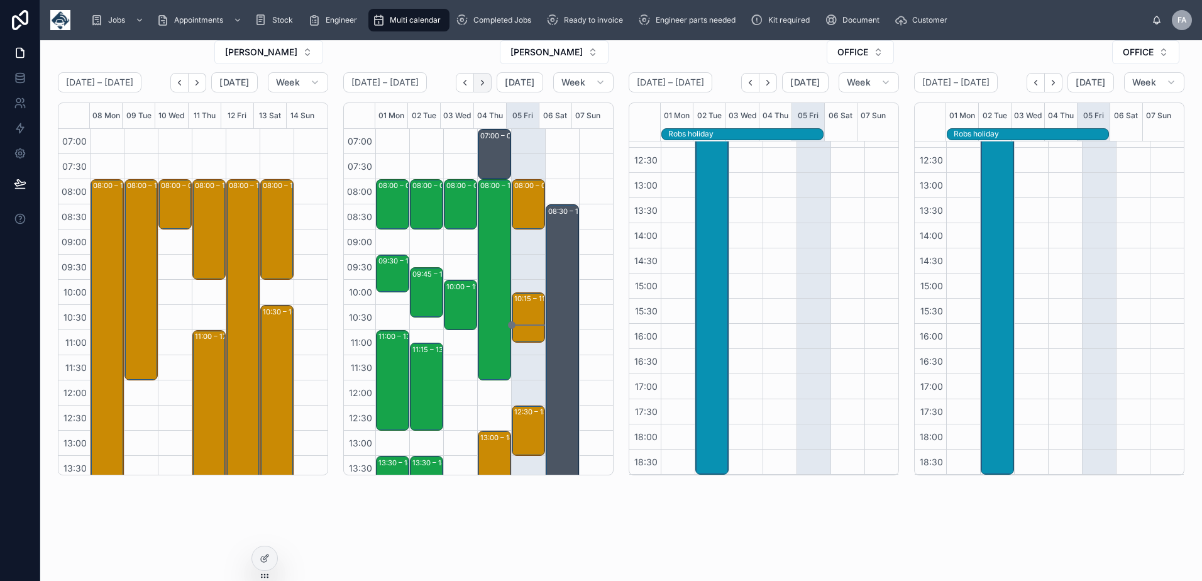
click at [480, 84] on icon "Next" at bounding box center [482, 82] width 9 height 9
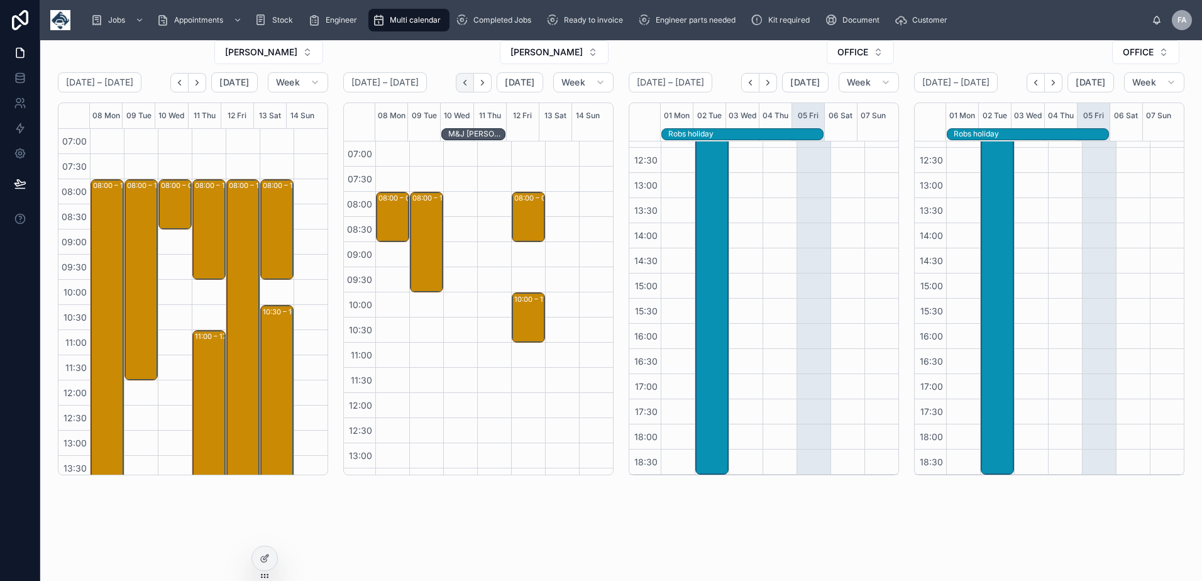
click at [460, 86] on icon "Back" at bounding box center [464, 82] width 9 height 9
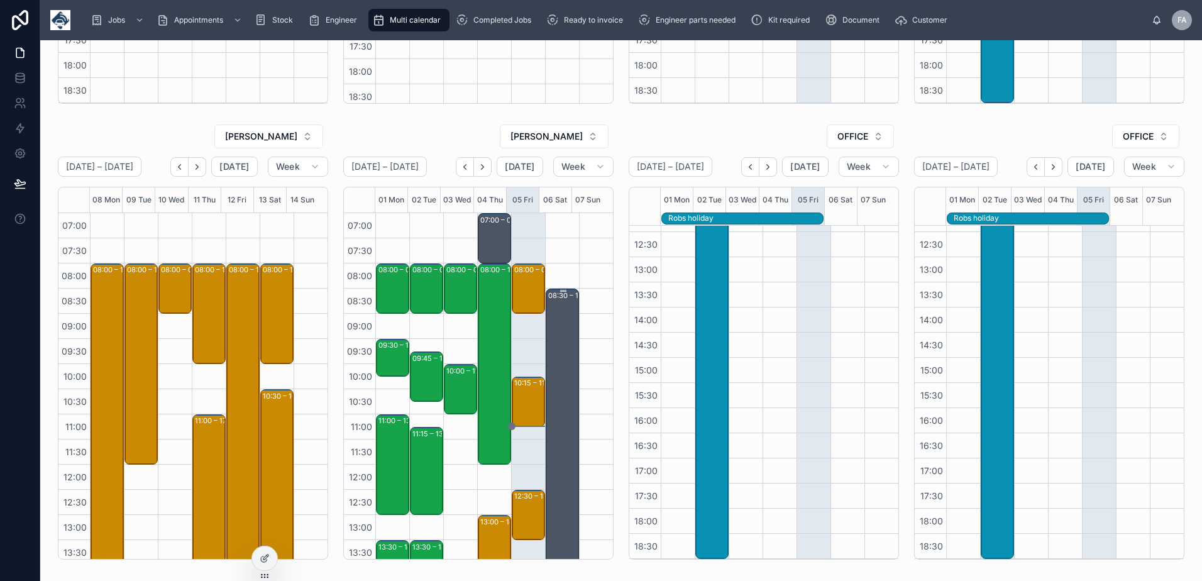
scroll to position [346, 0]
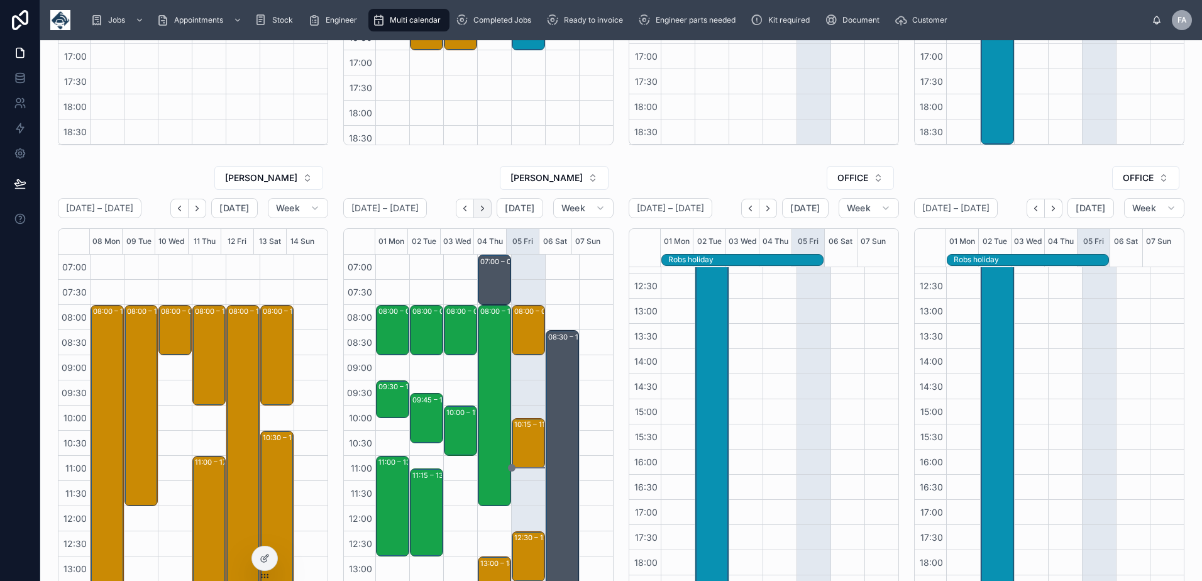
click at [480, 209] on icon "Next" at bounding box center [482, 208] width 9 height 9
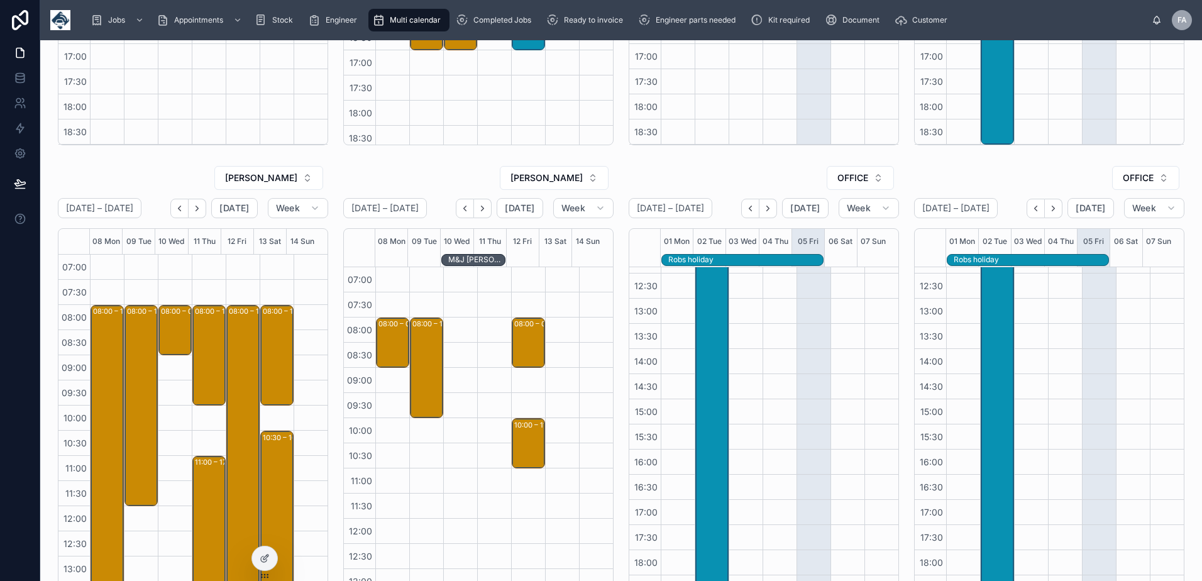
click at [383, 424] on div "08:00 – 09:00 Novuna Vehicle Solutions Ltd - 00324255 - TIMED 8AM - 1x reinstal…" at bounding box center [392, 568] width 34 height 603
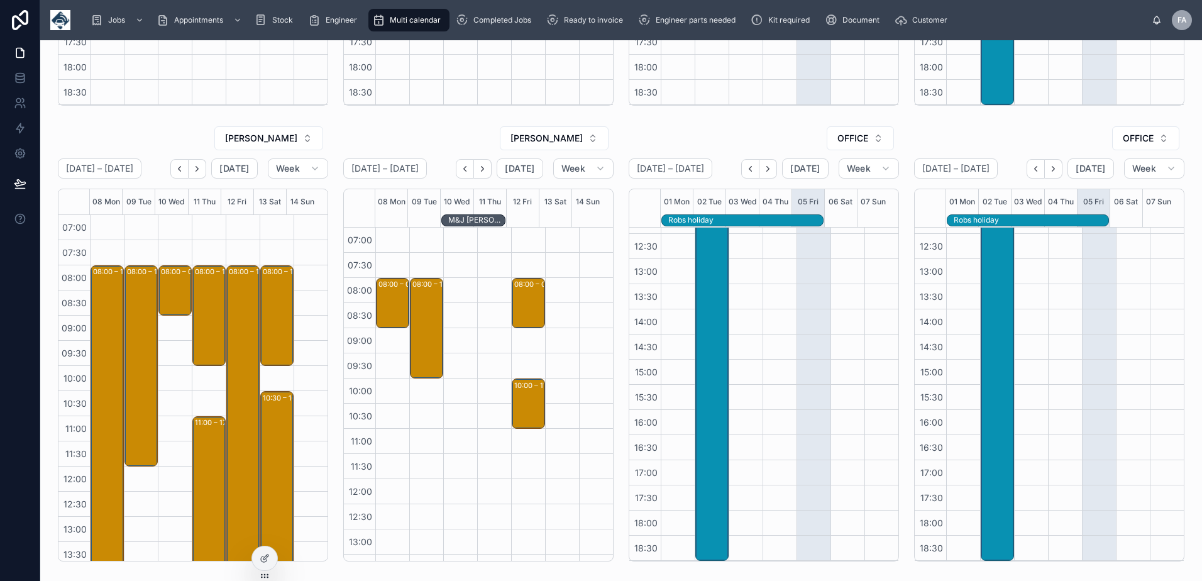
scroll to position [346, 0]
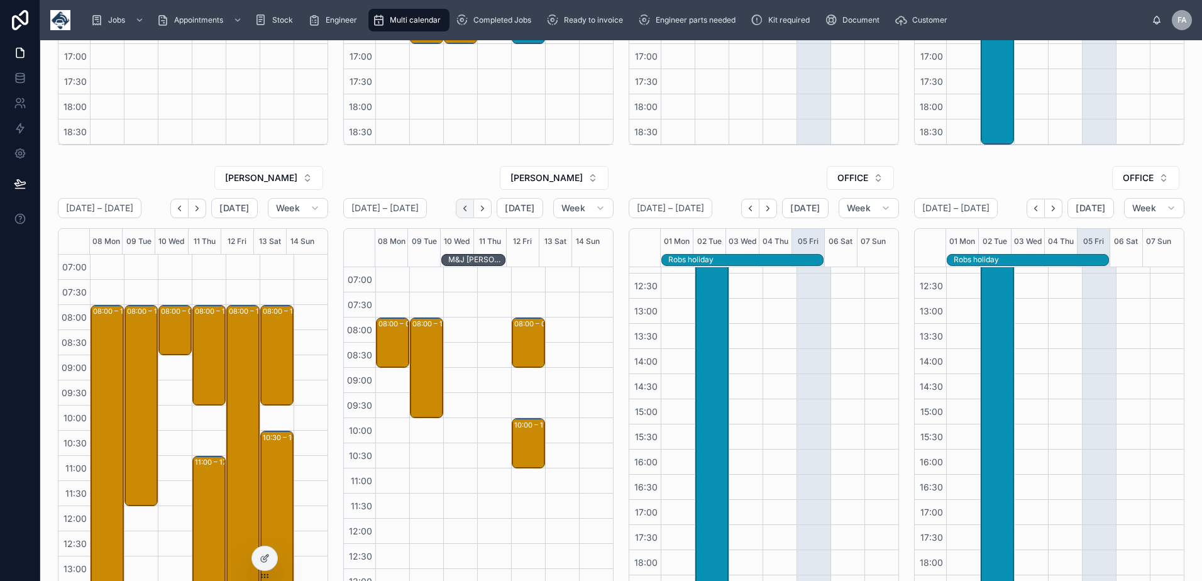
click at [464, 207] on icon "Back" at bounding box center [465, 208] width 3 height 5
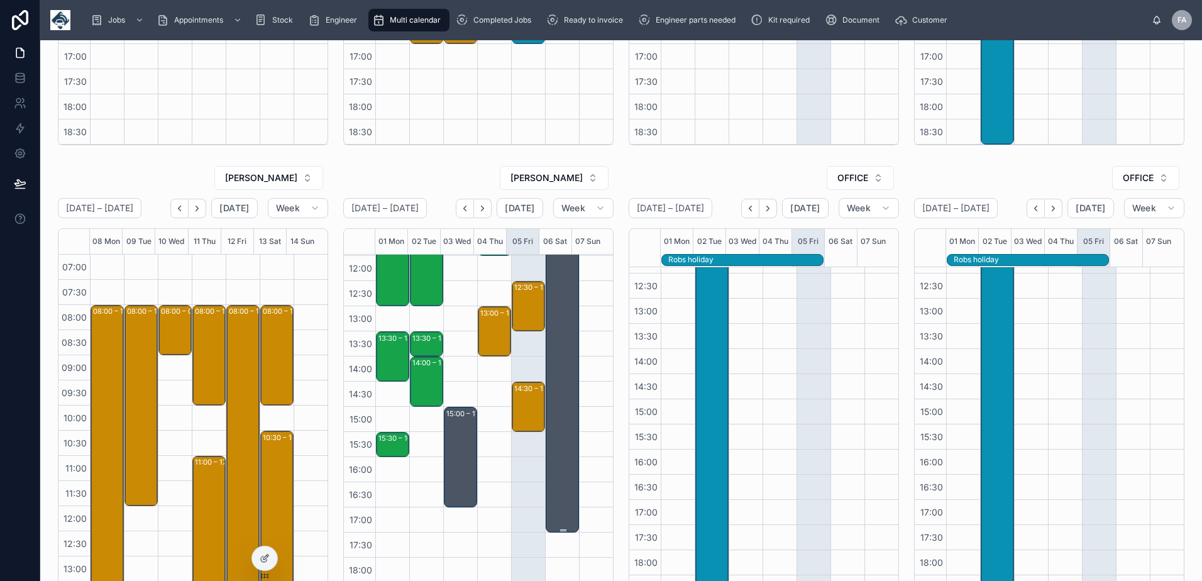
scroll to position [251, 0]
click at [514, 400] on div "14:30 – 15:30 Crown Paints Limited - 00323048 - 1 X REINSTALL - PM (THIS HAS TO…" at bounding box center [529, 406] width 30 height 48
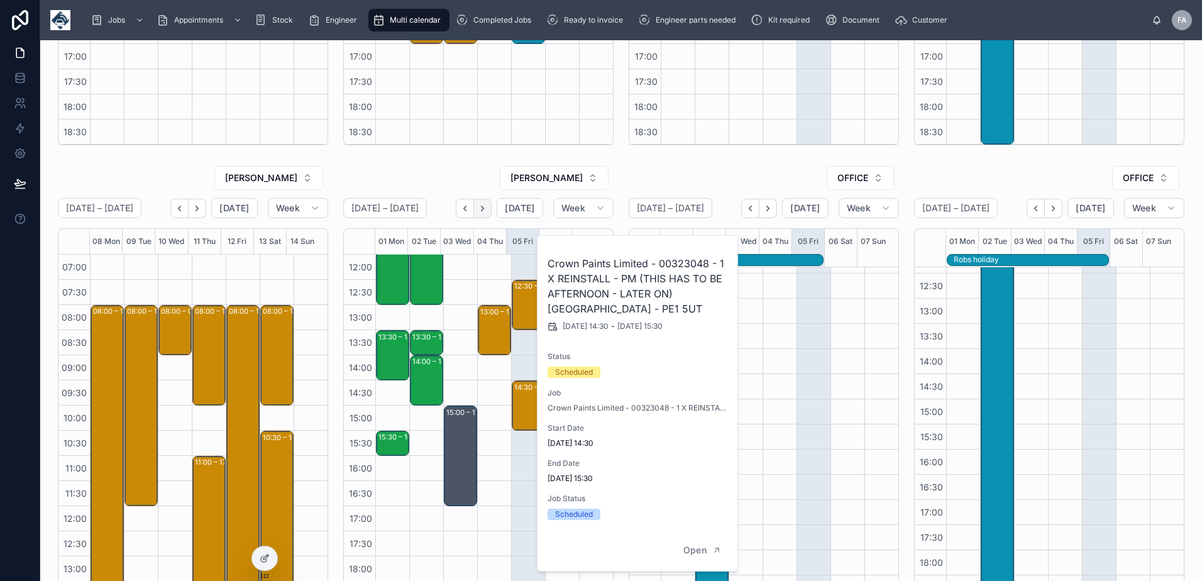
click at [481, 211] on icon "Next" at bounding box center [482, 208] width 9 height 9
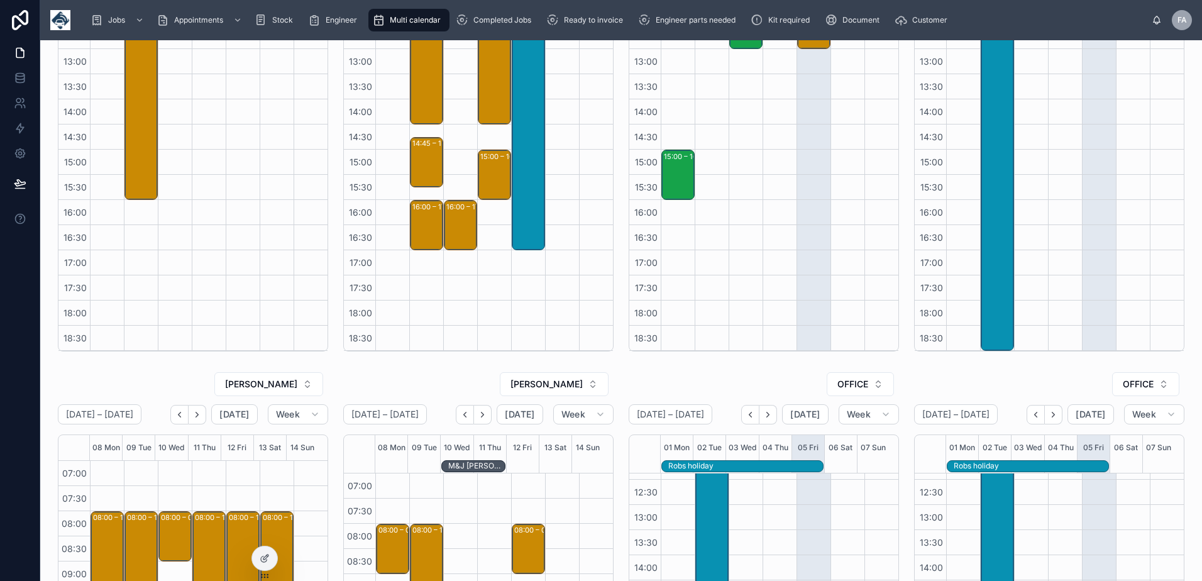
scroll to position [251, 0]
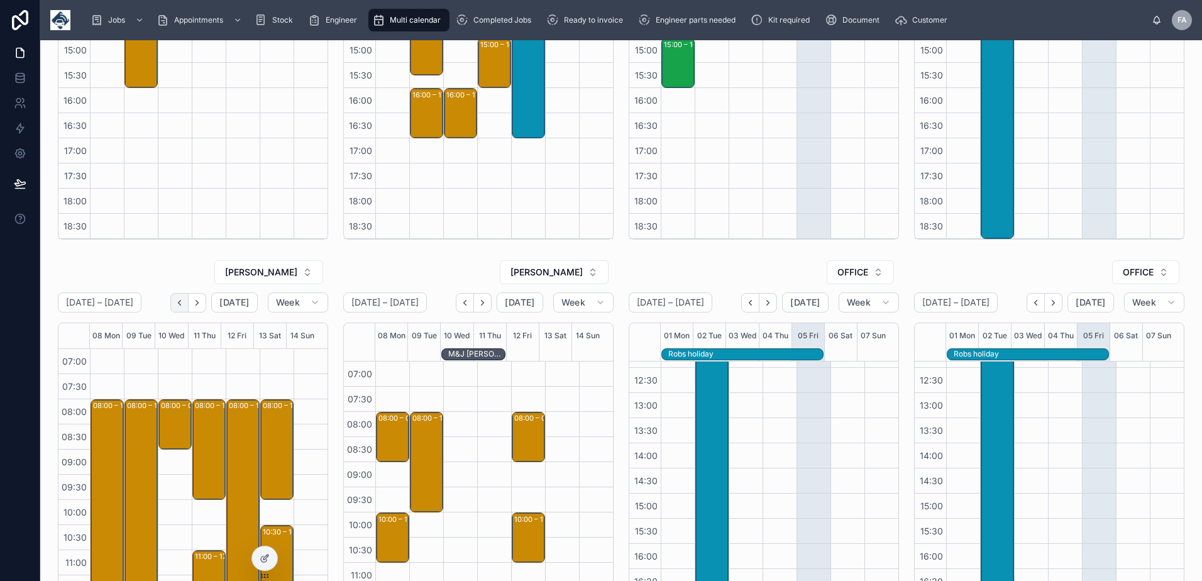
click at [185, 304] on button "Back" at bounding box center [179, 302] width 18 height 19
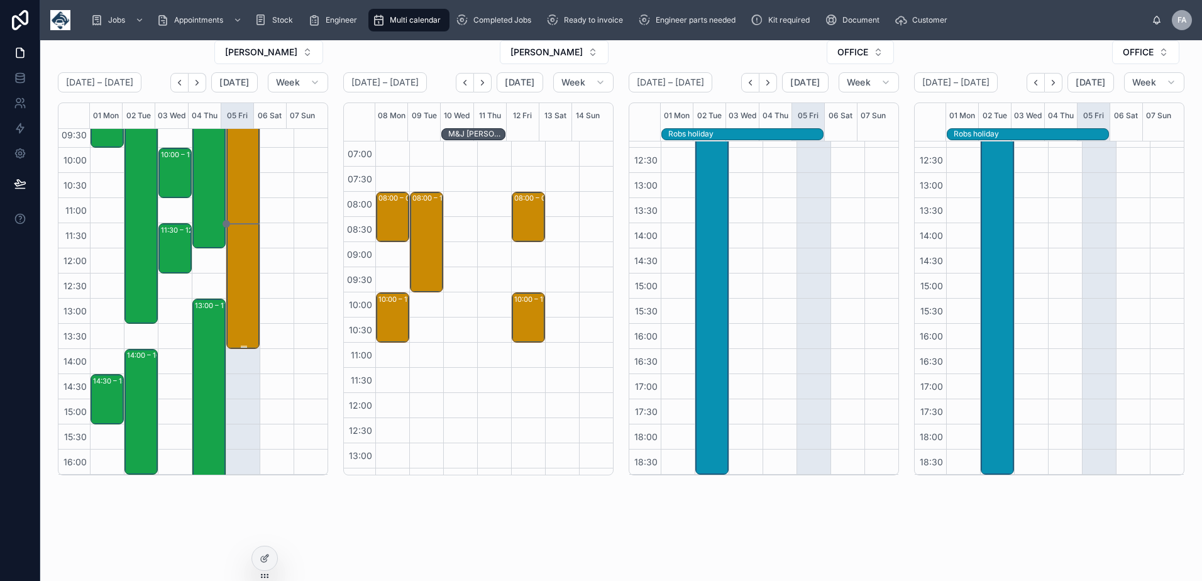
scroll to position [6, 0]
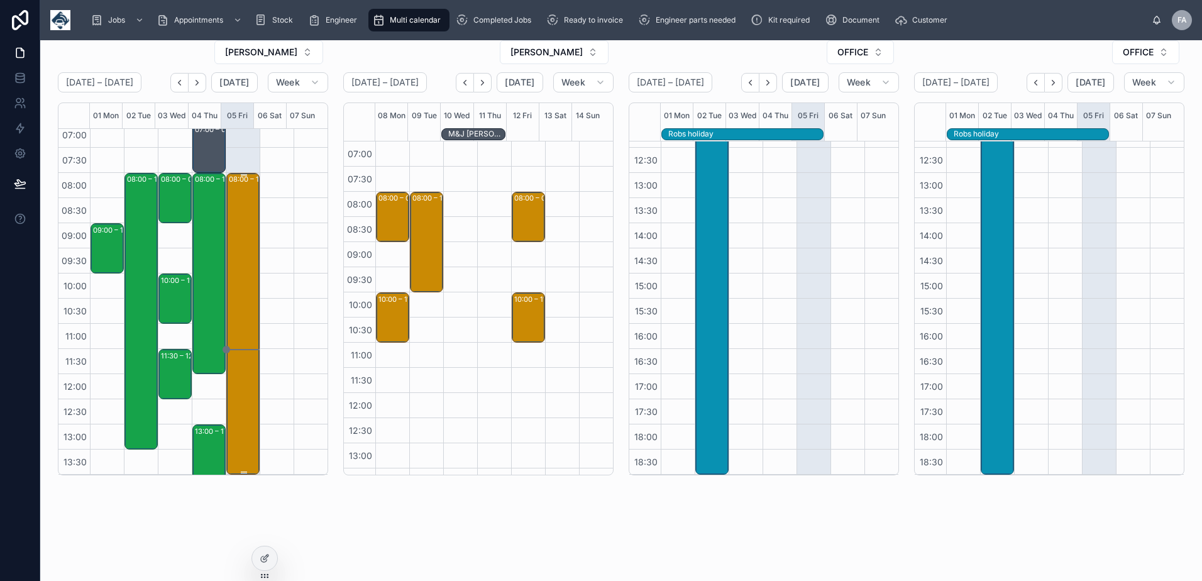
click at [237, 270] on div "08:00 – 14:00 SWFT Clinical Services Ltd - 00321671 - 6 x service call - 8am ti…" at bounding box center [244, 323] width 30 height 299
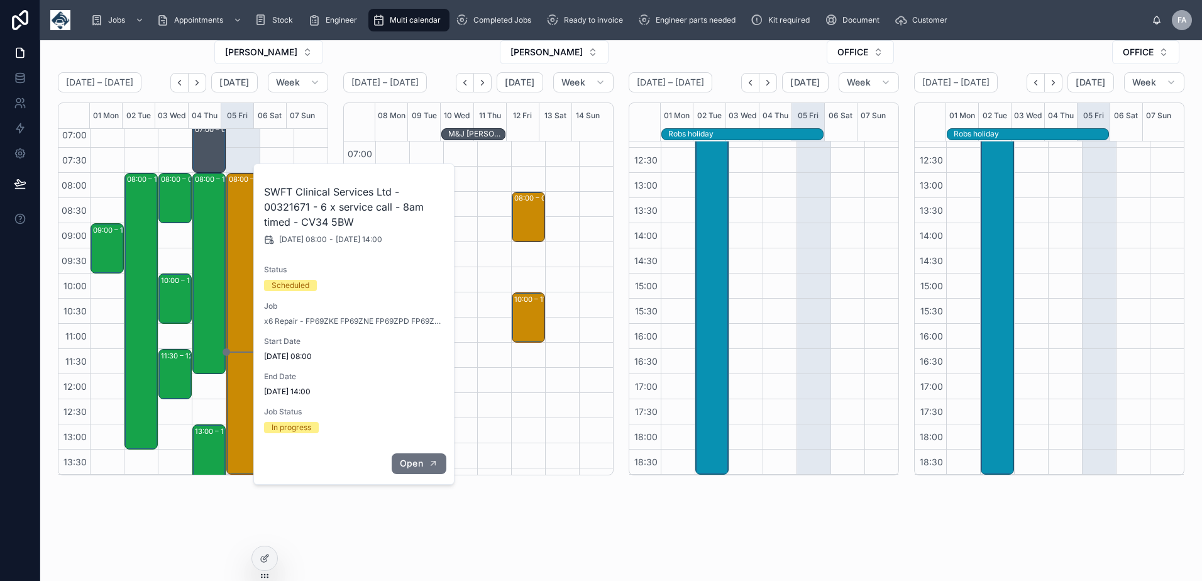
click at [412, 462] on span "Open" at bounding box center [411, 463] width 23 height 11
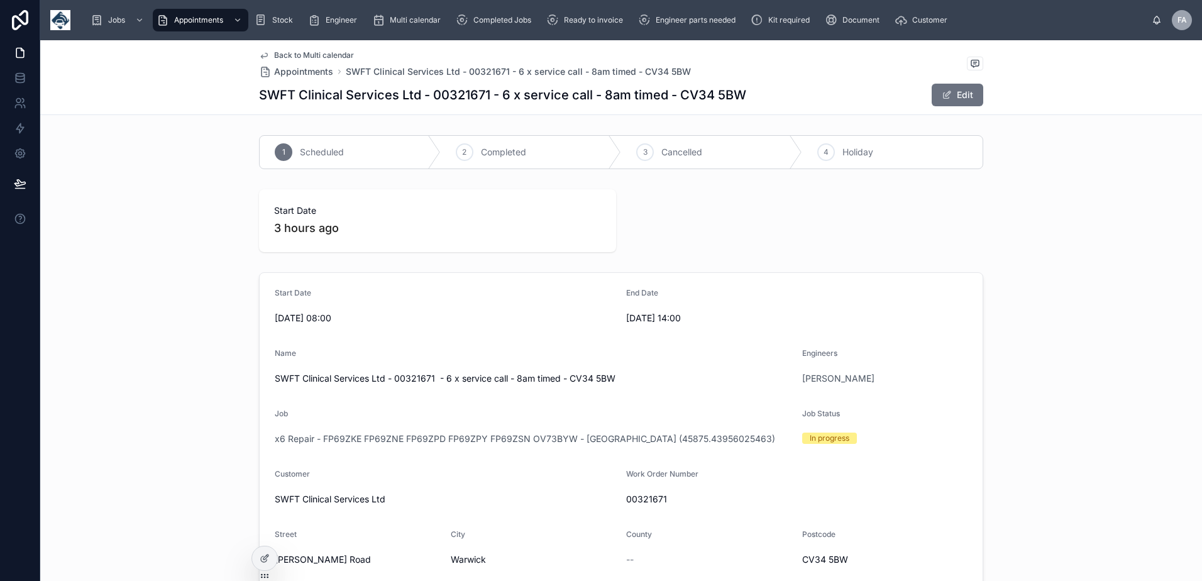
click at [304, 54] on span "Back to Multi calendar" at bounding box center [314, 55] width 80 height 10
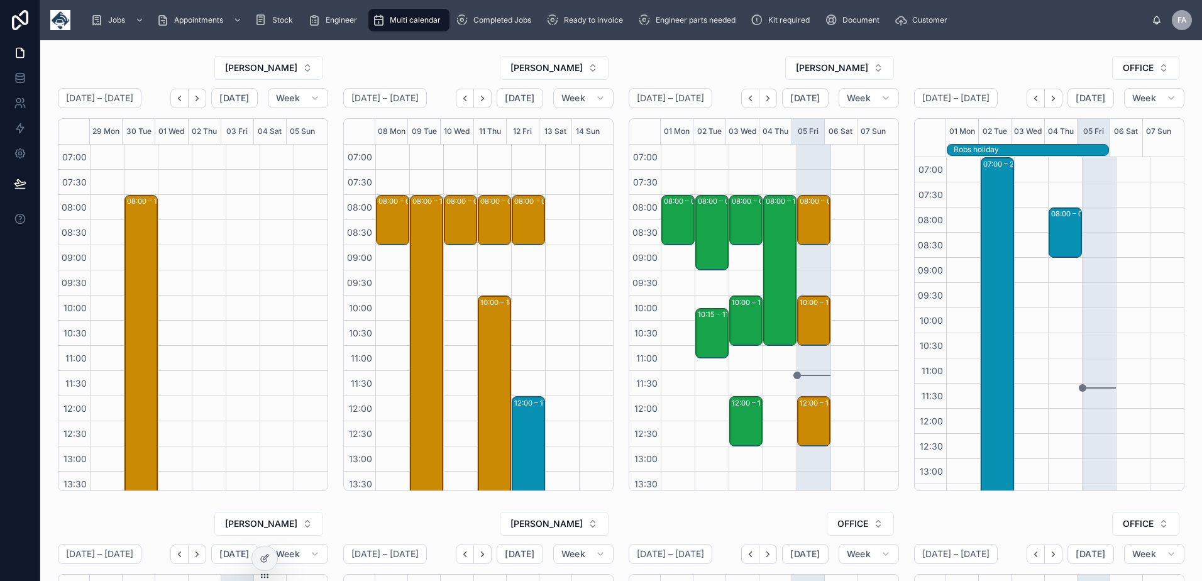
scroll to position [270, 0]
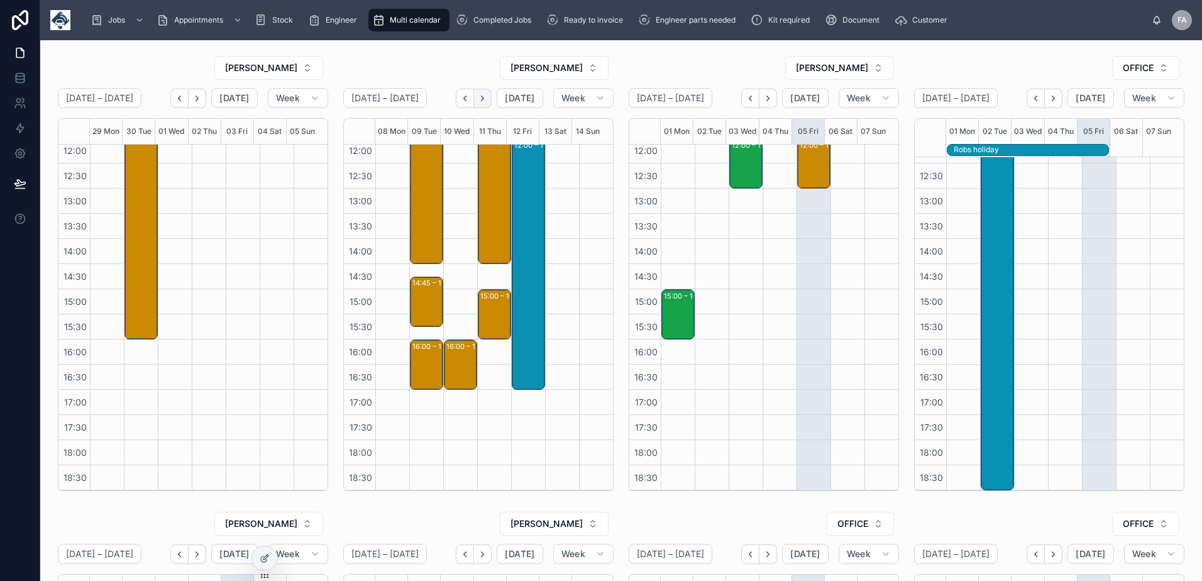
click at [478, 99] on icon "Next" at bounding box center [482, 98] width 9 height 9
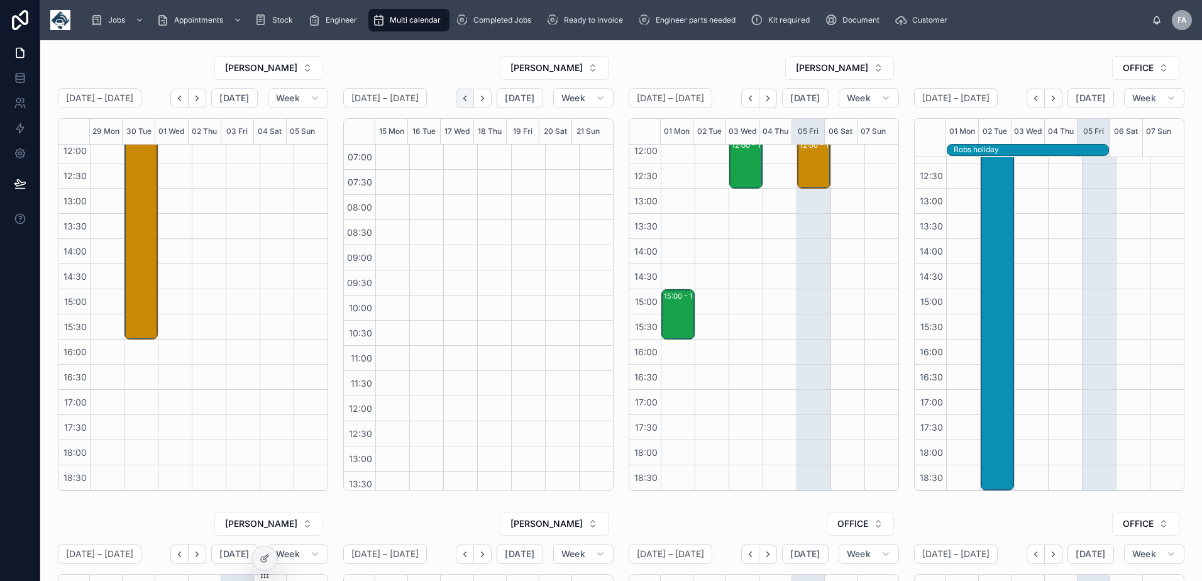
click at [464, 100] on icon "Back" at bounding box center [465, 98] width 3 height 5
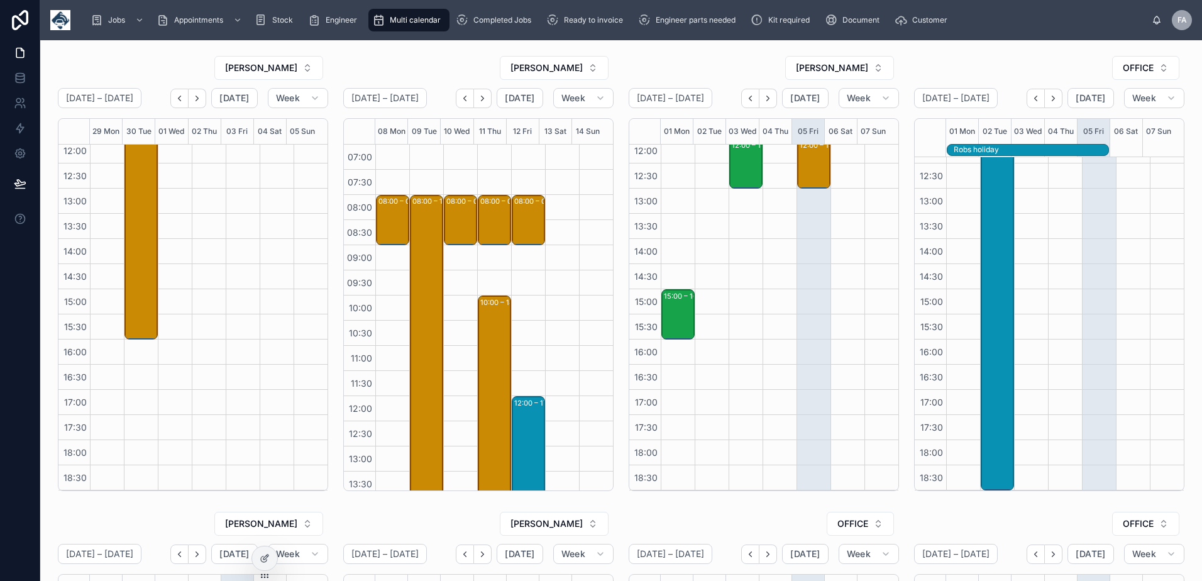
click at [464, 100] on icon "Back" at bounding box center [465, 98] width 3 height 5
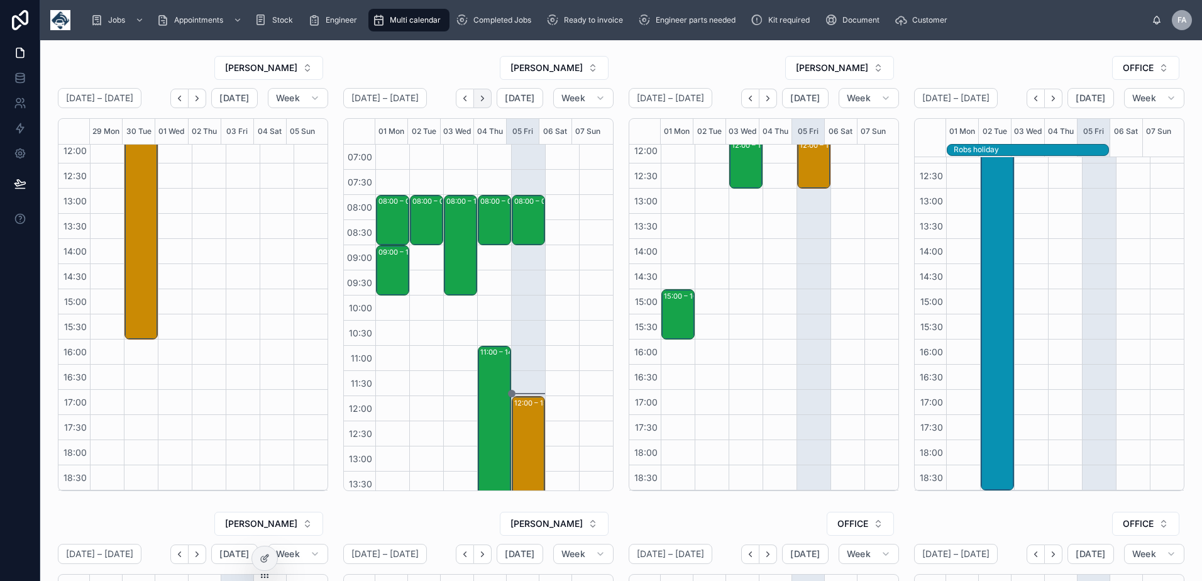
click at [482, 99] on icon "Next" at bounding box center [482, 98] width 9 height 9
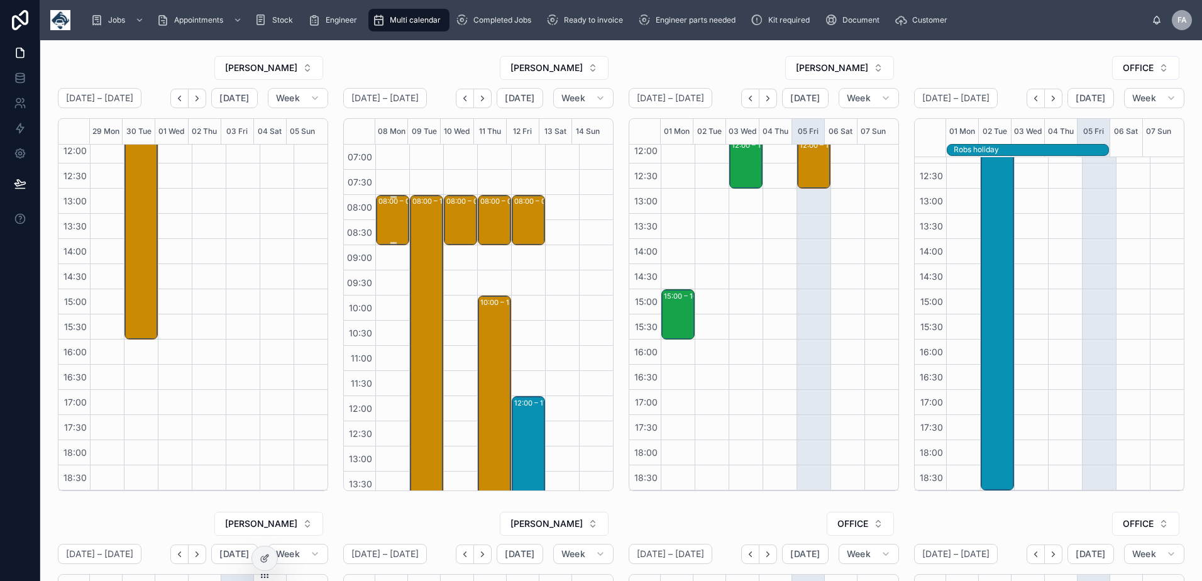
click at [388, 219] on div "08:00 – 09:00 Fullwoodhead Dairy Supplies Ltd - [PHONE_NUMBER] - 1 x service ca…" at bounding box center [393, 220] width 30 height 48
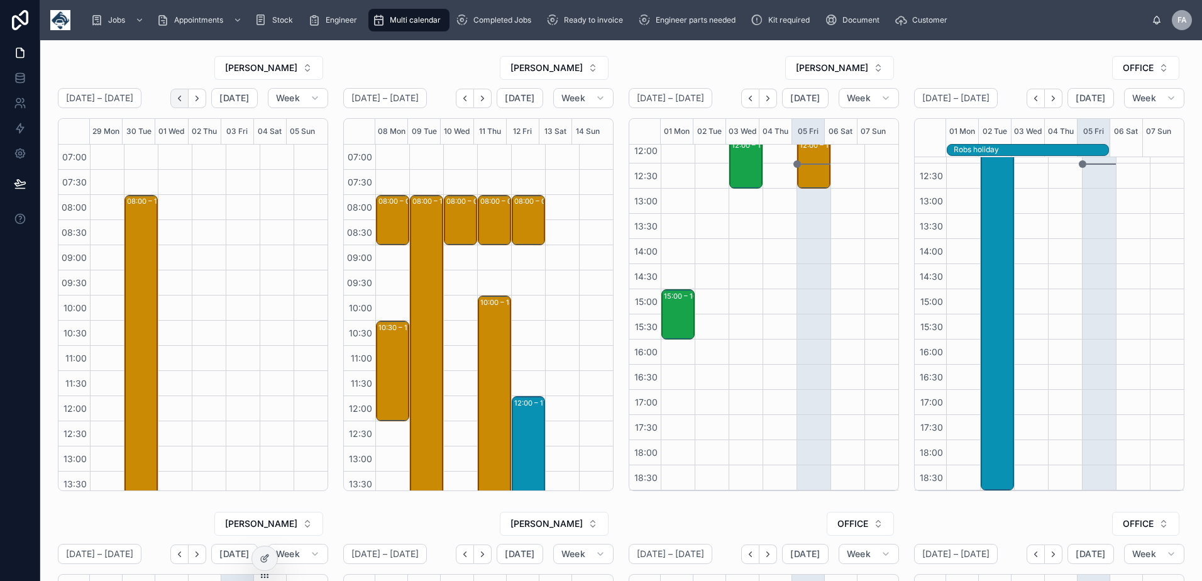
click at [182, 102] on icon "Back" at bounding box center [179, 98] width 9 height 9
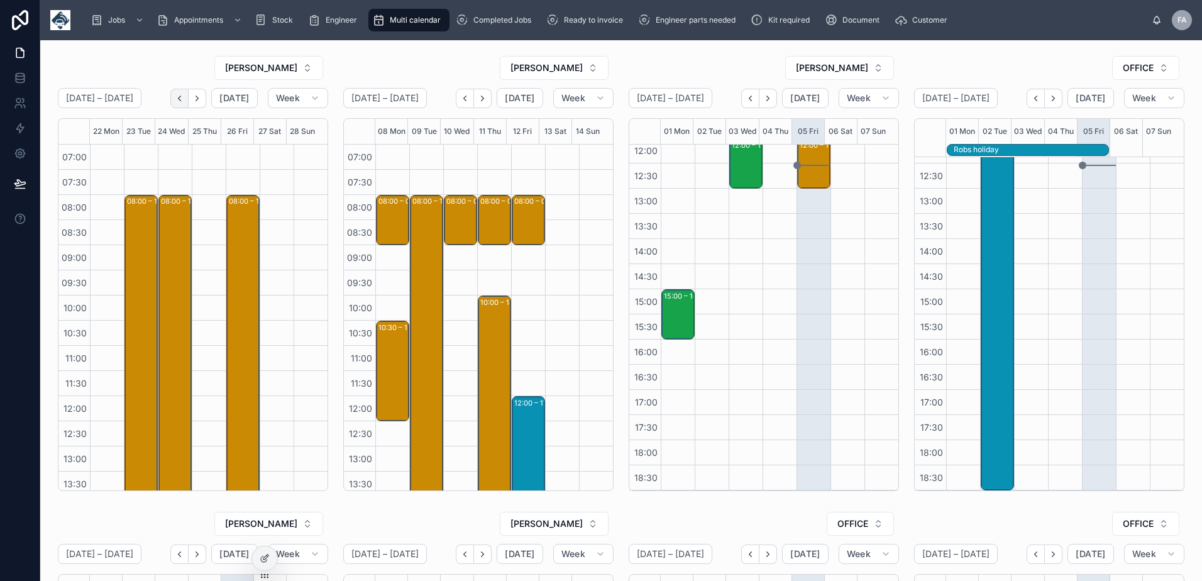
click at [178, 97] on icon "Back" at bounding box center [179, 98] width 9 height 9
click at [180, 99] on icon "Back" at bounding box center [179, 98] width 3 height 5
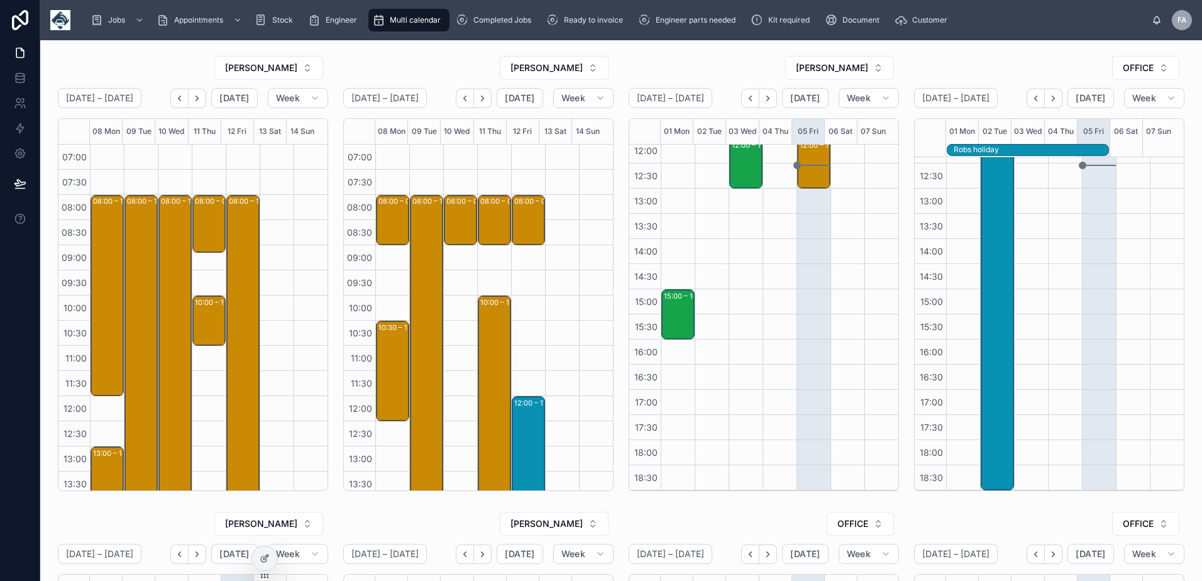
click at [180, 99] on icon "Back" at bounding box center [179, 98] width 3 height 5
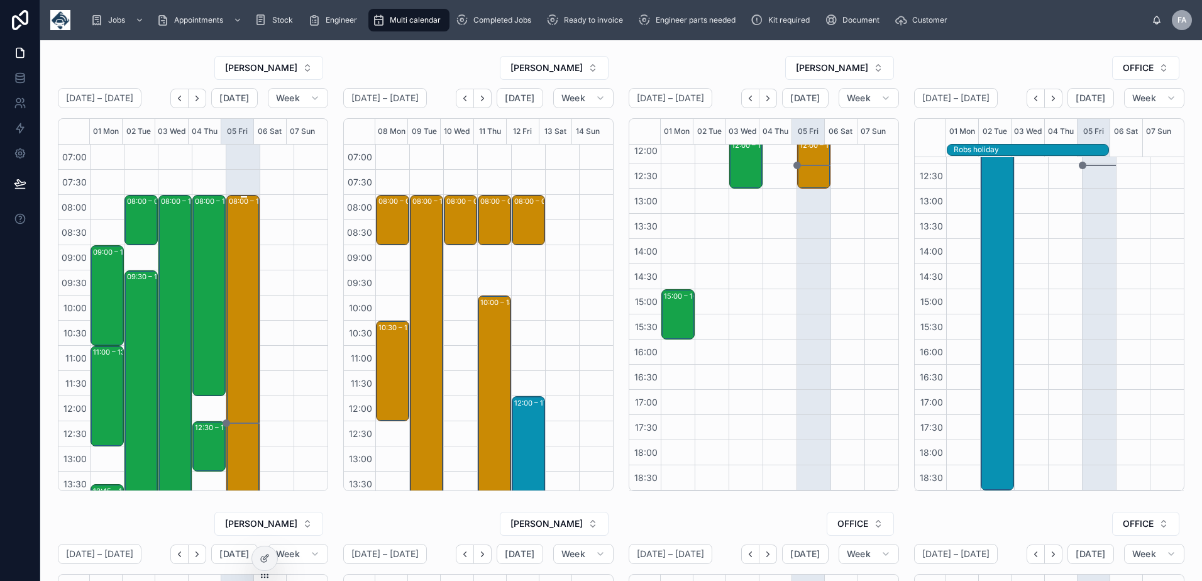
click at [242, 268] on div "08:00 – 14:45 installs - timed 8am - ne37 1eq -TN360- UPGRADE - 43 X VT101/ CAN…" at bounding box center [244, 364] width 30 height 337
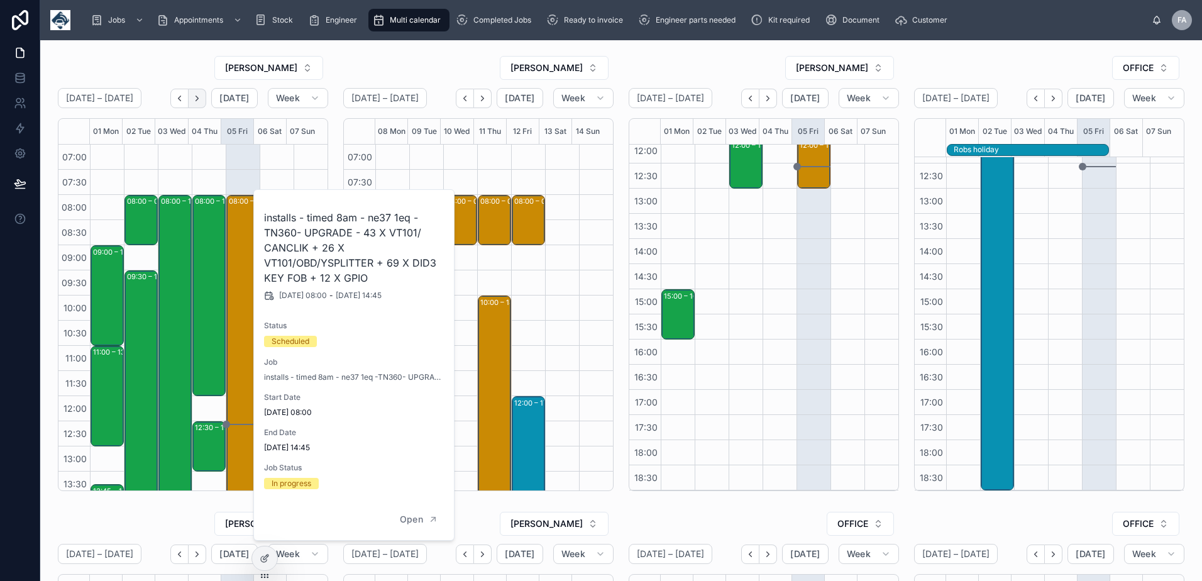
click at [198, 97] on icon "Next" at bounding box center [197, 98] width 3 height 5
